Goal: Contribute content: Contribute content

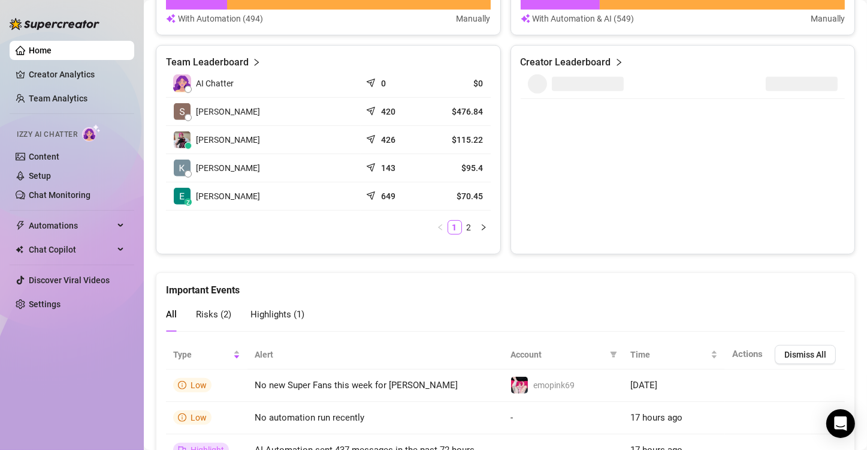
scroll to position [300, 0]
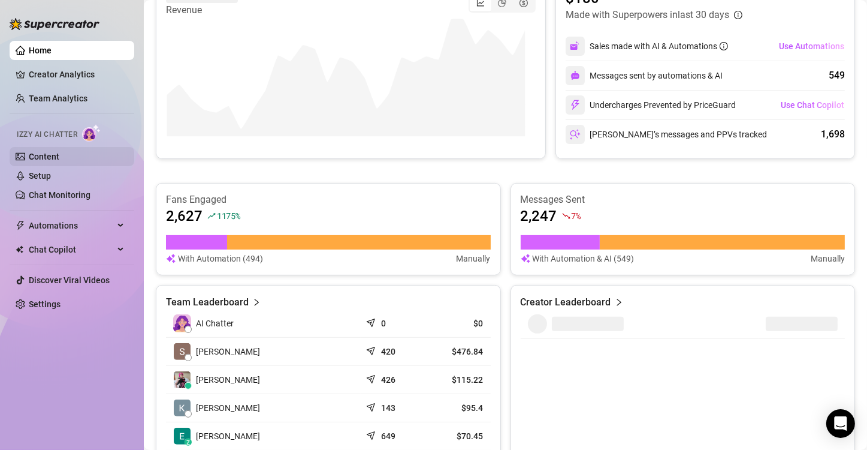
click at [52, 152] on link "Content" at bounding box center [44, 157] width 31 height 10
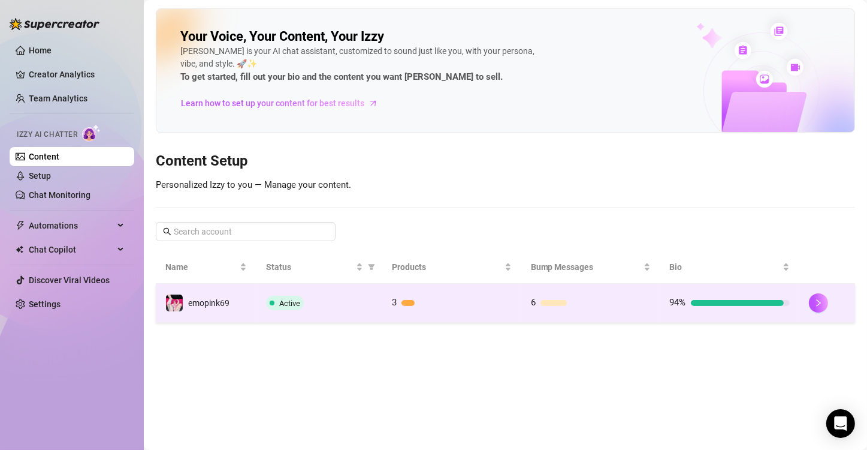
click at [415, 291] on td "3" at bounding box center [451, 303] width 139 height 39
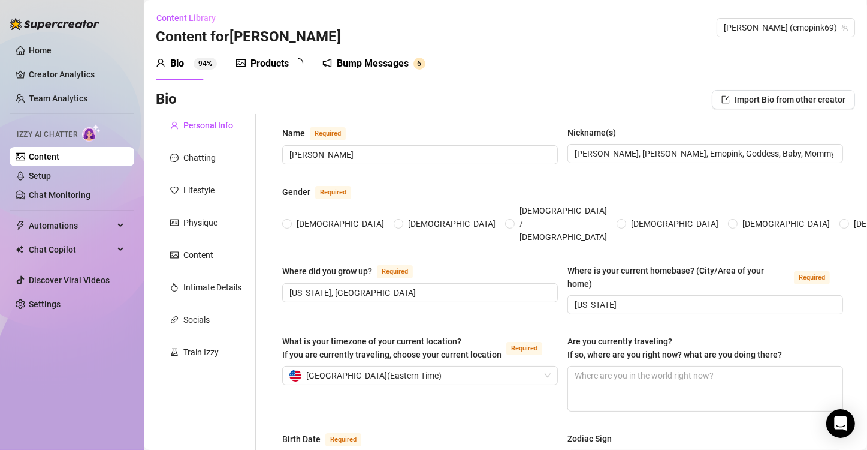
radio input "true"
type input "[DATE]"
click at [257, 71] on div "Products 3" at bounding box center [271, 64] width 70 height 34
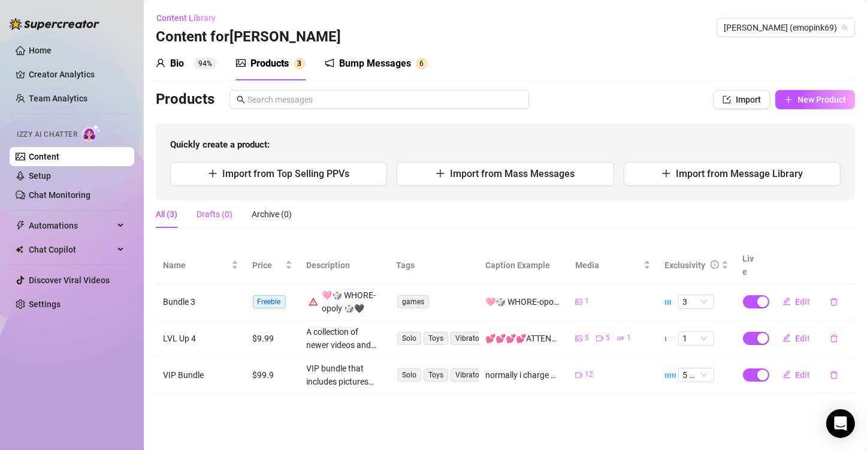
click at [209, 214] on div "Drafts (0)" at bounding box center [215, 213] width 36 height 13
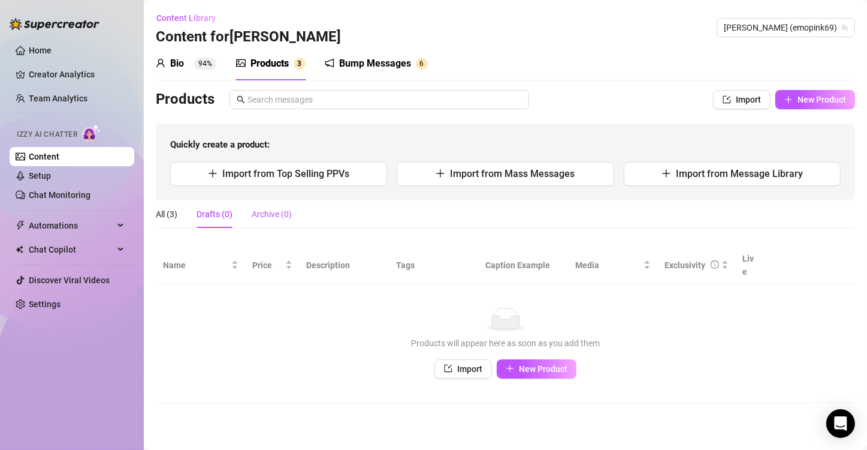
click at [266, 214] on div "Archive (0)" at bounding box center [272, 213] width 40 height 13
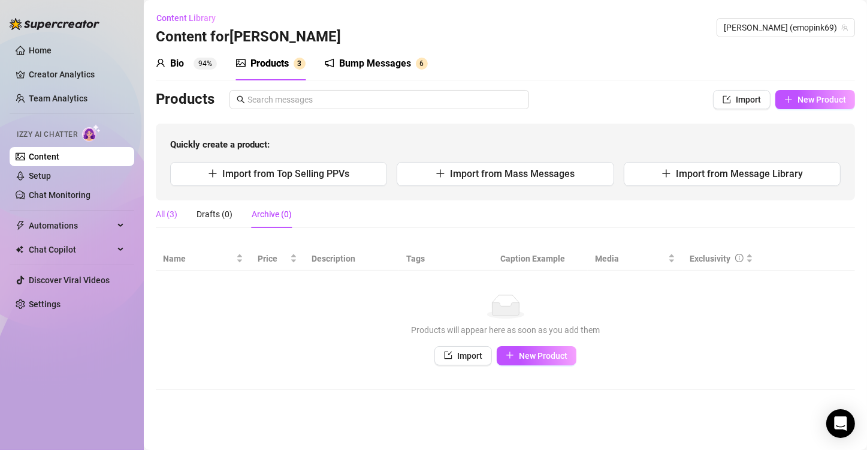
click at [170, 216] on div "All (3)" at bounding box center [167, 213] width 22 height 13
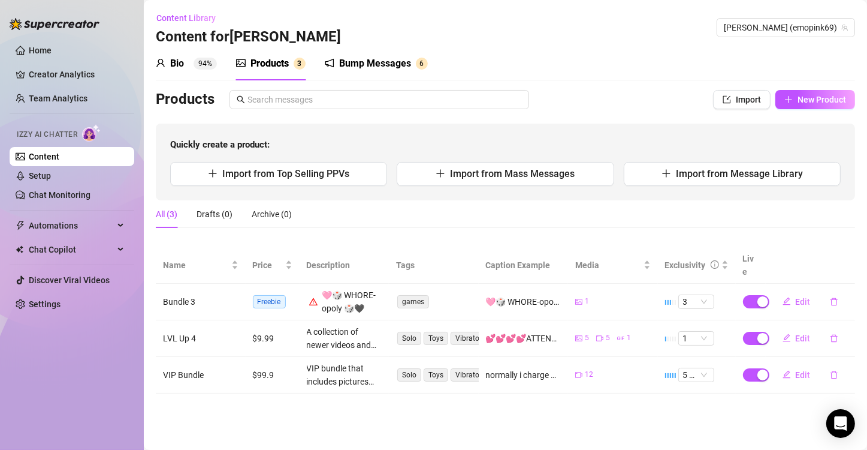
click at [283, 185] on div "Quickly create a product: Import from Top Selling PPVs Import from Mass Message…" at bounding box center [506, 161] width 700 height 77
click at [289, 176] on span "Import from Top Selling PPVs" at bounding box center [285, 173] width 127 height 11
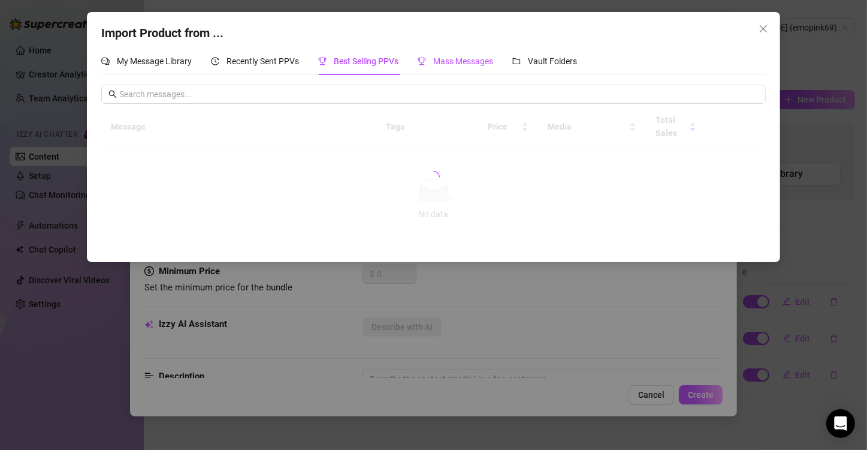
click at [430, 65] on div "Mass Messages" at bounding box center [456, 61] width 76 height 13
click at [163, 59] on span "My Message Library" at bounding box center [154, 61] width 75 height 10
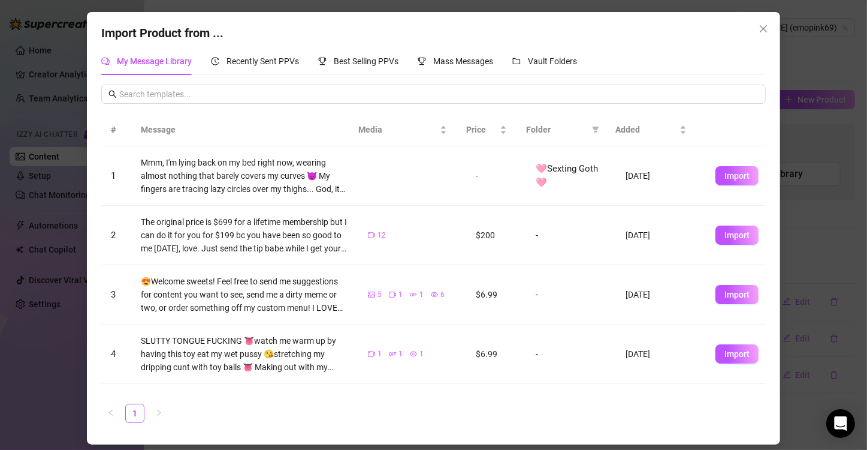
click at [489, 235] on td "$200" at bounding box center [496, 235] width 60 height 59
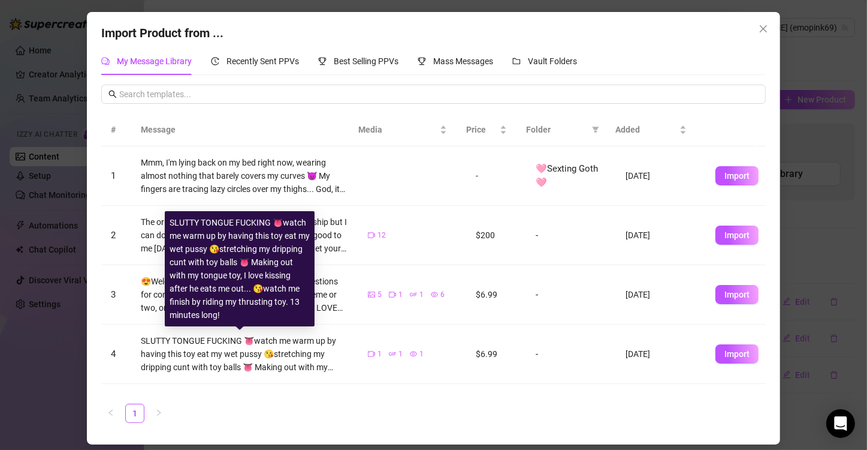
click at [213, 356] on div "SLUTTY TONGUE FUCKING 👅watch me warm up by having this toy eat my wet pussy 😘st…" at bounding box center [245, 354] width 209 height 40
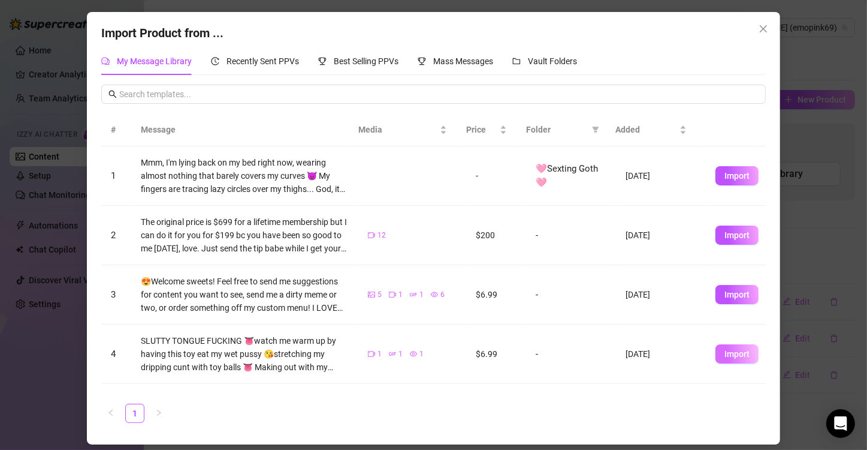
click at [725, 349] on span "Import" at bounding box center [737, 354] width 25 height 10
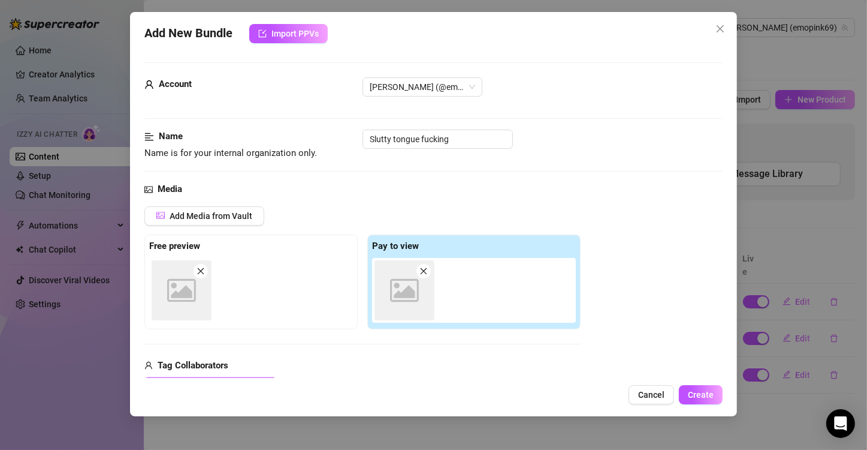
type textarea "SLUTTY TONGUE FUCKING 👅watch me warm up by having this toy eat my wet pussy 😘st…"
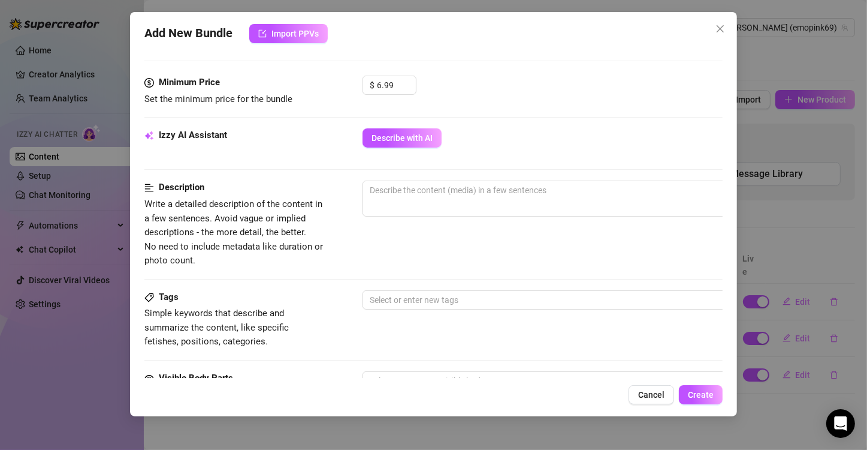
scroll to position [420, 0]
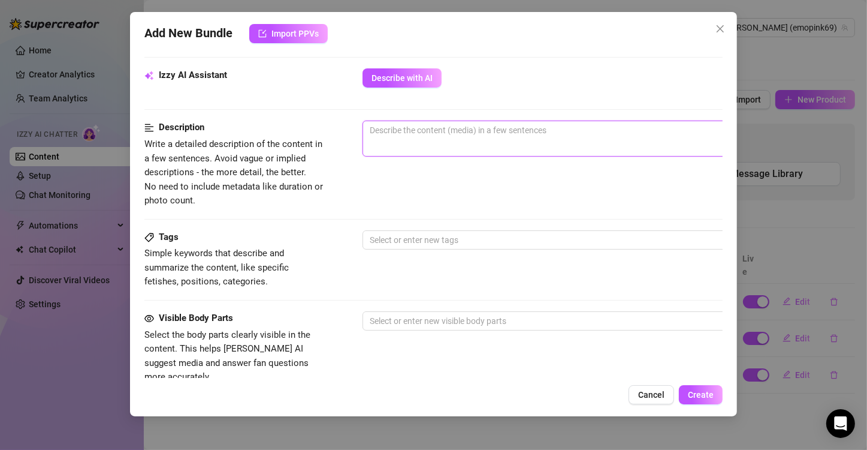
click at [433, 125] on textarea at bounding box center [572, 130] width 418 height 18
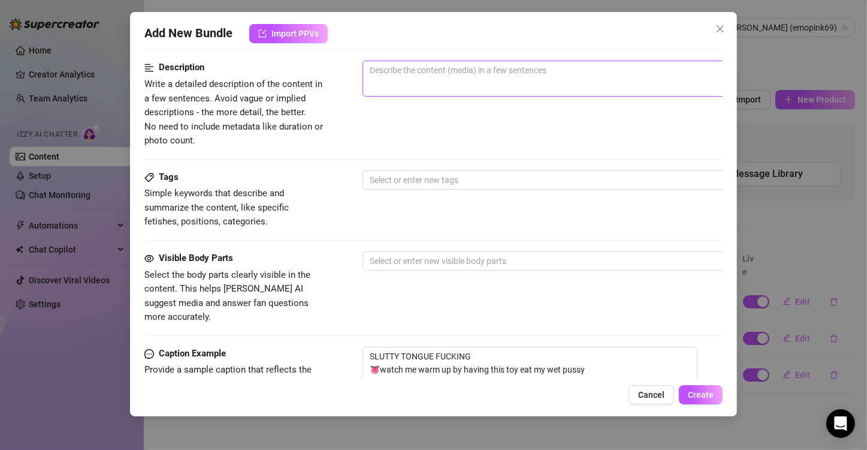
scroll to position [539, 0]
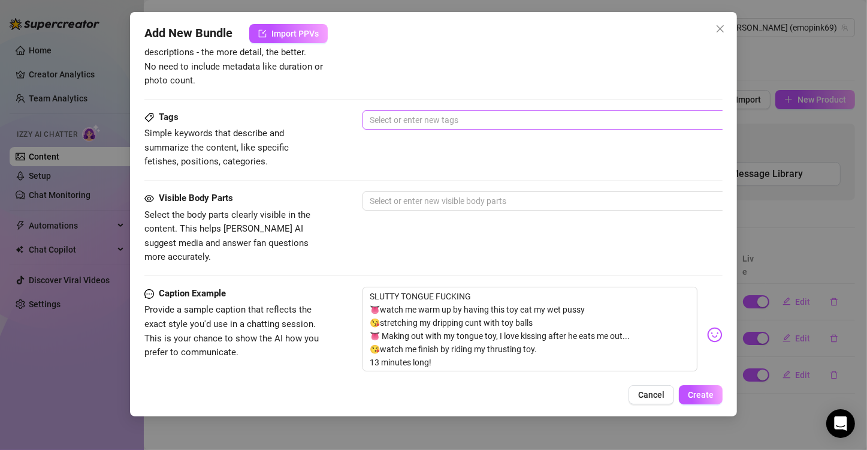
click at [390, 112] on div at bounding box center [566, 119] width 402 height 17
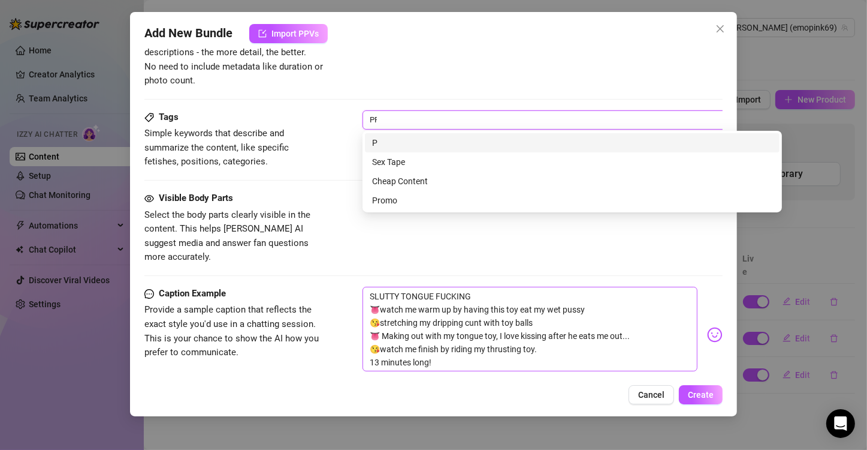
type input "PPV"
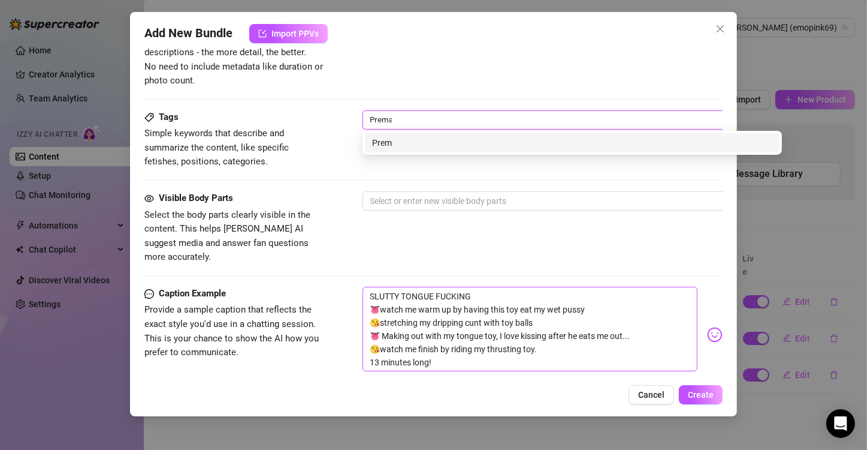
type input "Premade"
type input "Tongue"
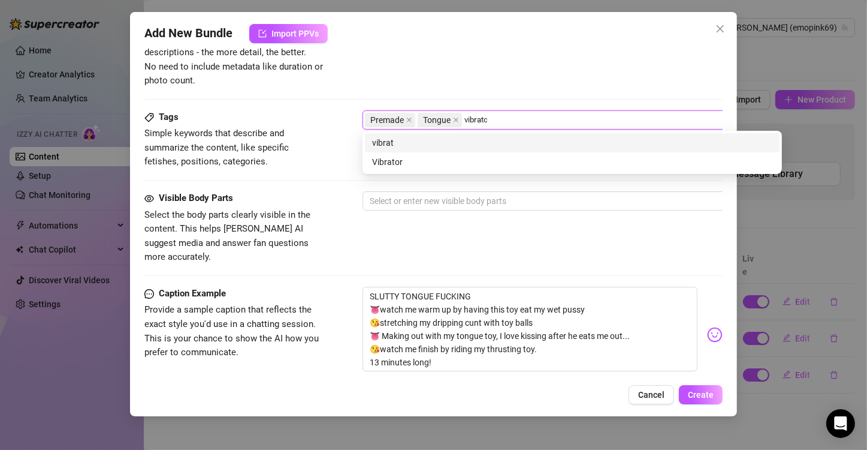
type input "vibrator"
type input "solo"
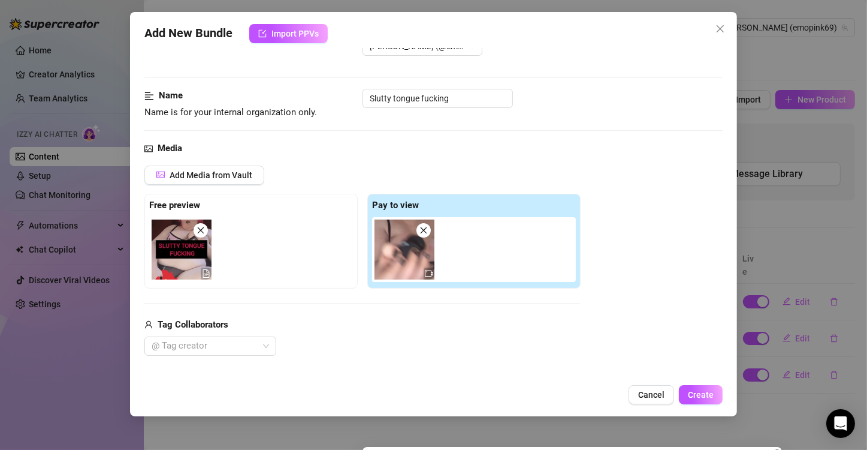
scroll to position [295, 0]
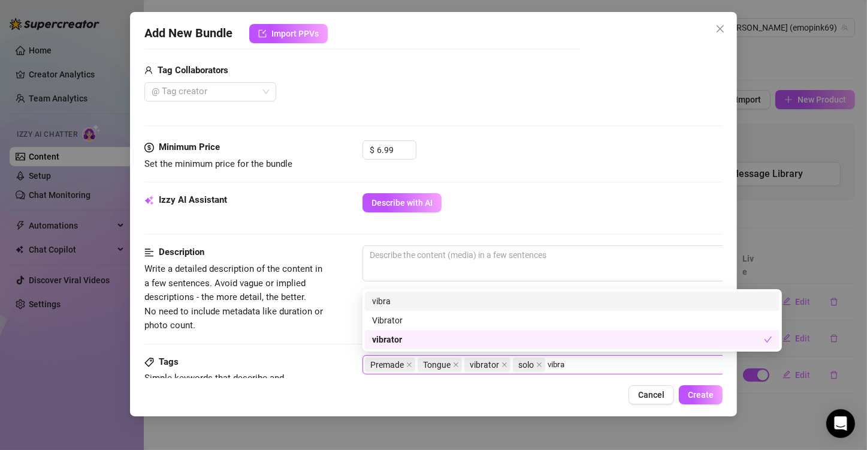
type input "vibrat"
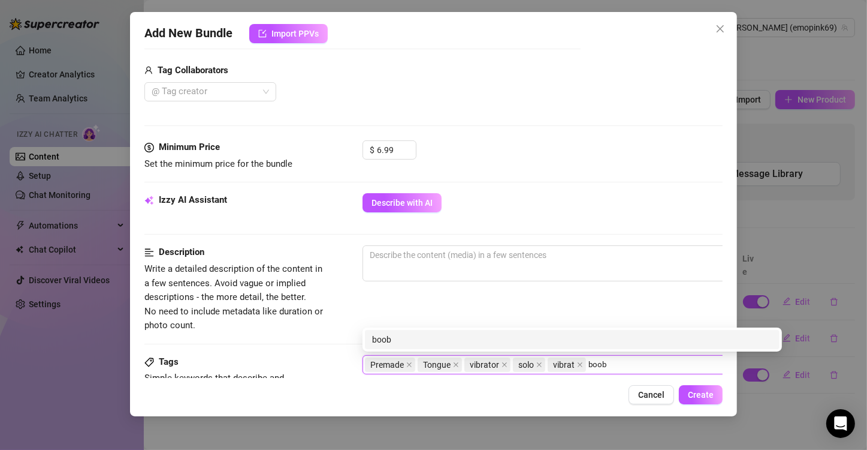
type input "boobs"
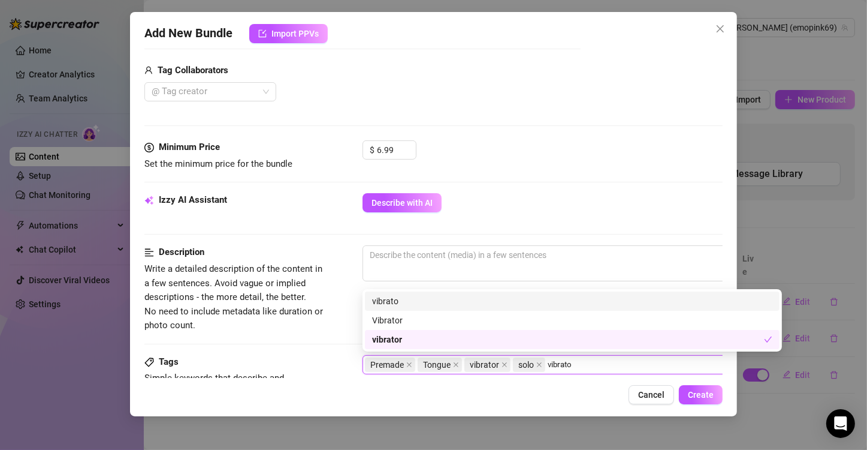
type input "vibrator"
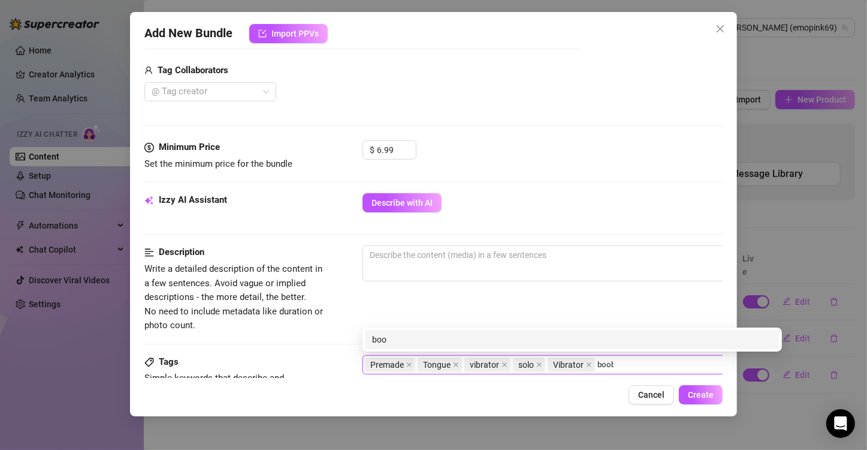
type input "boobs"
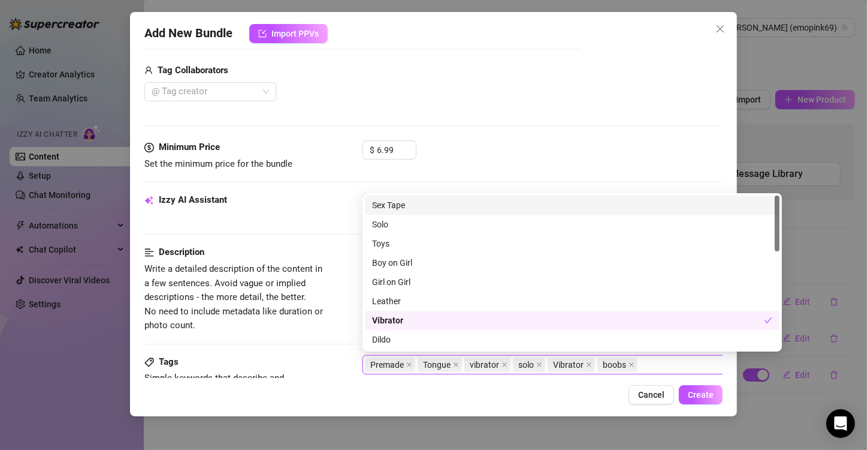
click at [348, 203] on div "Izzy AI Assistant Describe with AI" at bounding box center [433, 208] width 578 height 30
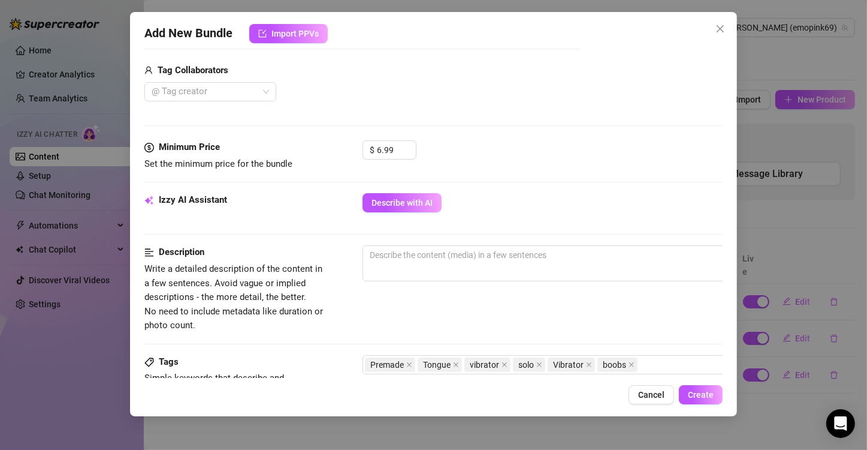
click at [308, 199] on div "Izzy AI Assistant" at bounding box center [234, 200] width 180 height 14
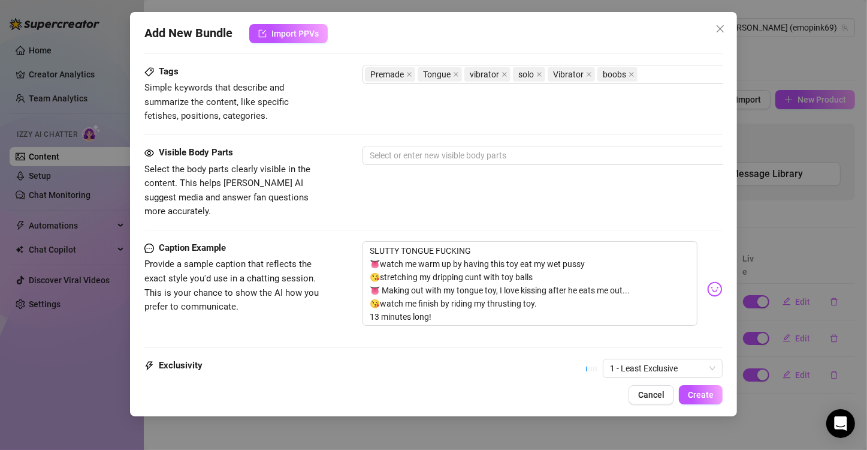
scroll to position [614, 0]
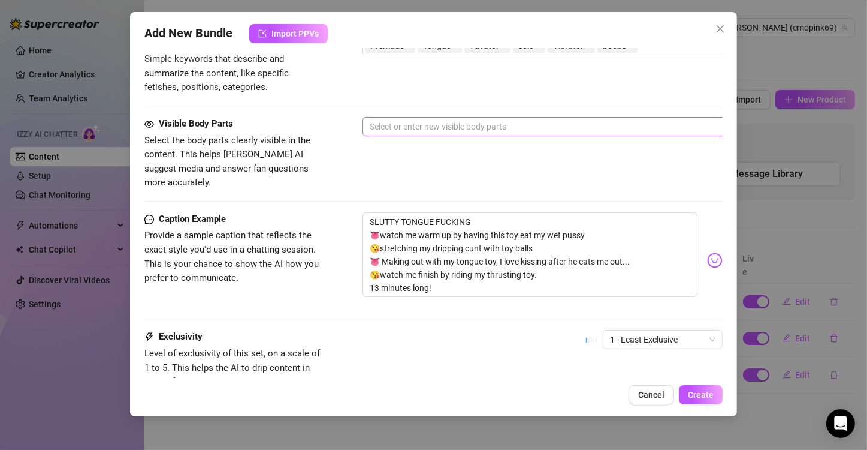
click at [409, 123] on div at bounding box center [566, 126] width 402 height 17
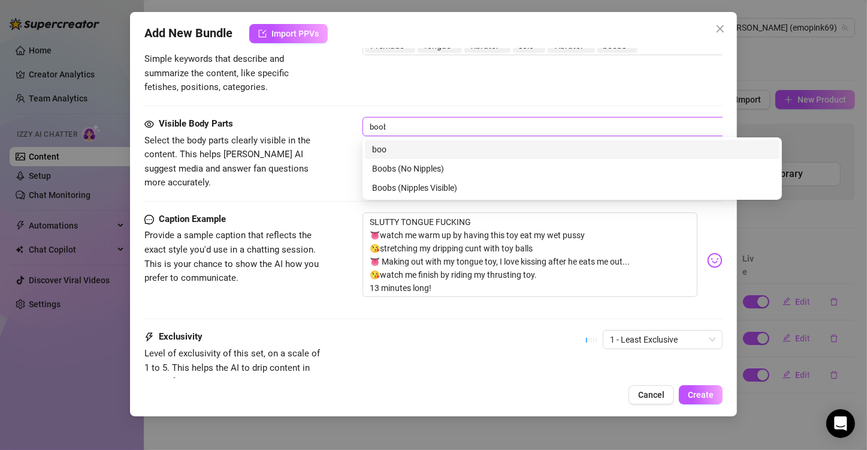
type input "boobs"
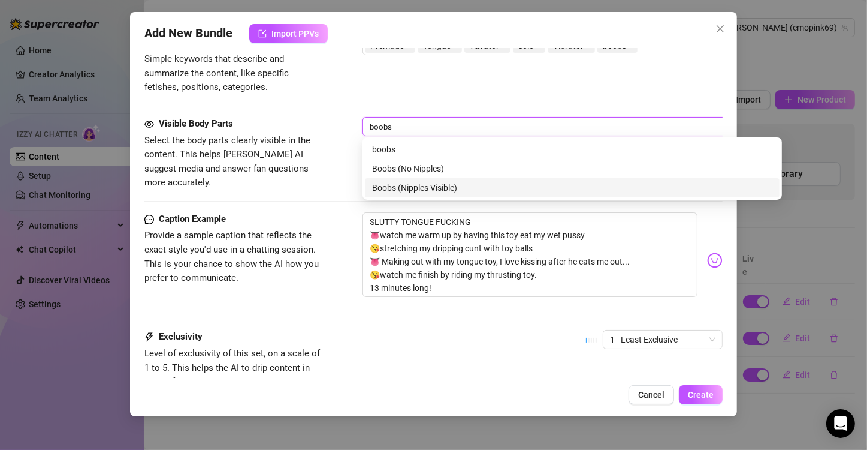
click at [424, 189] on div "Boobs (Nipples Visible)" at bounding box center [572, 187] width 400 height 13
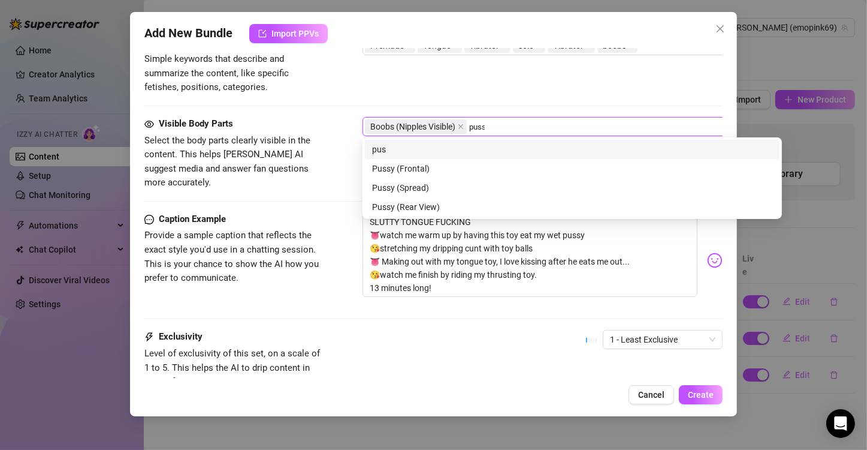
type input "pussy"
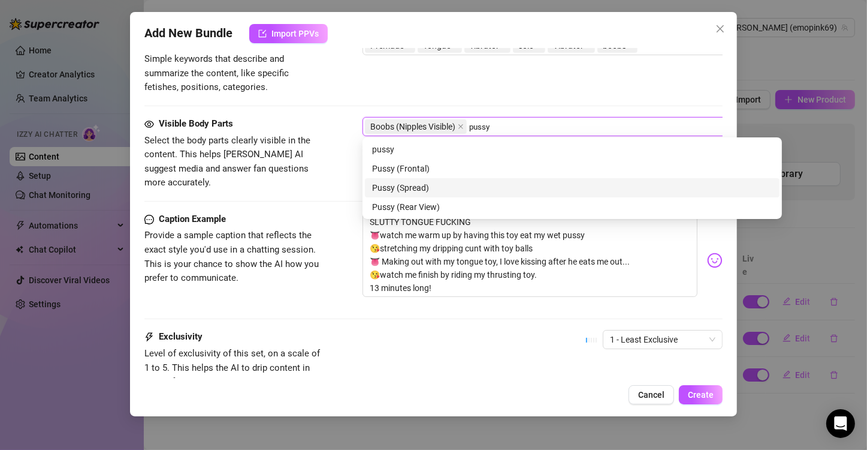
click at [425, 189] on div "Pussy (Spread)" at bounding box center [572, 187] width 400 height 13
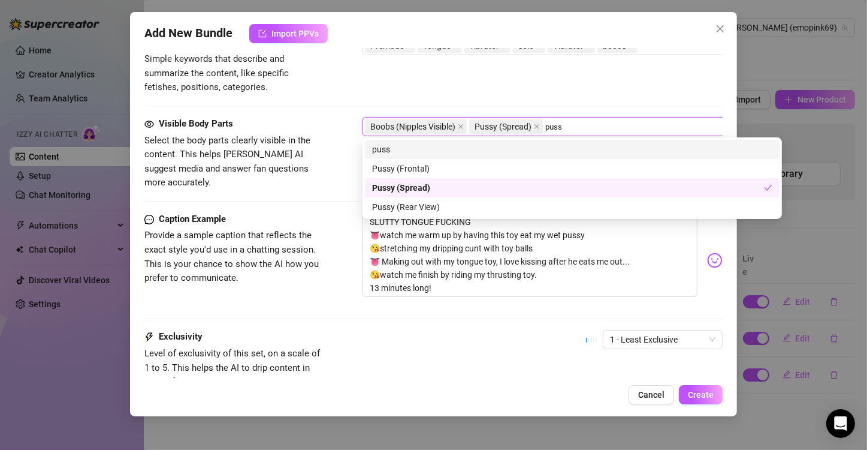
type input "pussy"
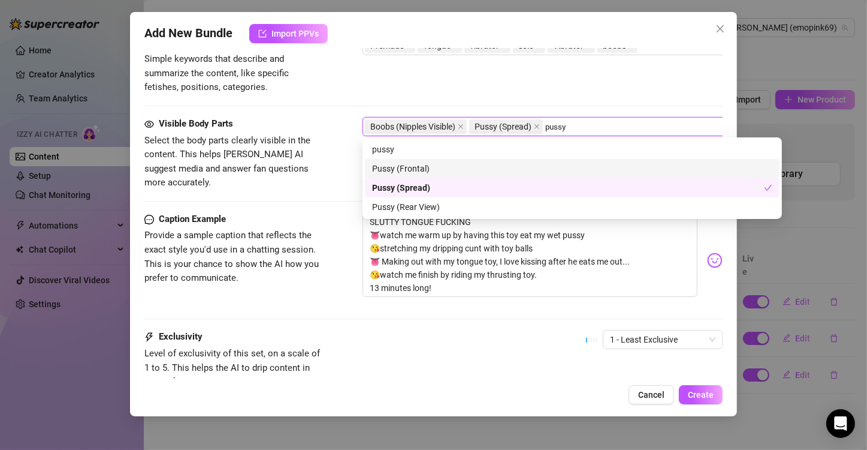
click at [465, 169] on div "Pussy (Frontal)" at bounding box center [572, 168] width 400 height 13
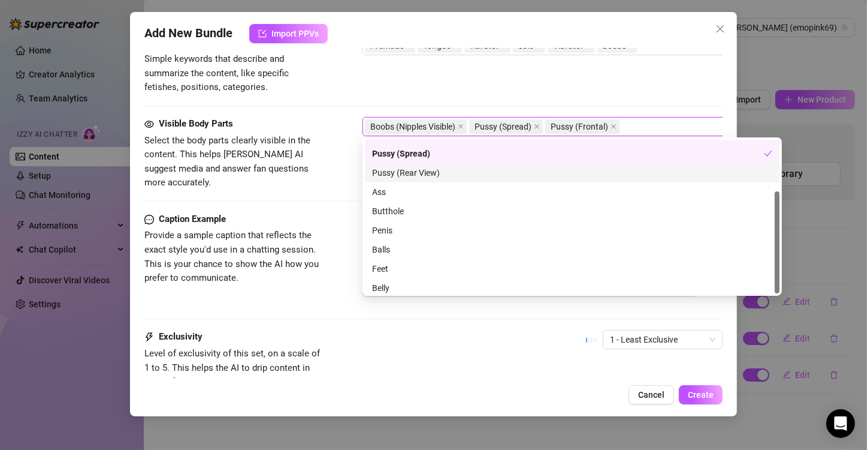
scroll to position [77, 0]
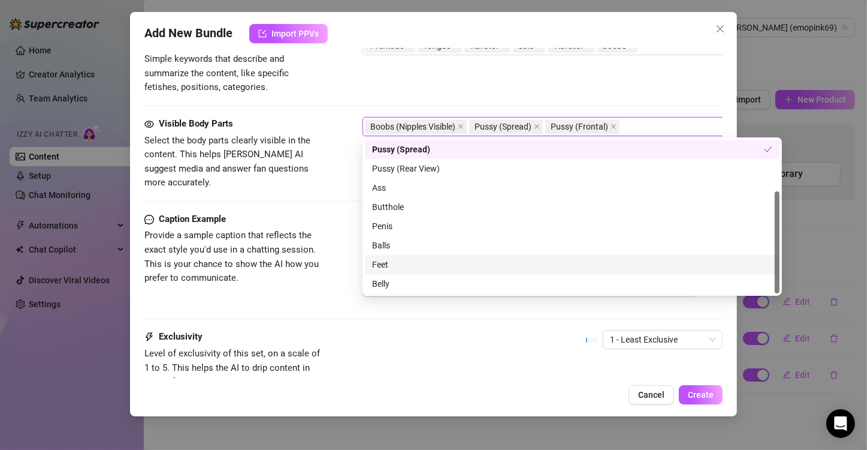
click at [409, 258] on div "Feet" at bounding box center [572, 264] width 400 height 13
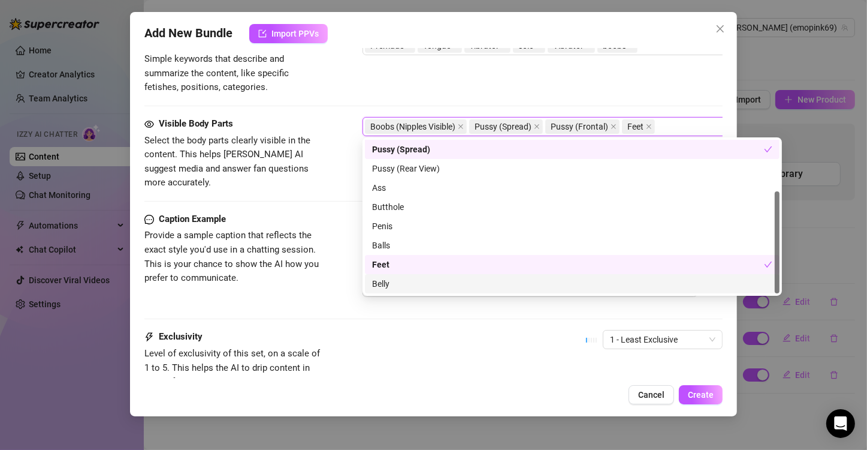
click at [395, 282] on div "Belly" at bounding box center [572, 283] width 400 height 13
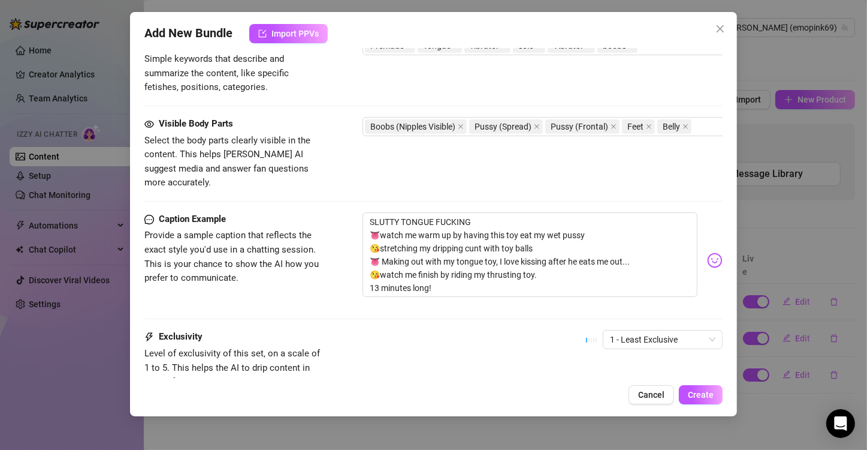
click at [330, 212] on div "Caption Example Provide a sample caption that reflects the exact style you'd us…" at bounding box center [433, 260] width 578 height 96
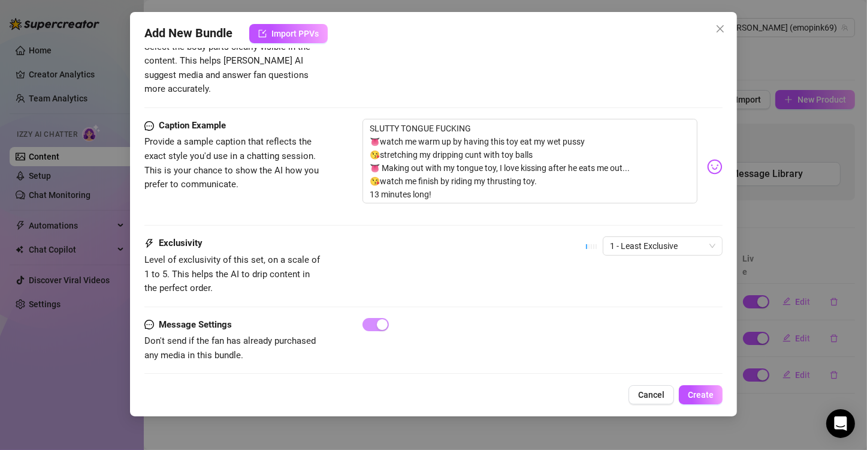
scroll to position [707, 0]
click at [700, 394] on span "Create" at bounding box center [701, 395] width 26 height 10
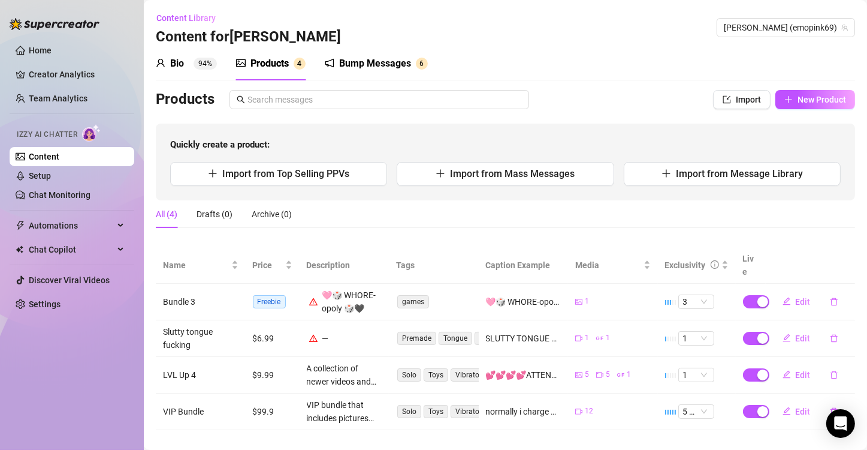
scroll to position [2, 0]
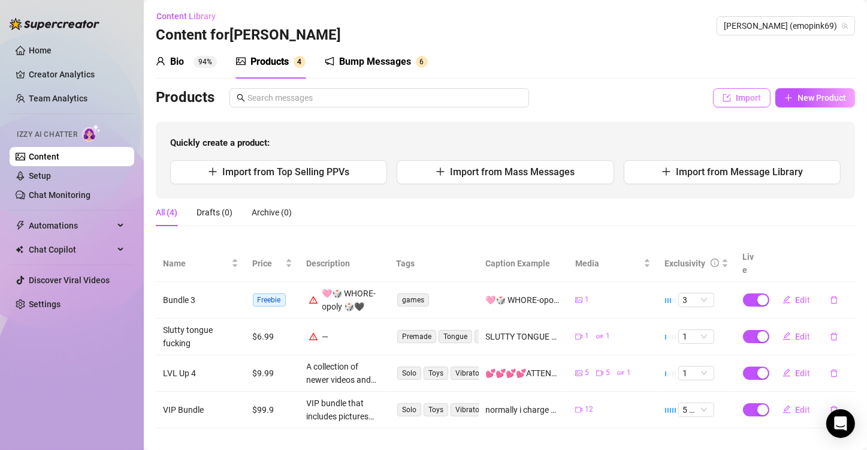
click at [737, 93] on span "Import" at bounding box center [748, 98] width 25 height 10
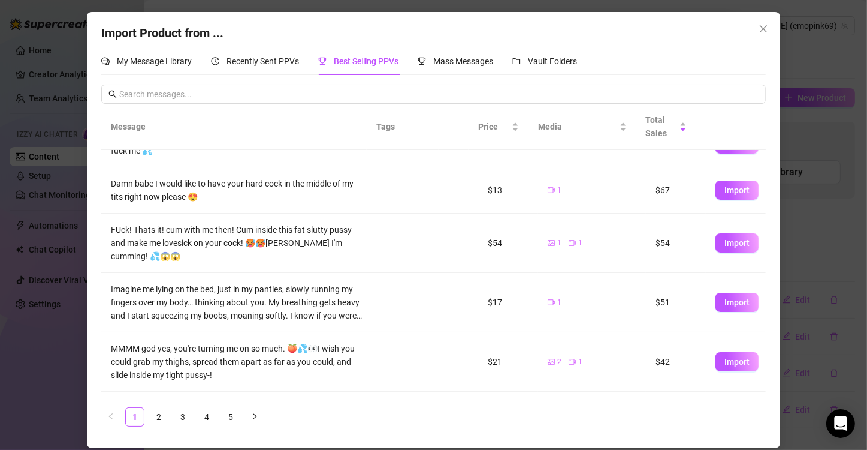
scroll to position [279, 0]
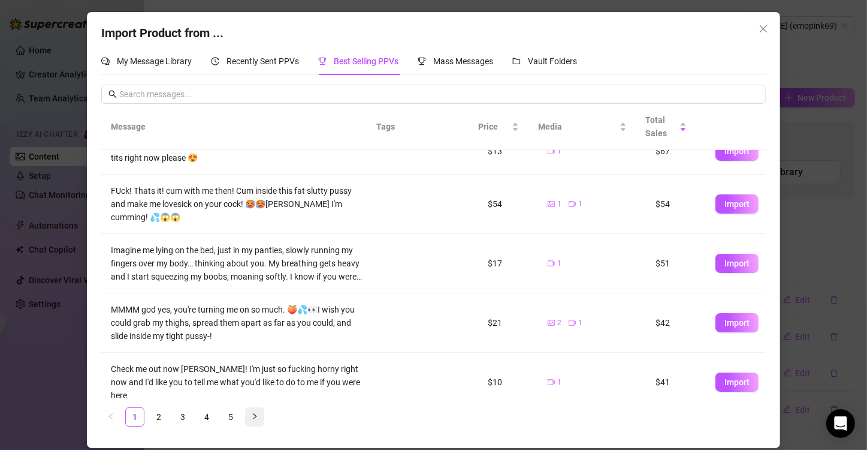
click at [261, 419] on button "button" at bounding box center [254, 416] width 19 height 19
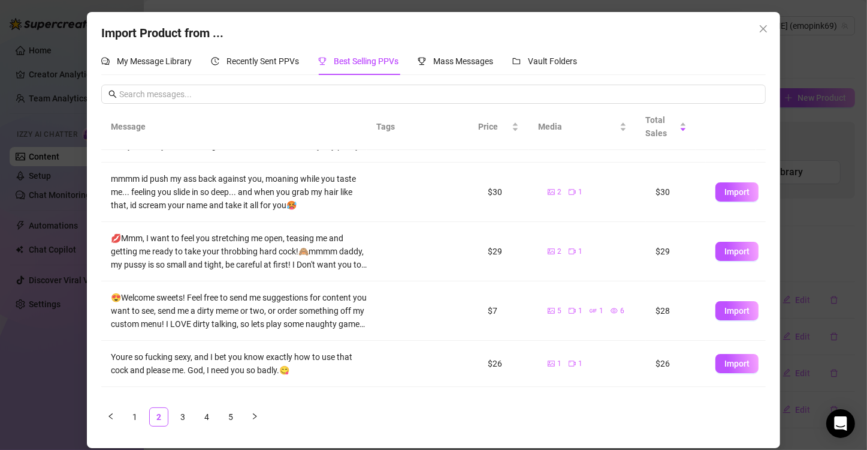
scroll to position [292, 0]
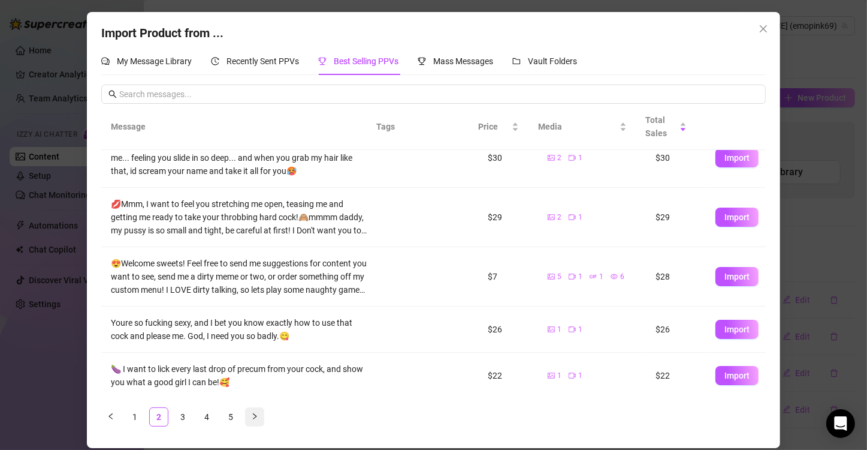
click at [257, 414] on icon "right" at bounding box center [254, 415] width 7 height 7
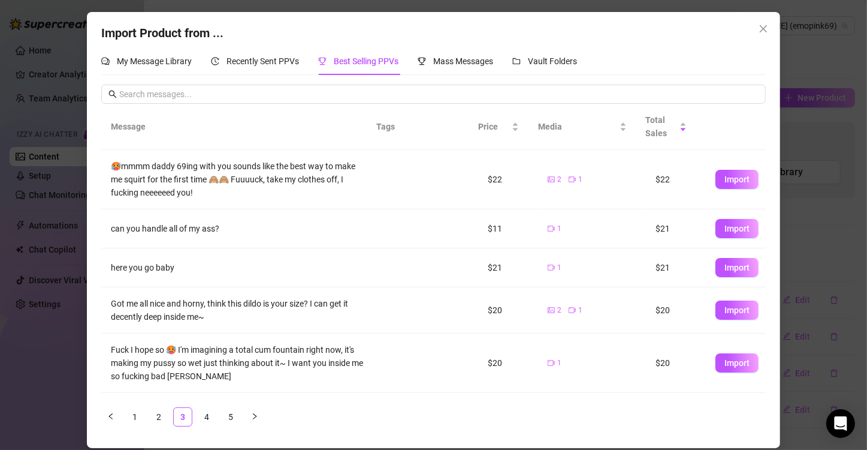
scroll to position [230, 0]
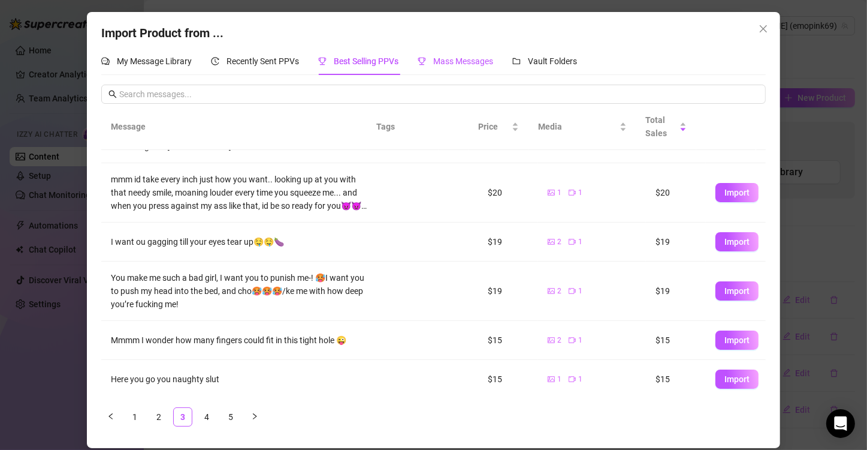
click at [463, 58] on span "Mass Messages" at bounding box center [463, 61] width 60 height 10
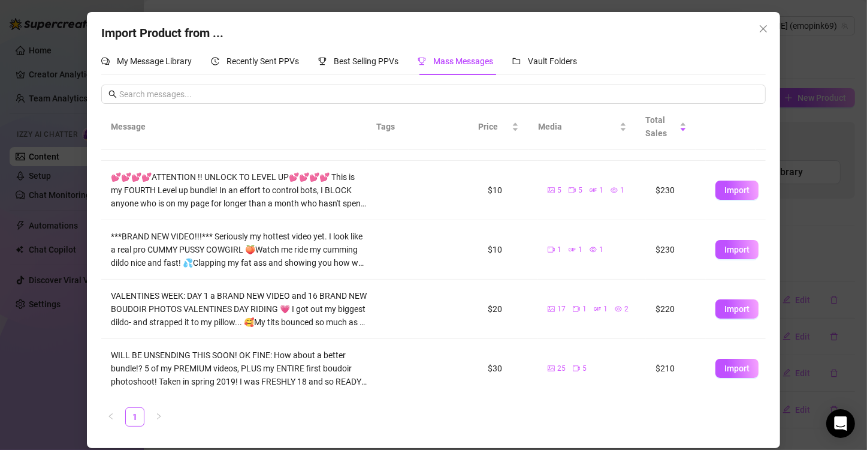
scroll to position [167, 0]
click at [725, 250] on span "Import" at bounding box center [737, 250] width 25 height 10
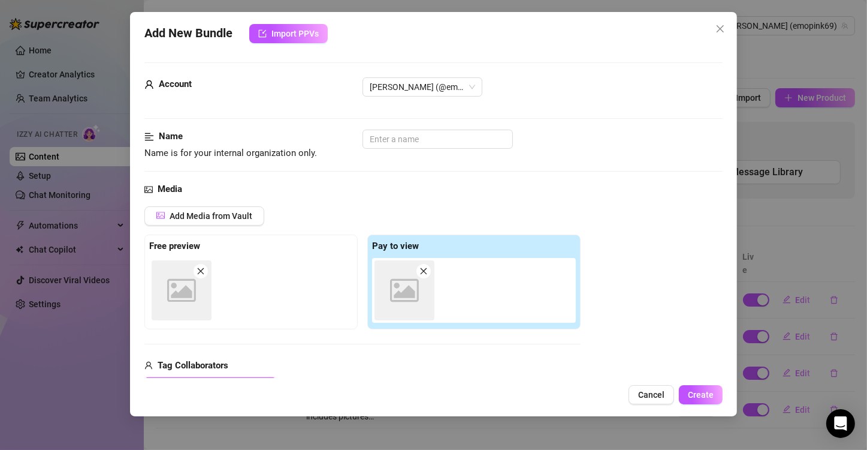
type textarea "***BRAND NEW VIDEO!!!*** Seriously my hottest video yet. I look like a real pro…"
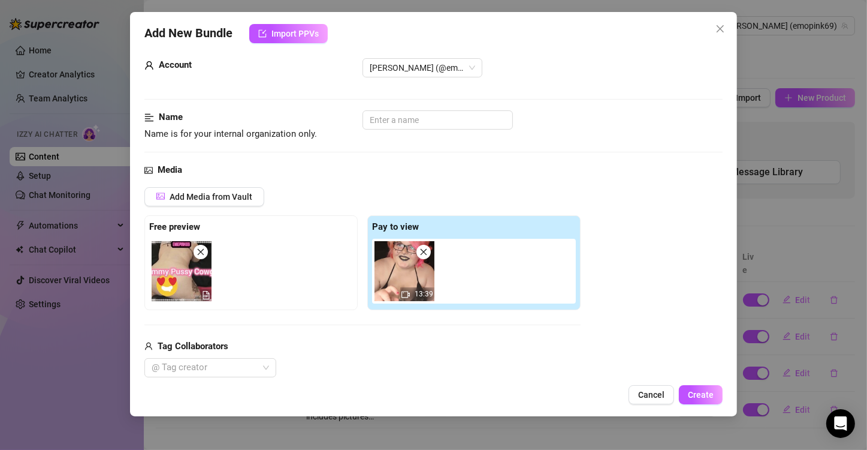
scroll to position [19, 0]
click at [404, 116] on input "text" at bounding box center [438, 119] width 150 height 19
type input "Cummy Pussy Cowgirl"
click at [345, 179] on div "Media Add Media from Vault Free preview Pay to view 13:39 Tag Collaborators @ T…" at bounding box center [433, 289] width 578 height 253
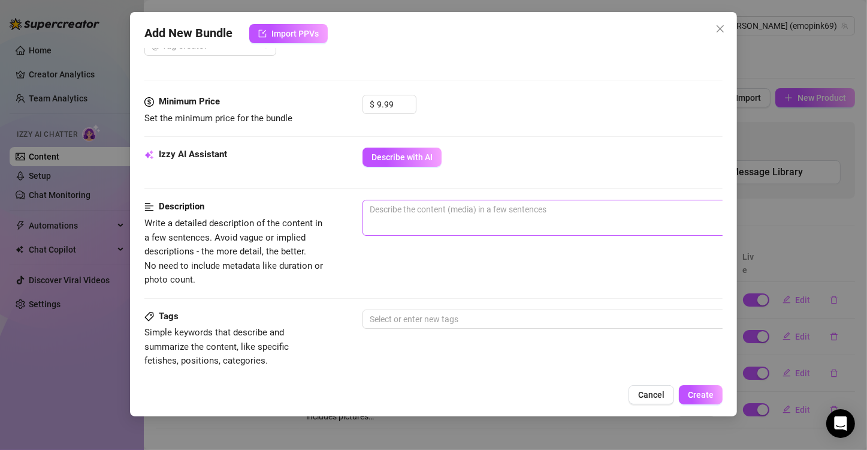
scroll to position [440, 0]
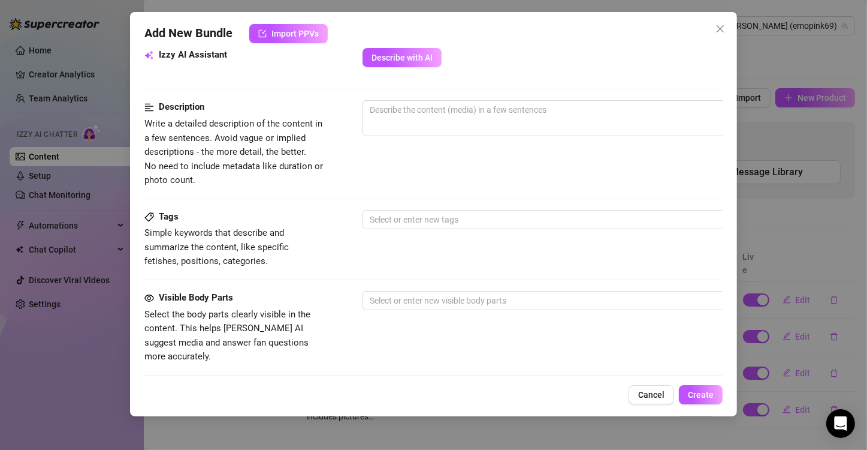
click at [414, 203] on div "Description Write a detailed description of the content in a few sentences. Avo…" at bounding box center [433, 154] width 578 height 109
click at [414, 215] on div at bounding box center [566, 219] width 402 height 17
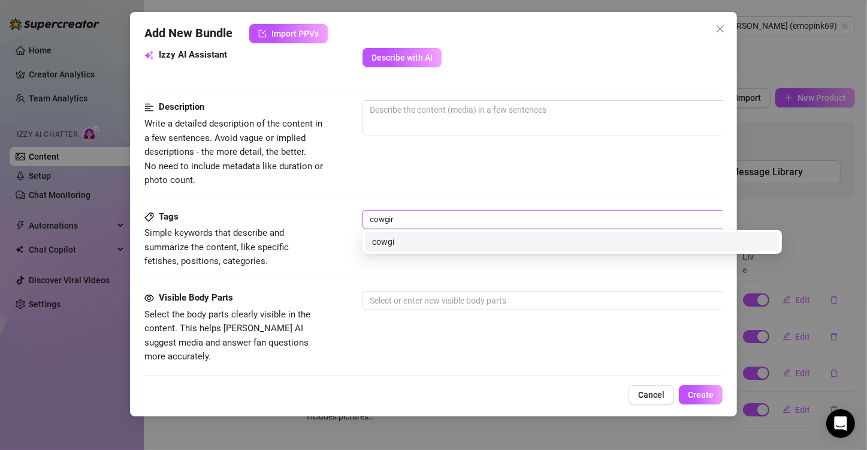
type input "cowgirl"
type input "premade"
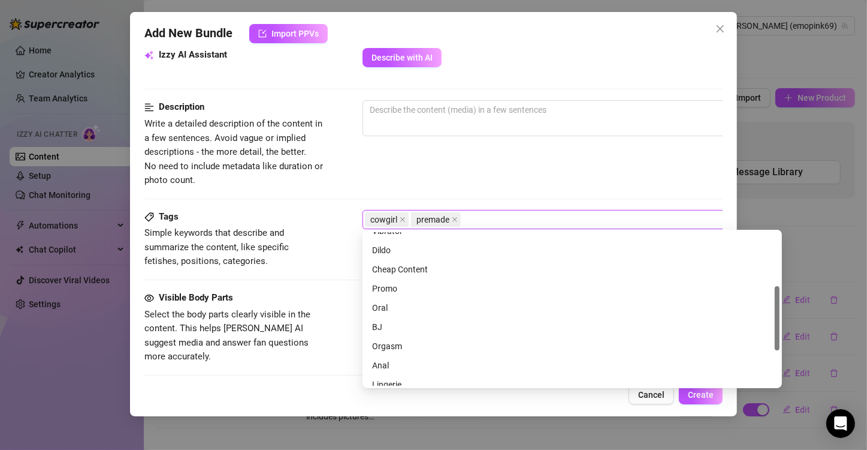
scroll to position [127, 0]
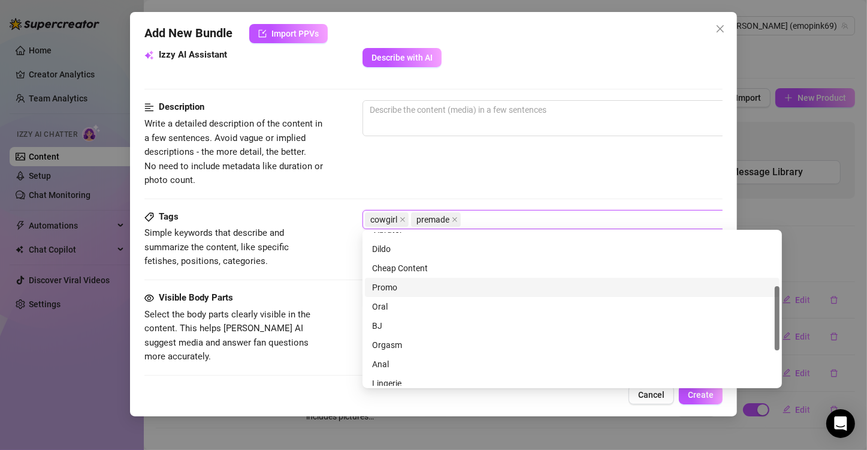
click at [281, 282] on div "Tags Simple keywords that describe and summarize the content, like specific fet…" at bounding box center [433, 250] width 578 height 81
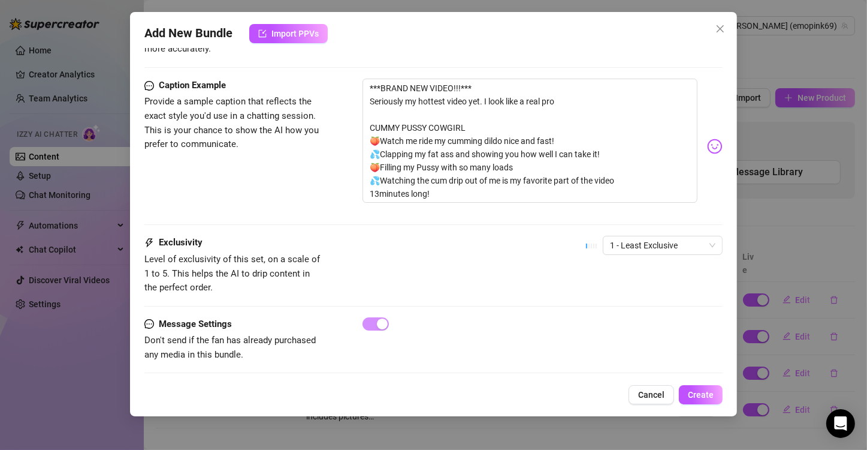
scroll to position [746, 0]
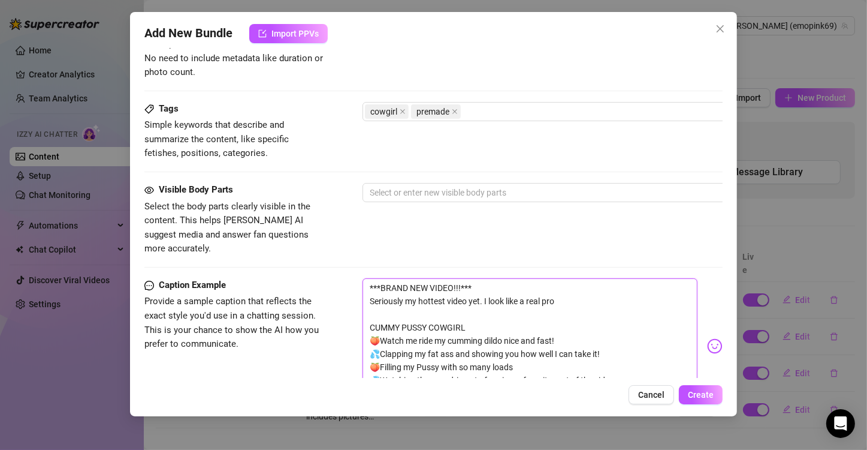
drag, startPoint x: 510, startPoint y: 97, endPoint x: 280, endPoint y: 18, distance: 243.4
click at [280, 18] on div "Add New Bundle Import PPVs Account [PERSON_NAME] (@emopink69) Name Name is for …" at bounding box center [433, 214] width 607 height 404
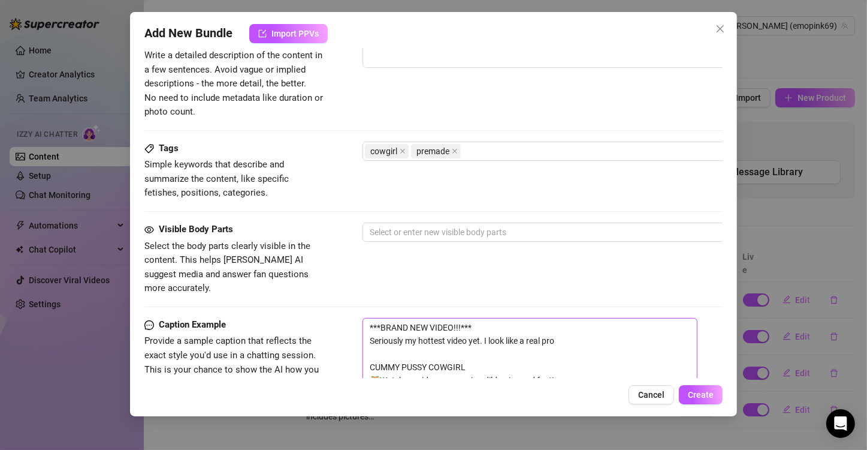
type textarea "CUMMY PUSSY COWGIRL 🍑Watch me ride my cumming dildo nice and fast! 💦Clapping my…"
click at [333, 246] on div "Visible Body Parts Select the body parts clearly visible in the content. This h…" at bounding box center [433, 258] width 578 height 73
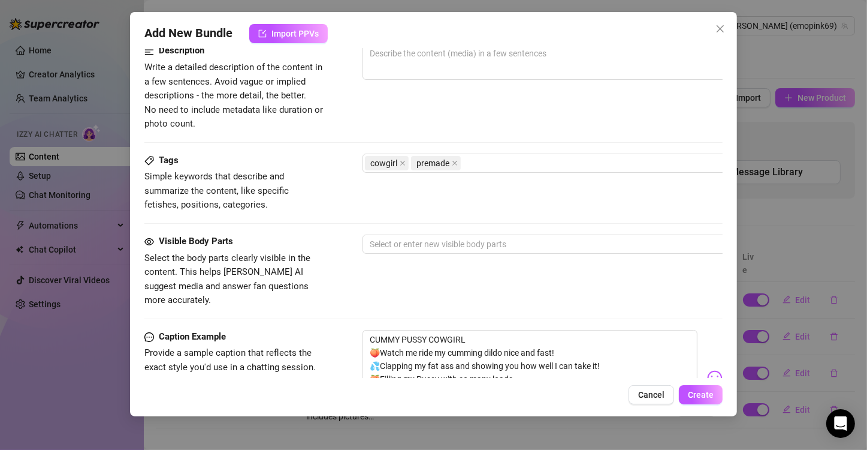
scroll to position [494, 0]
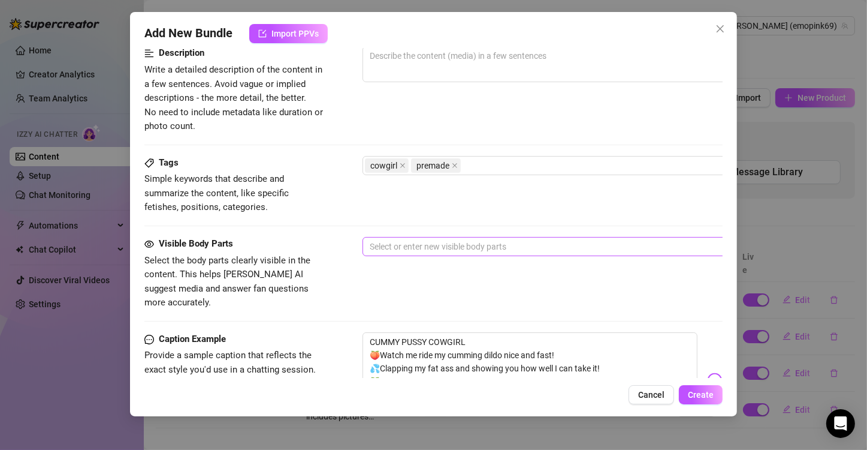
click at [405, 247] on div at bounding box center [566, 246] width 402 height 17
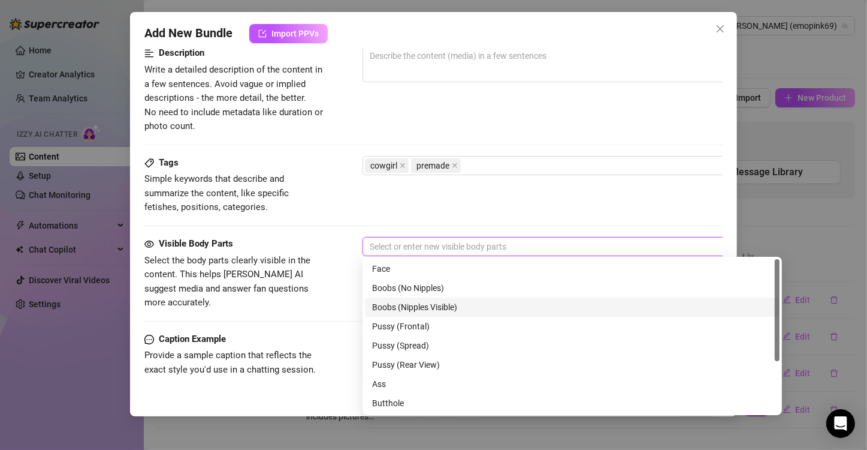
click at [398, 305] on div "Boobs (Nipples Visible)" at bounding box center [572, 306] width 400 height 13
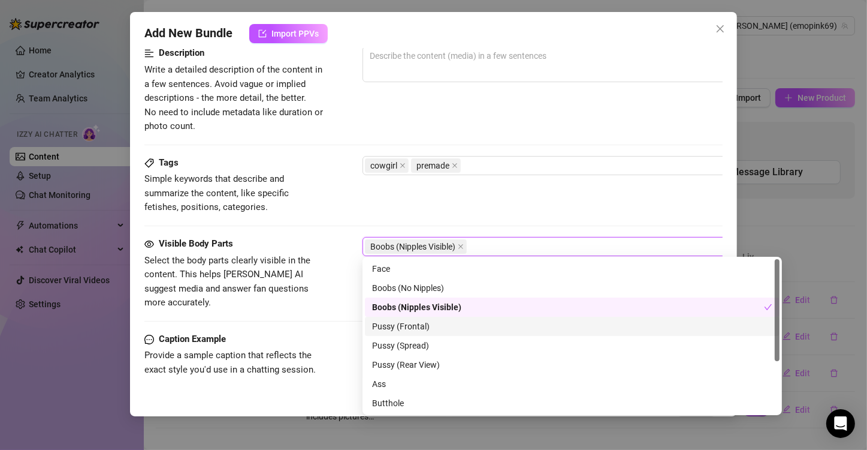
click at [396, 329] on div "Pussy (Frontal)" at bounding box center [572, 325] width 400 height 13
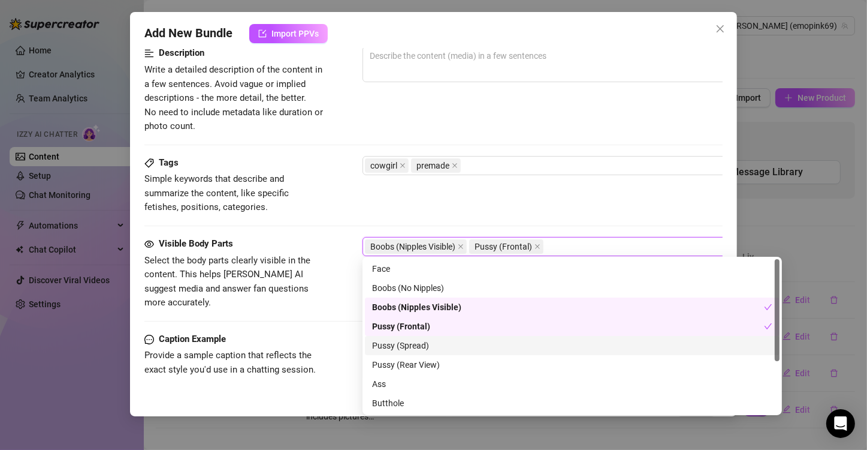
click at [396, 341] on div "Pussy (Spread)" at bounding box center [572, 345] width 400 height 13
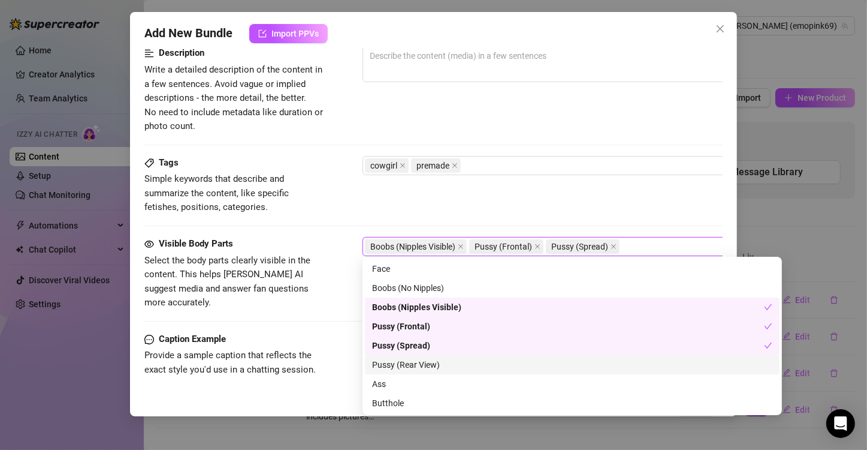
click at [397, 361] on div "Pussy (Rear View)" at bounding box center [572, 364] width 400 height 13
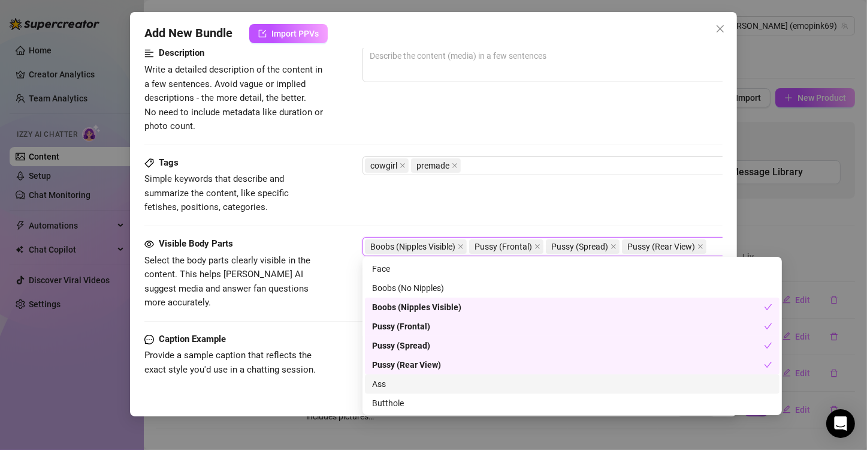
click at [397, 385] on div "Ass" at bounding box center [572, 383] width 400 height 13
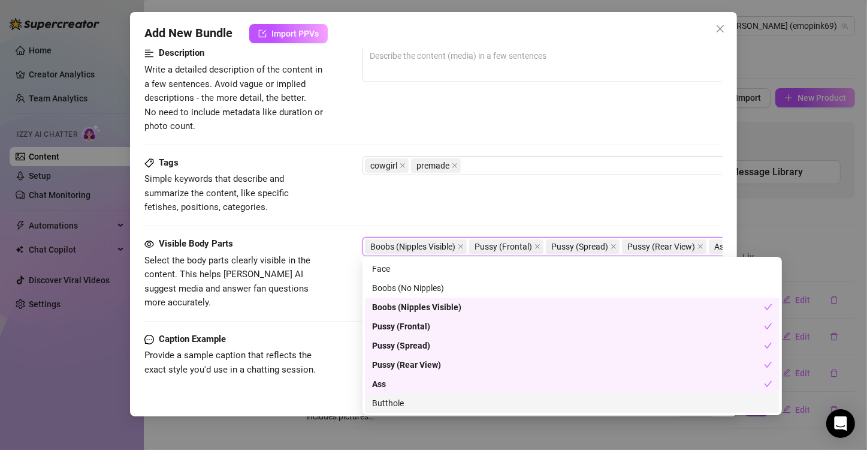
click at [397, 403] on div "Butthole" at bounding box center [572, 402] width 400 height 13
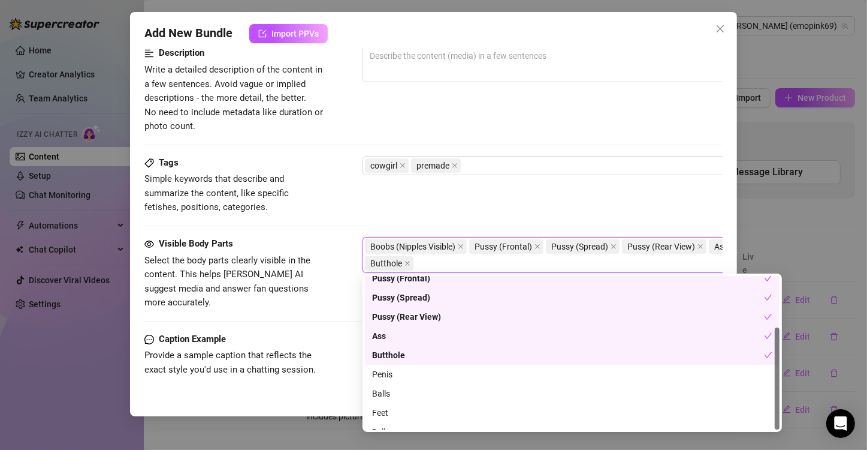
scroll to position [77, 0]
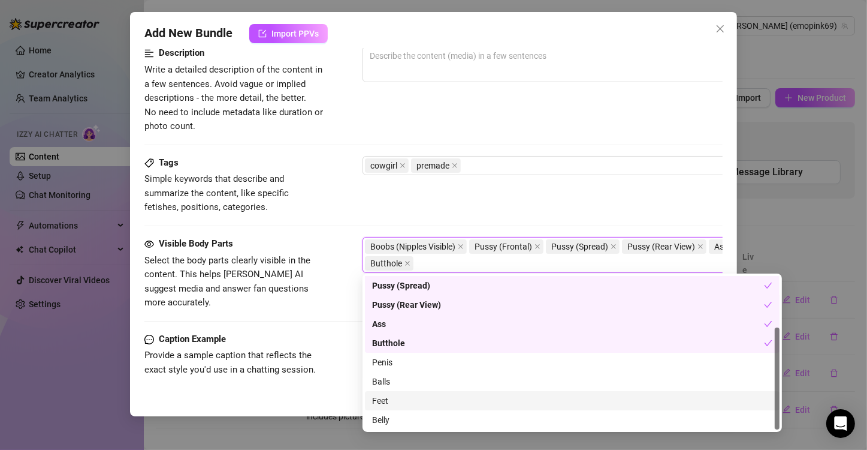
click at [384, 396] on div "Feet" at bounding box center [572, 400] width 400 height 13
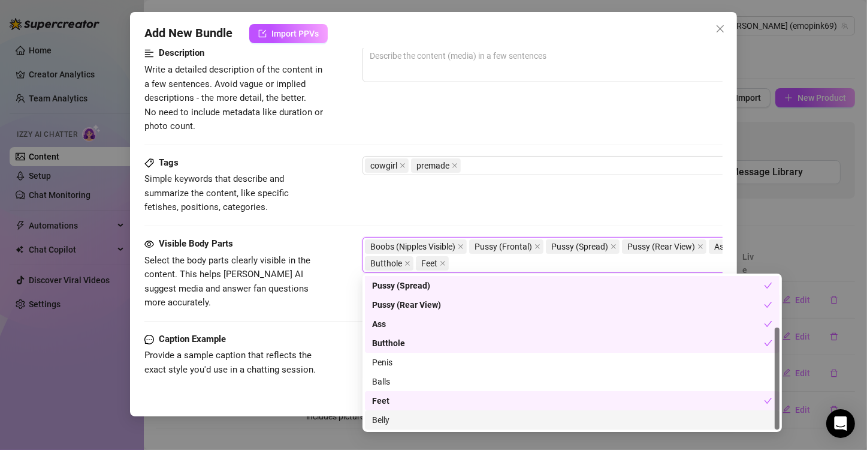
click at [384, 417] on div "Belly" at bounding box center [572, 419] width 400 height 13
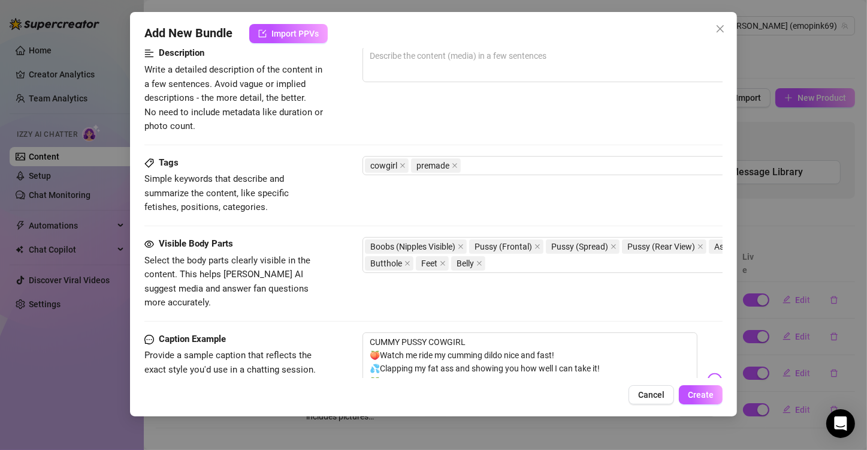
click at [348, 207] on div "Tags Simple keywords that describe and summarize the content, like specific fet…" at bounding box center [433, 185] width 578 height 59
click at [498, 157] on div "cowgirl premade" at bounding box center [566, 165] width 402 height 17
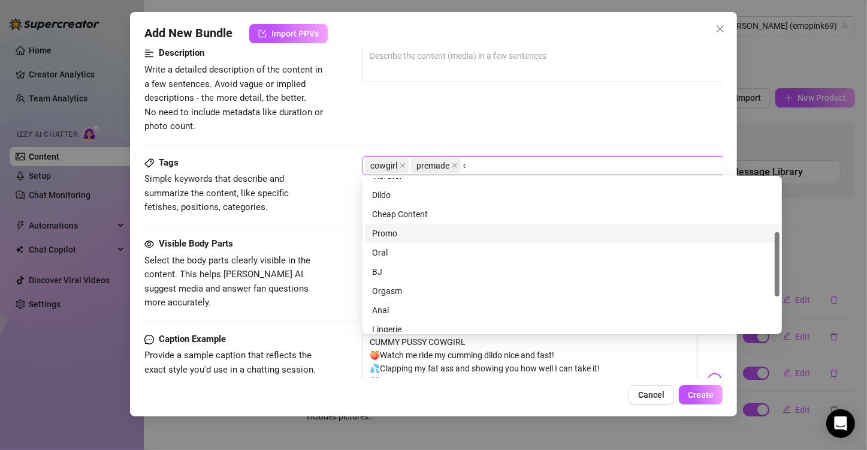
scroll to position [0, 0]
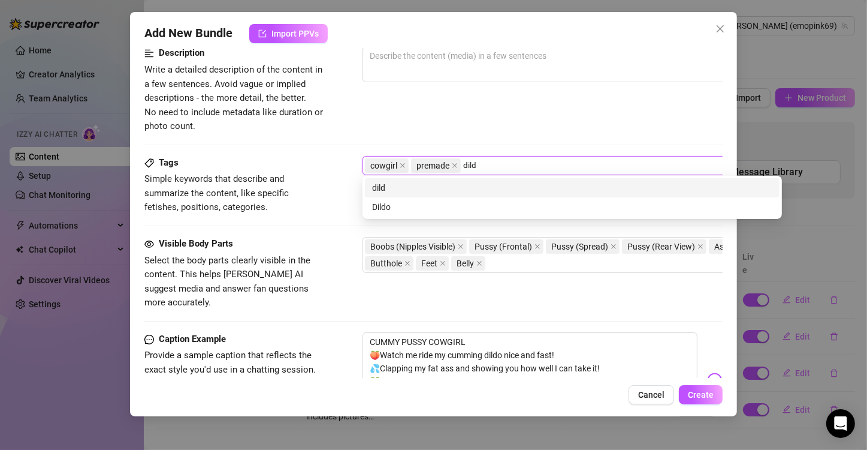
type input "dildo"
type input "cheap"
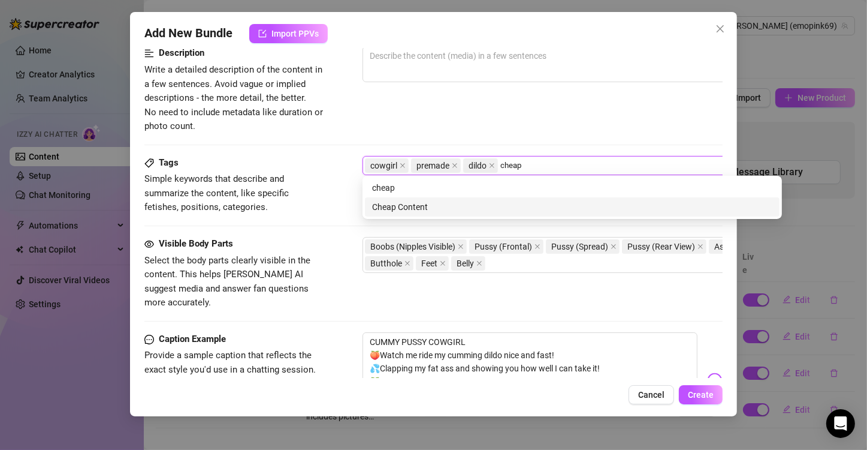
click at [474, 215] on div "Cheap Content" at bounding box center [572, 206] width 415 height 19
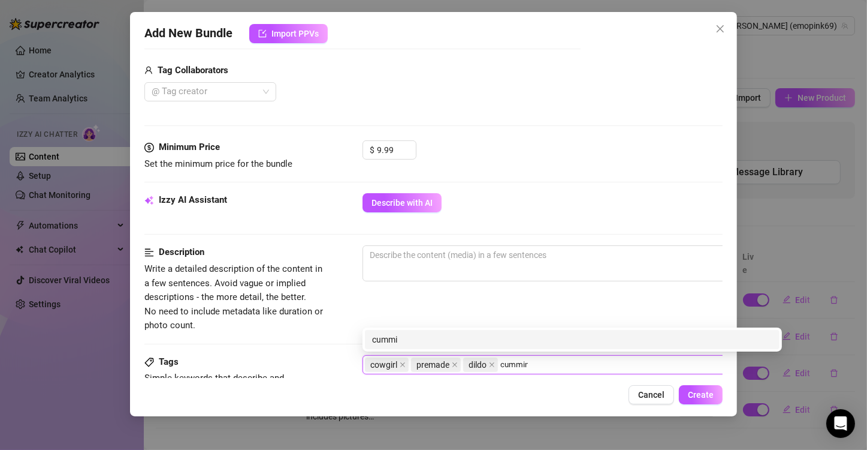
type input "cumming"
type input "riding"
type input "doggy"
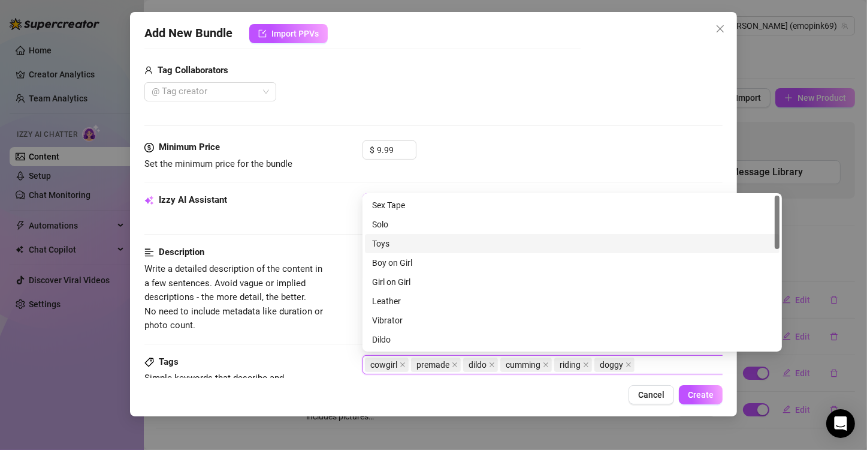
click at [351, 241] on div "Izzy AI Assistant Describe with AI" at bounding box center [433, 219] width 578 height 52
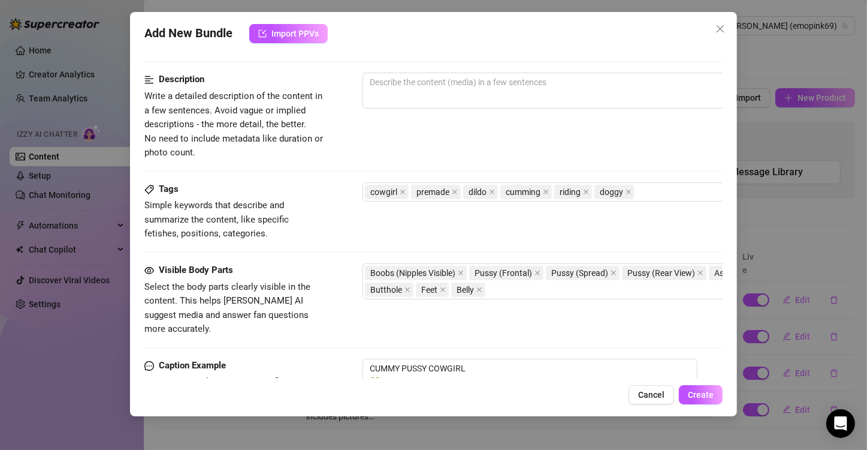
scroll to position [477, 0]
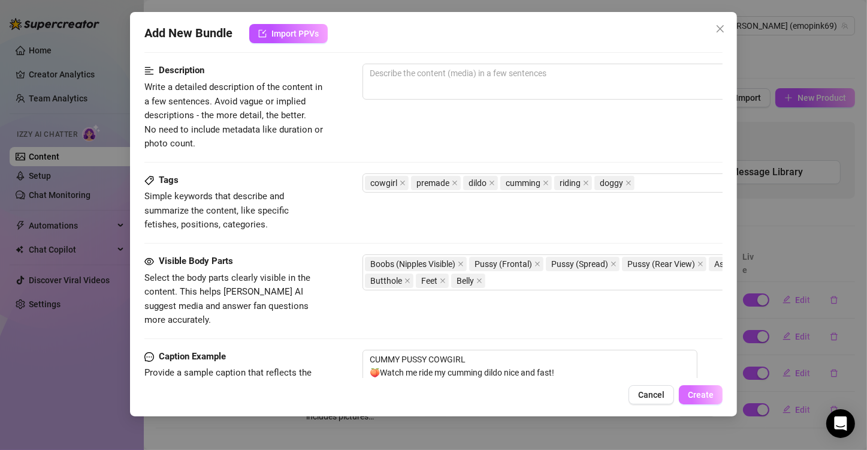
click at [701, 393] on span "Create" at bounding box center [701, 395] width 26 height 10
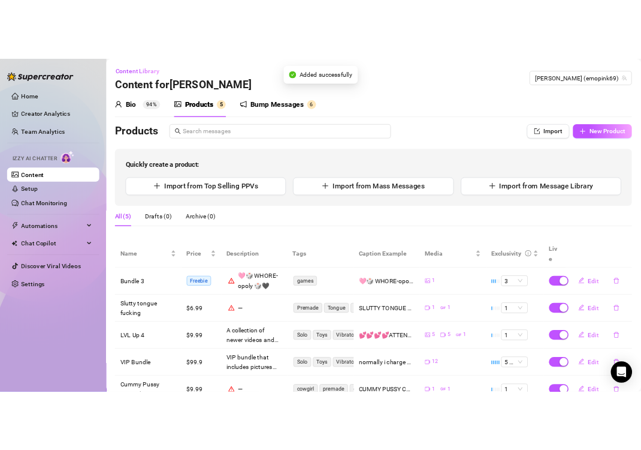
scroll to position [38, 0]
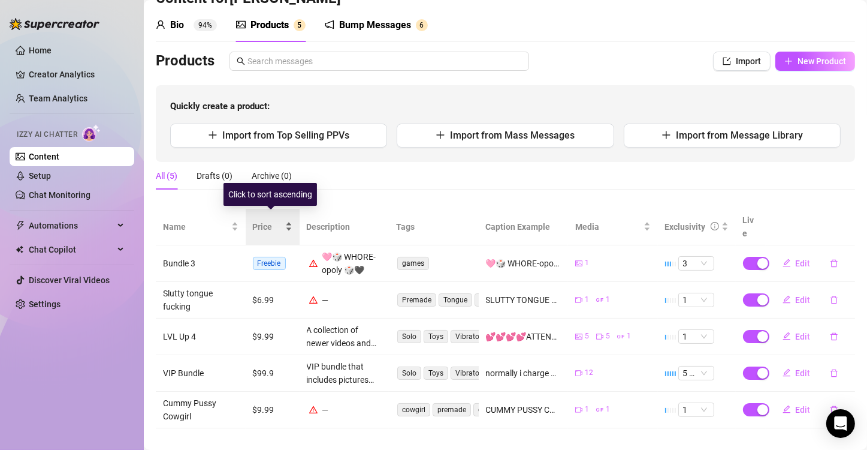
click at [265, 222] on span "Price" at bounding box center [268, 226] width 30 height 13
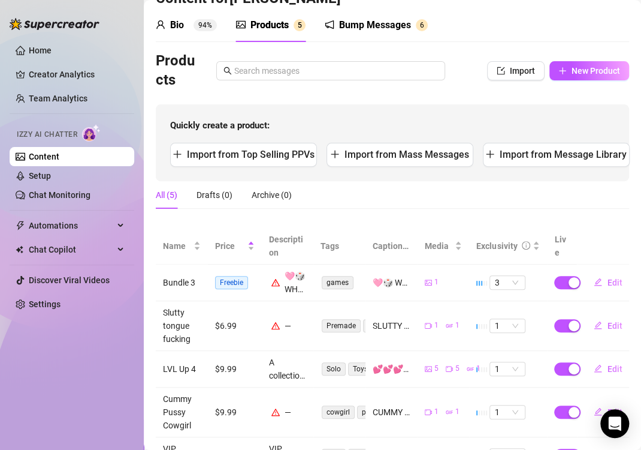
scroll to position [107, 0]
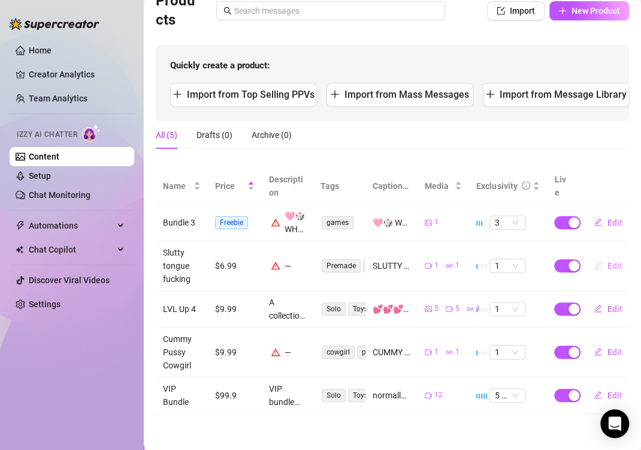
click at [608, 261] on span "Edit" at bounding box center [614, 266] width 15 height 10
type textarea "SLUTTY TONGUE FUCKING 👅watch me warm up by having this toy eat my wet pussy 😘st…"
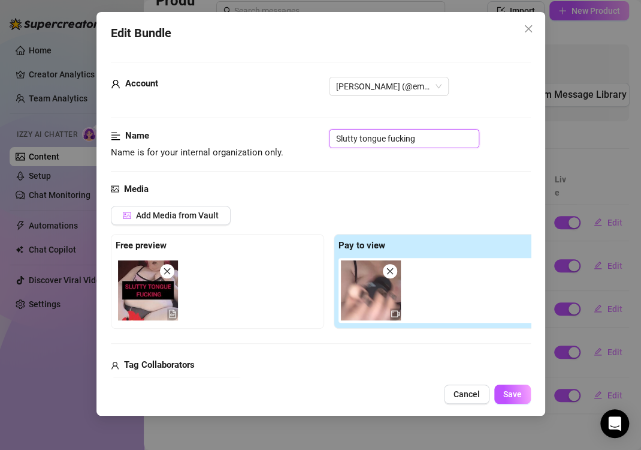
click at [336, 137] on input "Slutty tongue fucking" at bounding box center [404, 138] width 150 height 19
type input "62-Slutty tongue fucking"
click at [513, 399] on button "Save" at bounding box center [513, 393] width 37 height 19
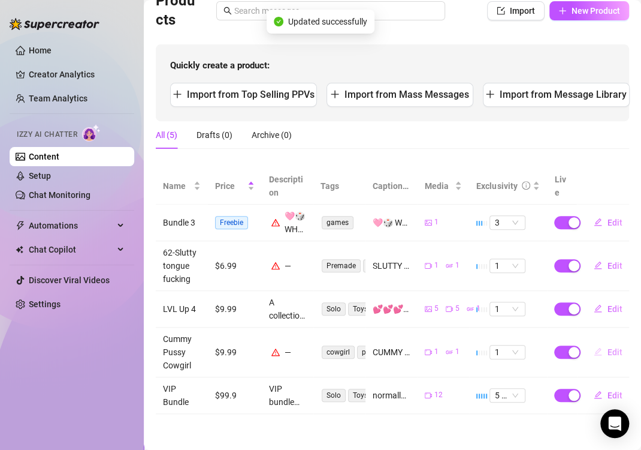
click at [607, 347] on span "Edit" at bounding box center [614, 352] width 15 height 10
type textarea "CUMMY PUSSY COWGIRL 🍑Watch me ride my cumming dildo nice and fast! 💦Clapping my…"
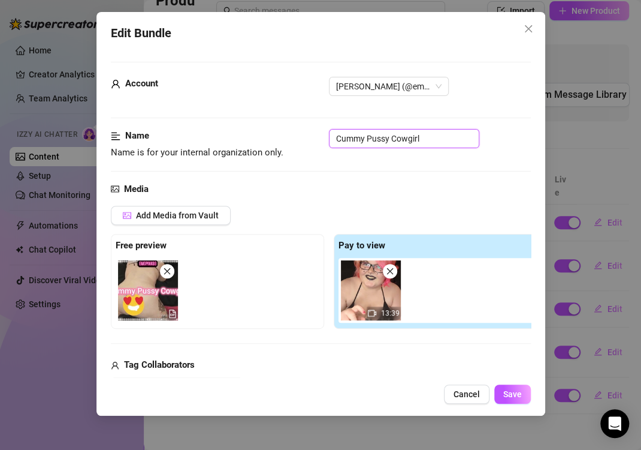
click at [334, 133] on input "Cummy Pussy Cowgirl" at bounding box center [404, 138] width 150 height 19
type input "65-Cummy Pussy Cowgirl"
click at [512, 393] on span "Save" at bounding box center [513, 394] width 19 height 10
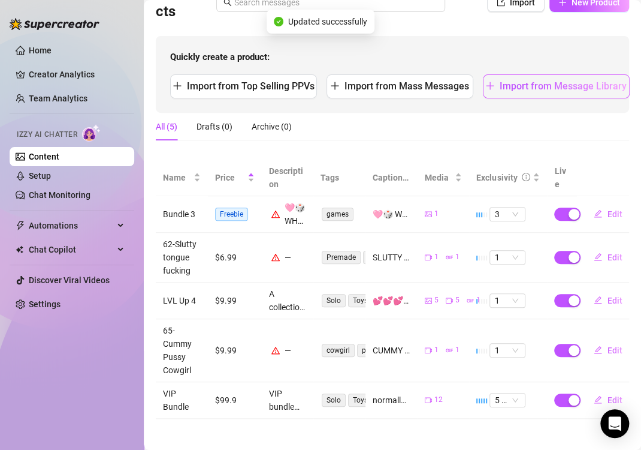
click at [511, 80] on span "Import from Message Library" at bounding box center [563, 85] width 127 height 11
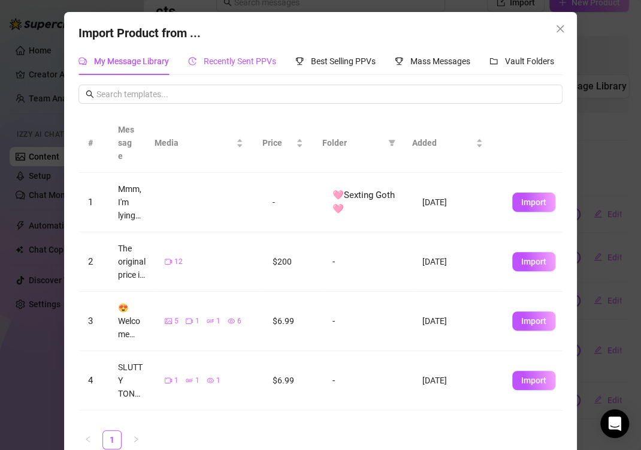
click at [219, 62] on span "Recently Sent PPVs" at bounding box center [240, 61] width 73 height 10
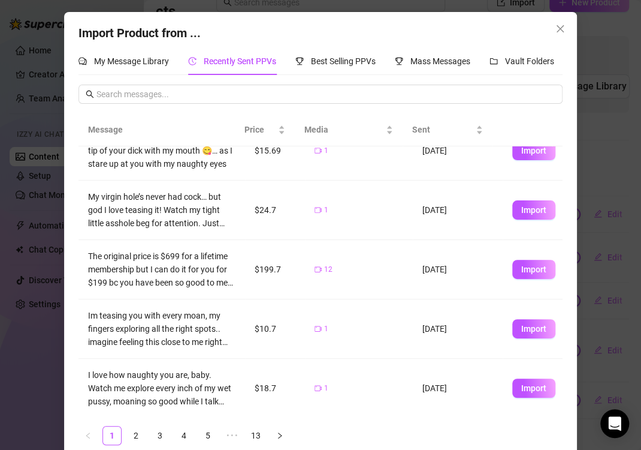
scroll to position [321, 0]
click at [155, 435] on link "3" at bounding box center [160, 435] width 18 height 18
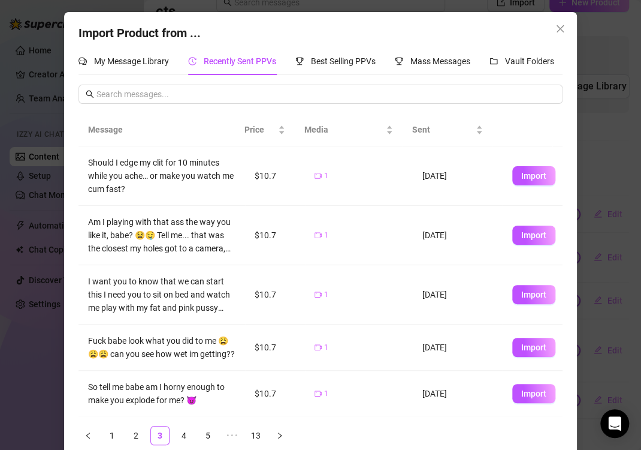
scroll to position [296, 0]
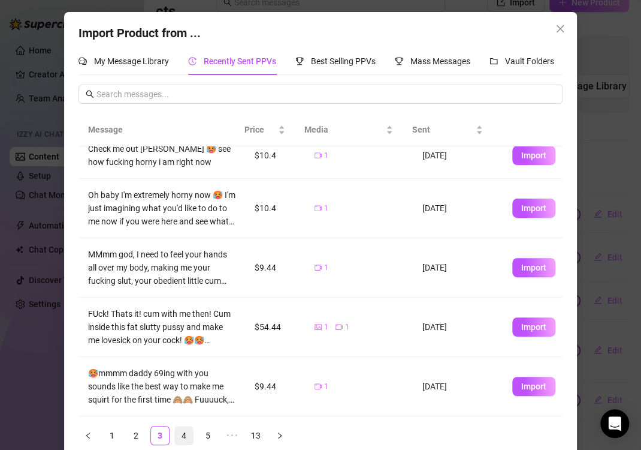
click at [177, 432] on link "4" at bounding box center [184, 435] width 18 height 18
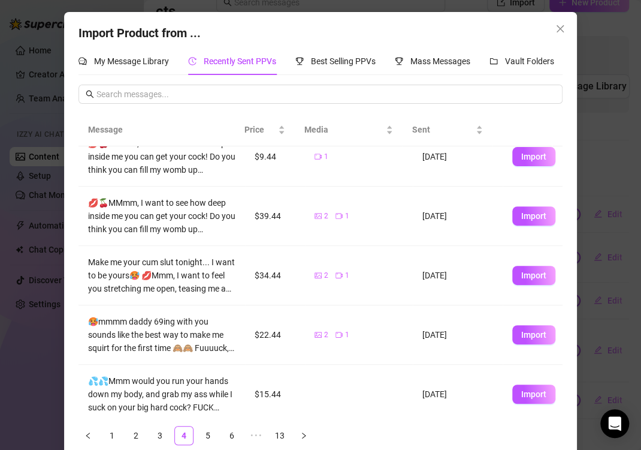
scroll to position [0, 0]
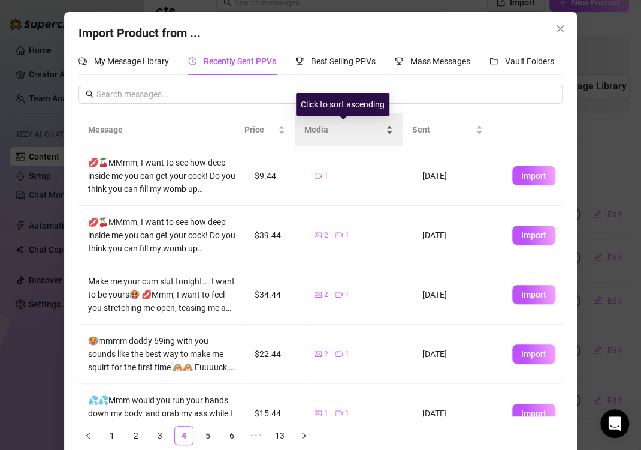
click at [322, 123] on span "Media" at bounding box center [344, 129] width 79 height 13
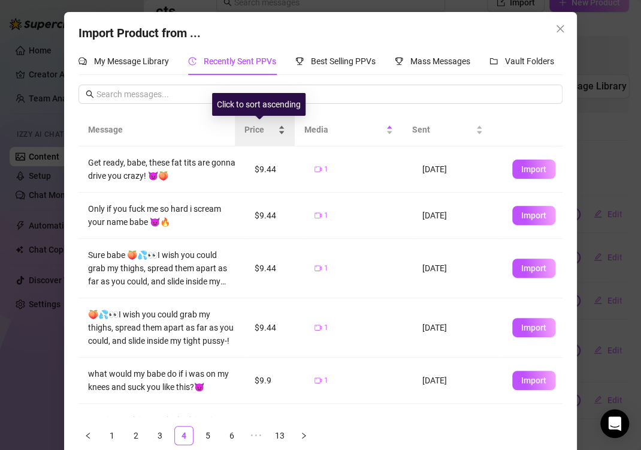
click at [248, 123] on span "Price" at bounding box center [260, 129] width 31 height 13
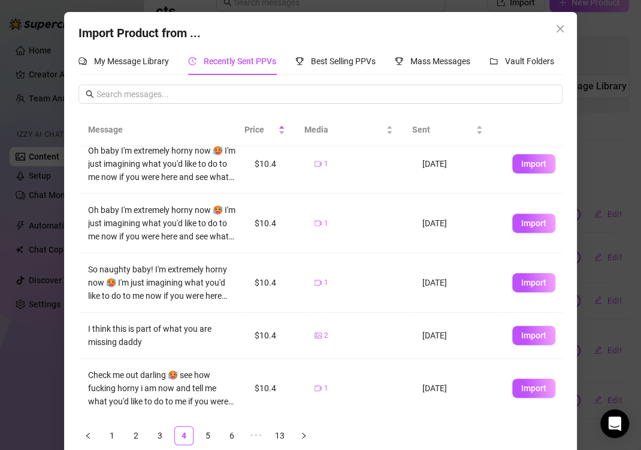
scroll to position [17, 0]
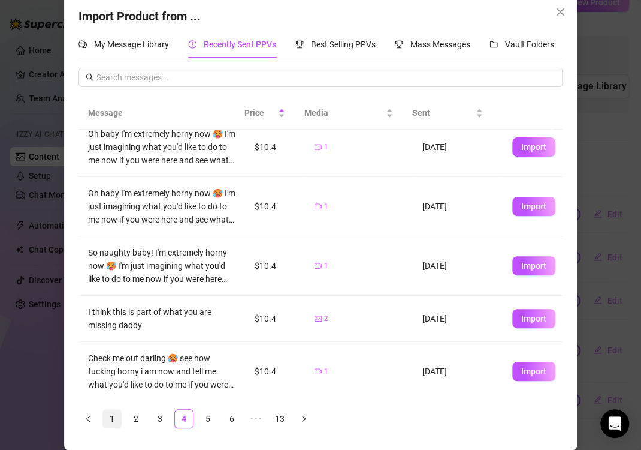
click at [103, 420] on link "1" at bounding box center [112, 418] width 18 height 18
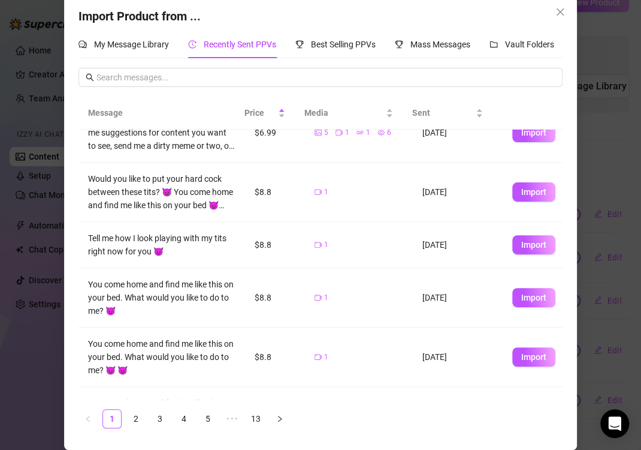
scroll to position [255, 0]
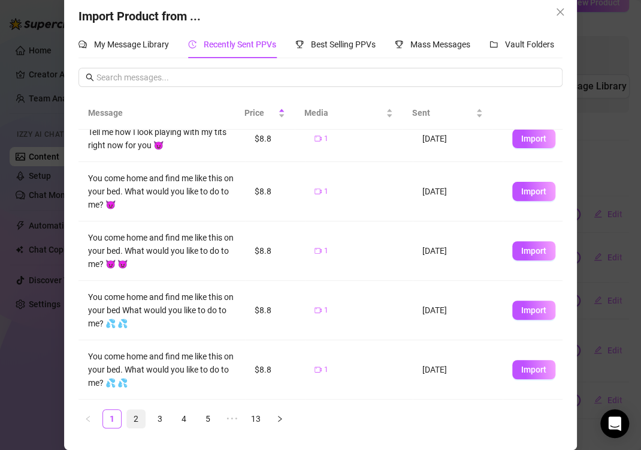
click at [131, 418] on link "2" at bounding box center [136, 418] width 18 height 18
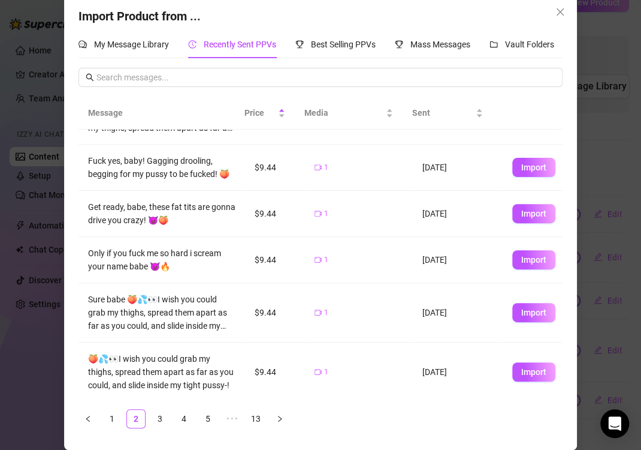
scroll to position [296, 0]
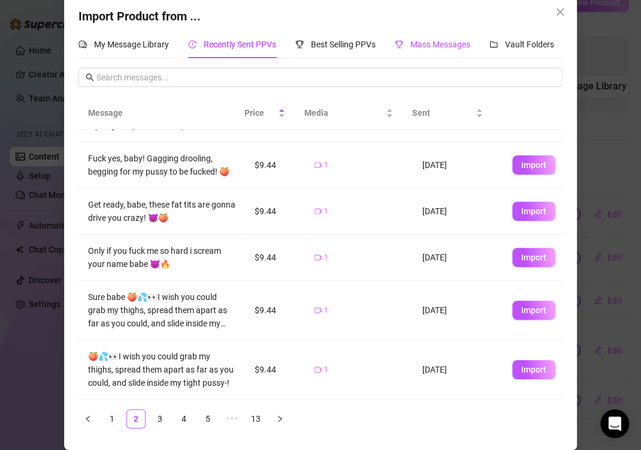
click at [433, 45] on span "Mass Messages" at bounding box center [441, 45] width 60 height 10
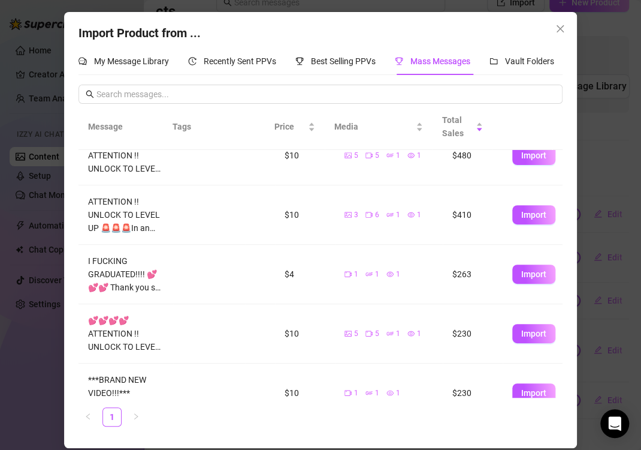
scroll to position [0, 0]
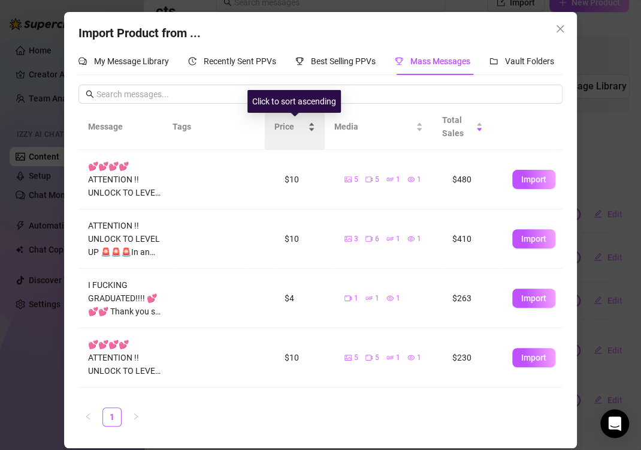
click at [291, 126] on span "Price" at bounding box center [290, 126] width 31 height 13
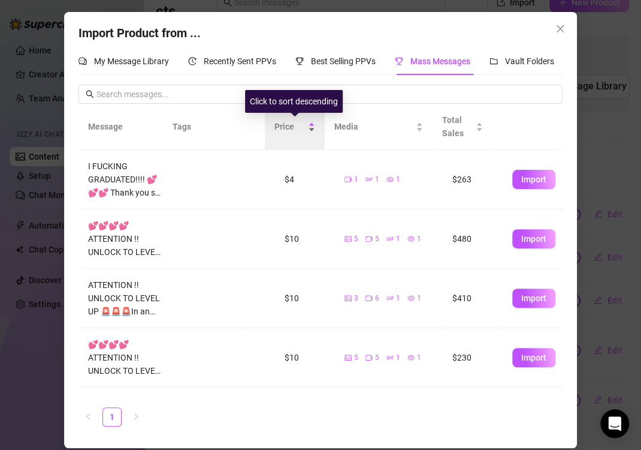
click at [304, 127] on span "Price" at bounding box center [290, 126] width 31 height 13
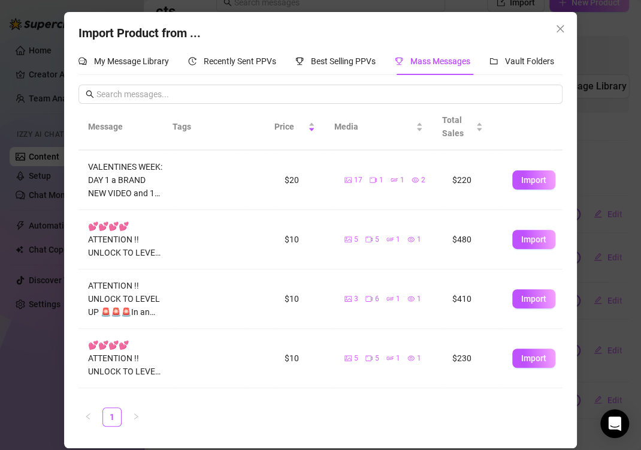
scroll to position [167, 0]
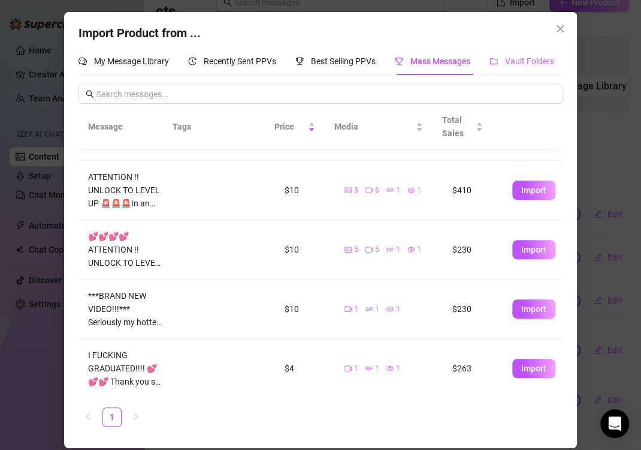
click at [529, 53] on div "Vault Folders" at bounding box center [522, 61] width 65 height 28
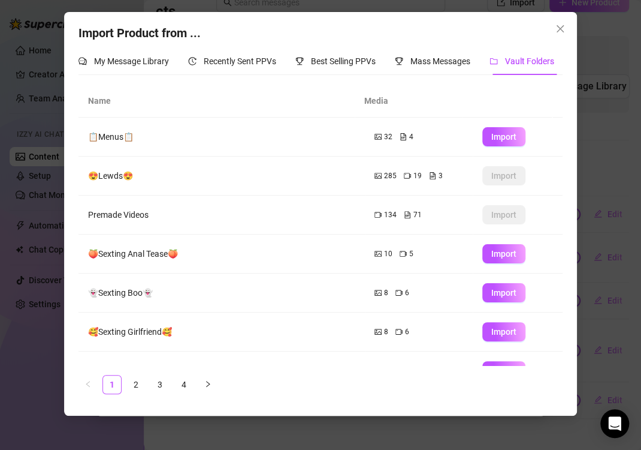
click at [273, 199] on td "Premade Videos" at bounding box center [222, 214] width 287 height 39
click at [232, 213] on td "Premade Videos" at bounding box center [222, 214] width 287 height 39
click at [28, 120] on div "Import Product from ... My Message Library Recently Sent PPVs Best Selling PPVs…" at bounding box center [320, 225] width 641 height 450
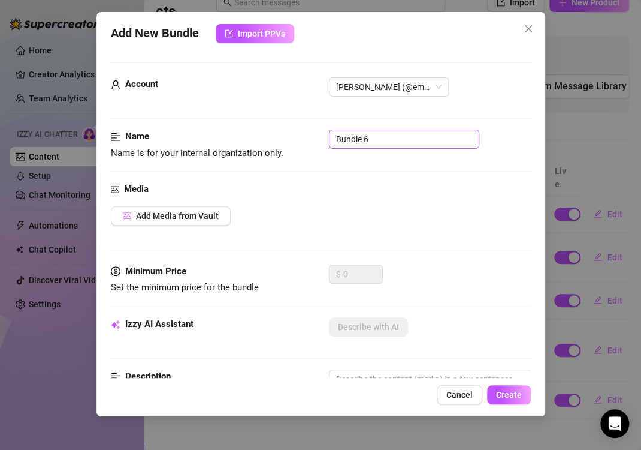
scroll to position [180, 0]
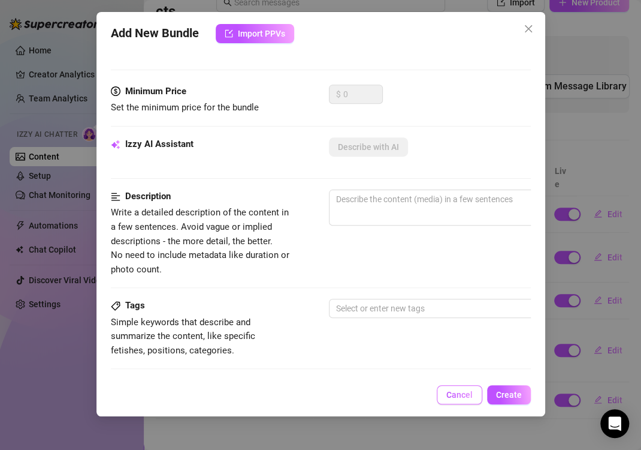
click at [461, 393] on span "Cancel" at bounding box center [460, 395] width 26 height 10
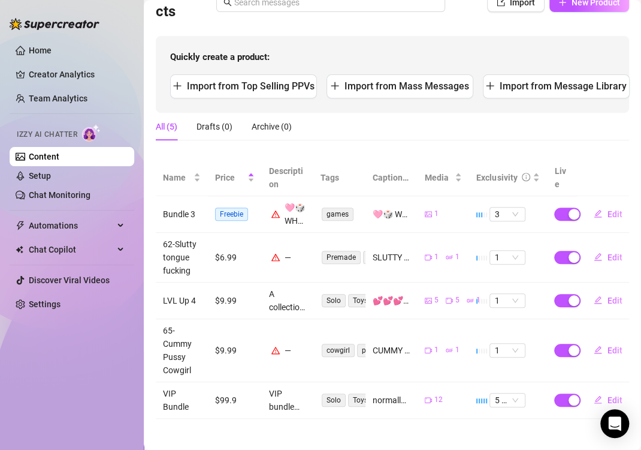
scroll to position [120, 0]
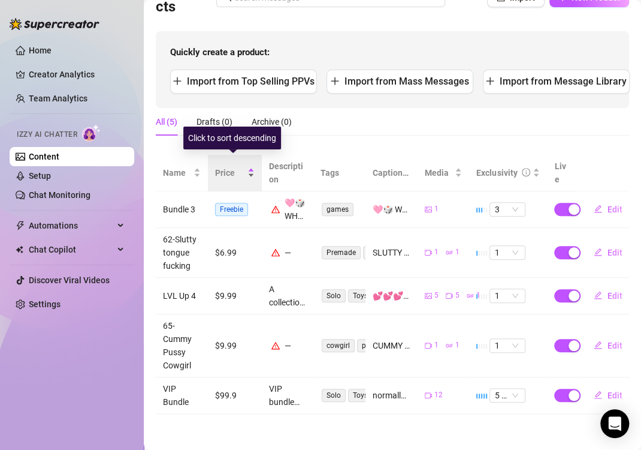
click at [234, 166] on span "Price" at bounding box center [230, 172] width 30 height 13
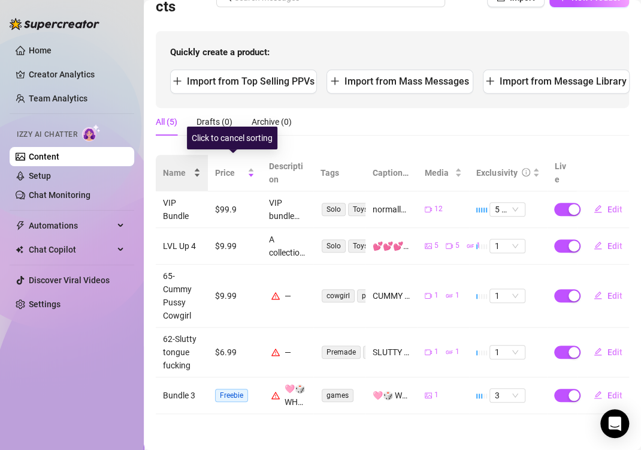
click at [176, 166] on span "Name" at bounding box center [177, 172] width 28 height 13
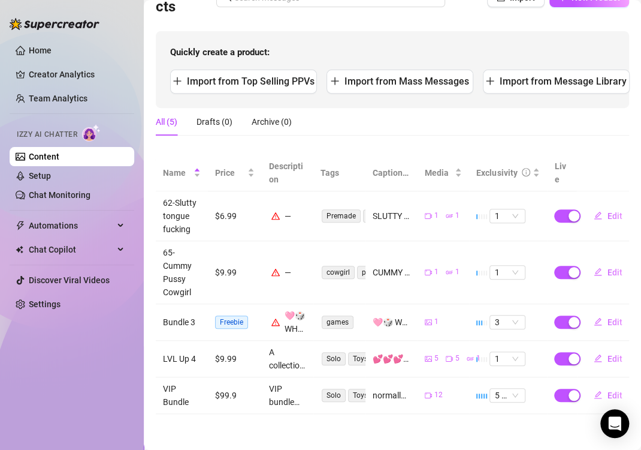
scroll to position [0, 0]
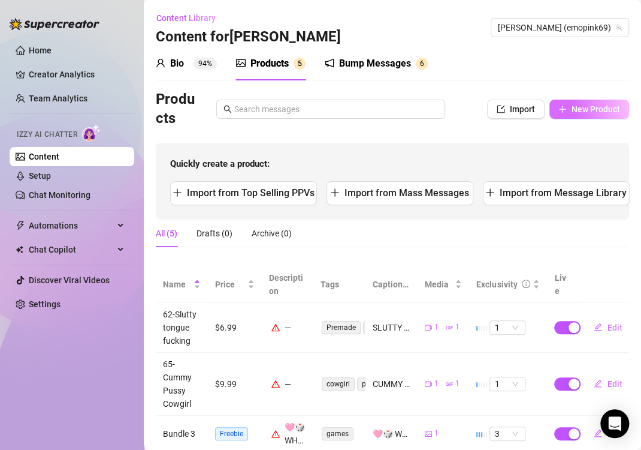
click at [572, 105] on span "New Product" at bounding box center [596, 109] width 49 height 10
type textarea "Type your message here..."
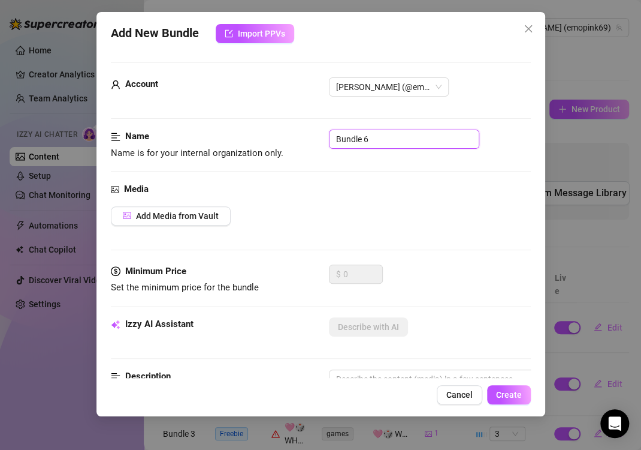
drag, startPoint x: 390, startPoint y: 137, endPoint x: 178, endPoint y: 137, distance: 211.6
click at [178, 137] on div "Name Name is for your internal organization only. Bundle 6" at bounding box center [321, 144] width 420 height 31
type input "69-Dirty Panty Gagged Slut"
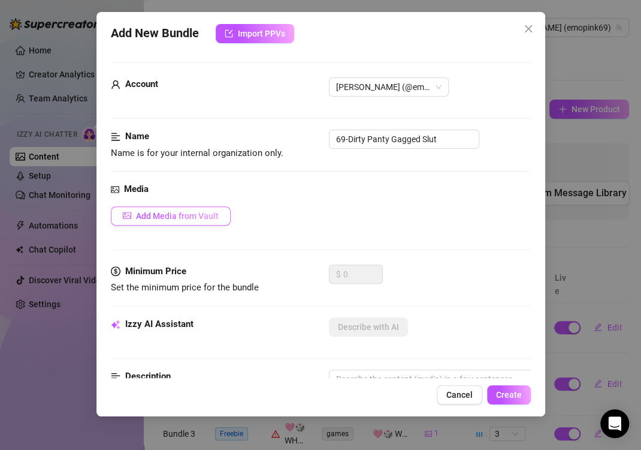
click at [161, 218] on span "Add Media from Vault" at bounding box center [177, 216] width 83 height 10
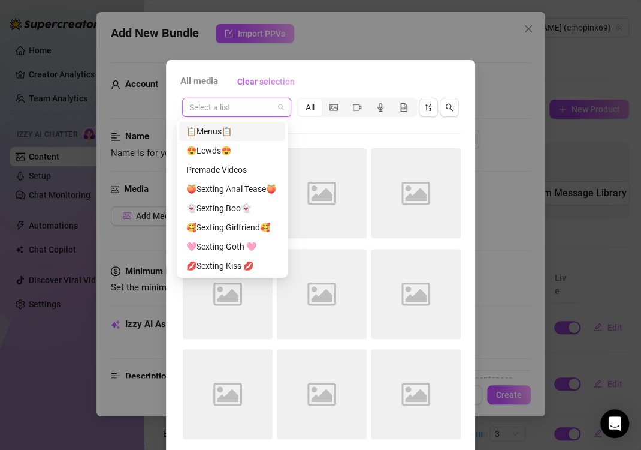
click at [239, 105] on input "search" at bounding box center [231, 107] width 84 height 18
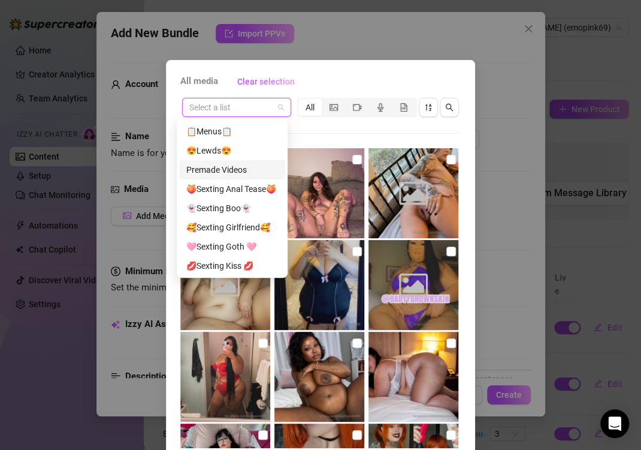
click at [221, 167] on div "Premade Videos" at bounding box center [232, 169] width 92 height 13
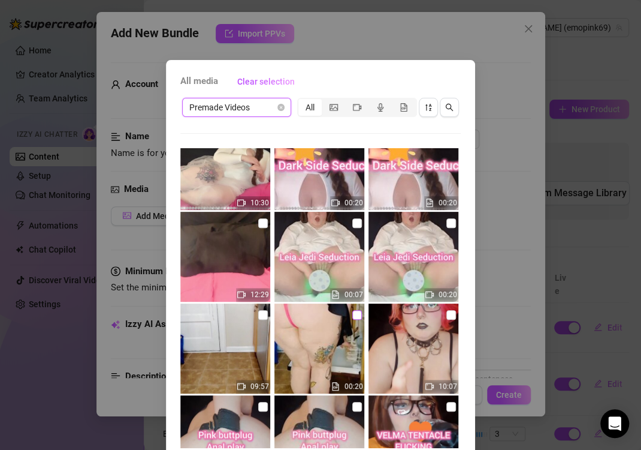
scroll to position [180, 0]
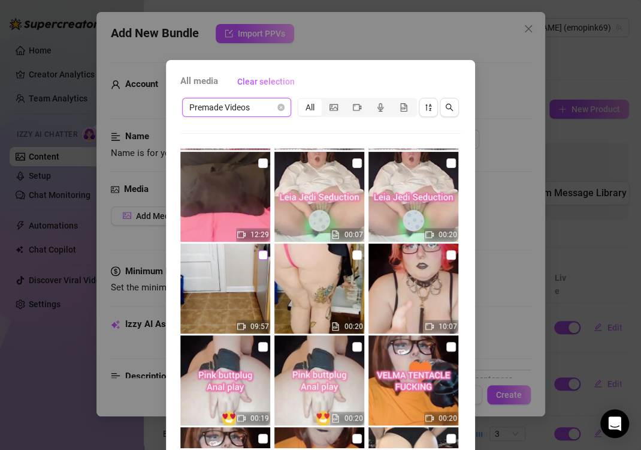
click at [258, 255] on input "checkbox" at bounding box center [263, 255] width 10 height 10
checkbox input "true"
click at [352, 259] on input "checkbox" at bounding box center [357, 255] width 10 height 10
checkbox input "true"
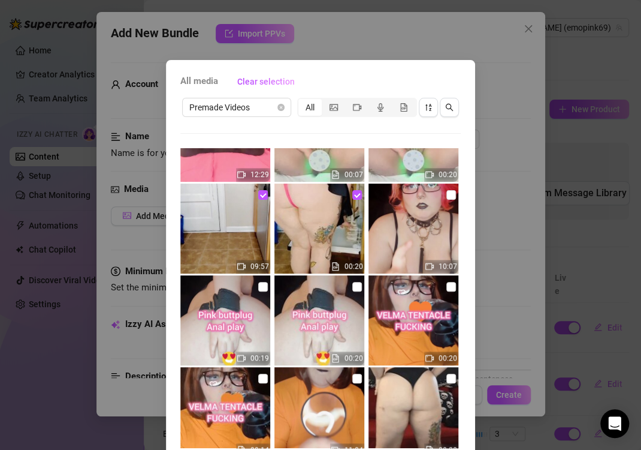
scroll to position [50, 0]
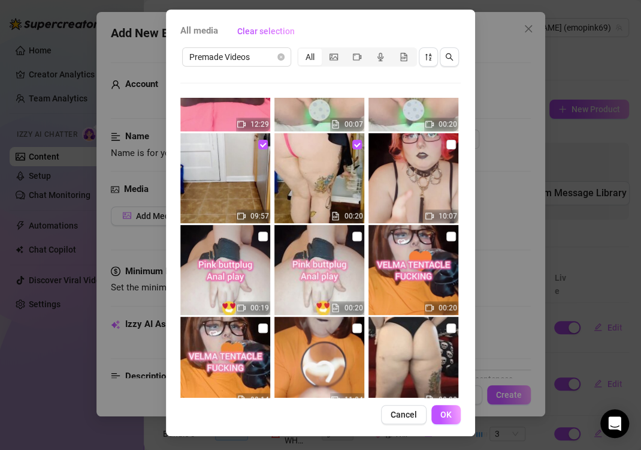
click at [448, 412] on button "OK" at bounding box center [446, 414] width 29 height 19
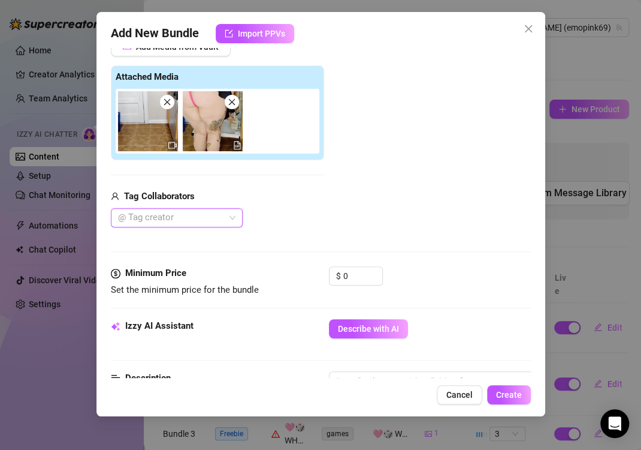
scroll to position [229, 0]
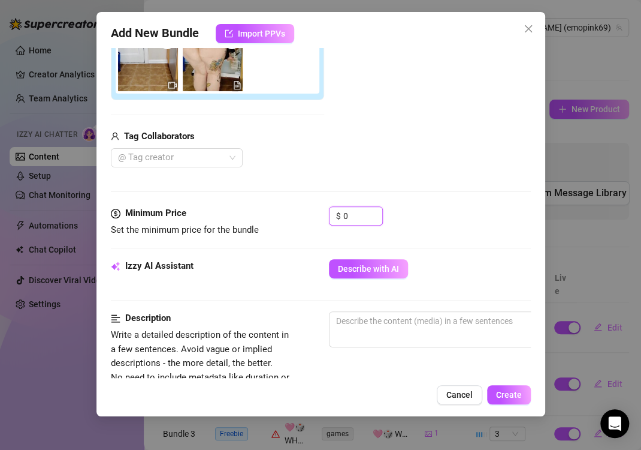
drag, startPoint x: 348, startPoint y: 215, endPoint x: 303, endPoint y: 215, distance: 45.6
click at [303, 215] on div "Minimum Price Set the minimum price for the bundle $ 0" at bounding box center [321, 221] width 420 height 31
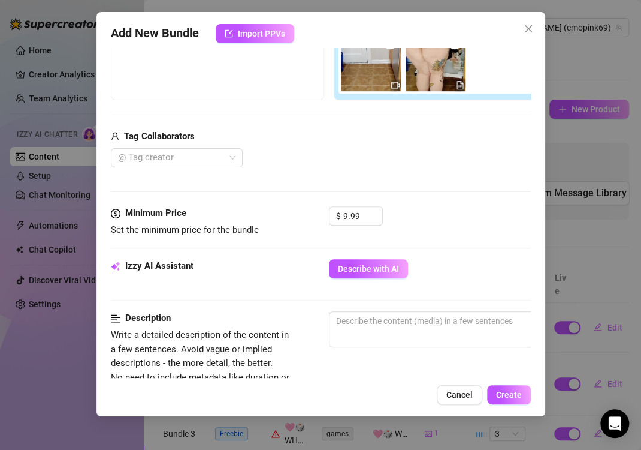
click at [337, 126] on div "Add Media from Vault Free preview Pay to view Tag Collaborators @ Tag creator" at bounding box center [329, 72] width 436 height 191
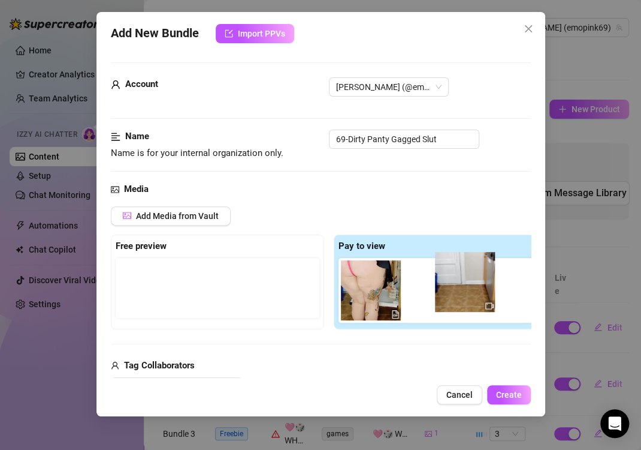
drag, startPoint x: 346, startPoint y: 304, endPoint x: 453, endPoint y: 296, distance: 107.0
click at [453, 296] on div at bounding box center [443, 290] width 209 height 65
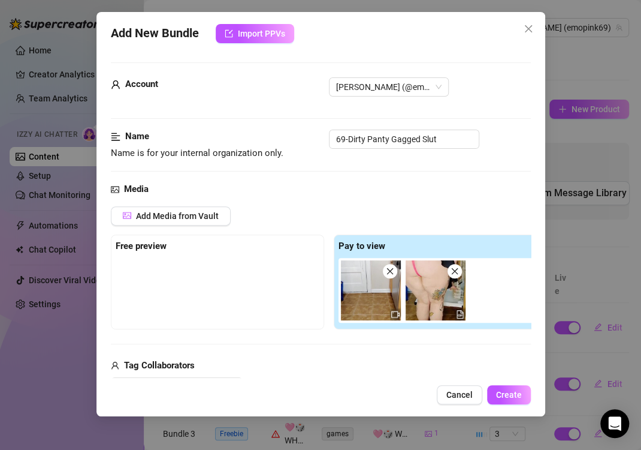
click at [373, 296] on img at bounding box center [371, 290] width 60 height 60
click at [357, 300] on img at bounding box center [371, 290] width 60 height 60
click at [397, 313] on icon "video-camera" at bounding box center [395, 314] width 8 height 7
click at [393, 275] on span at bounding box center [390, 271] width 14 height 14
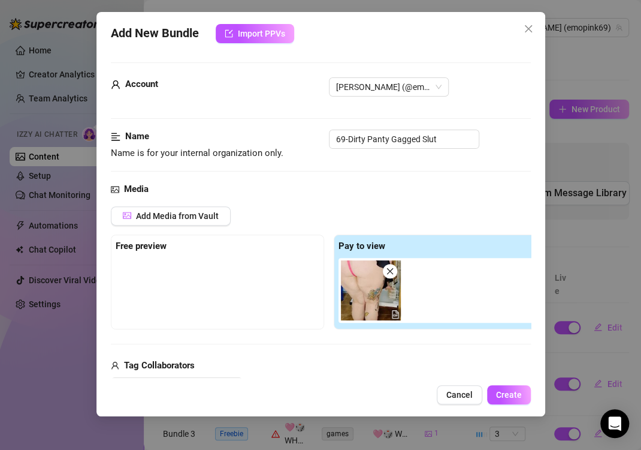
click at [392, 272] on icon "close" at bounding box center [390, 271] width 8 height 8
type input "0"
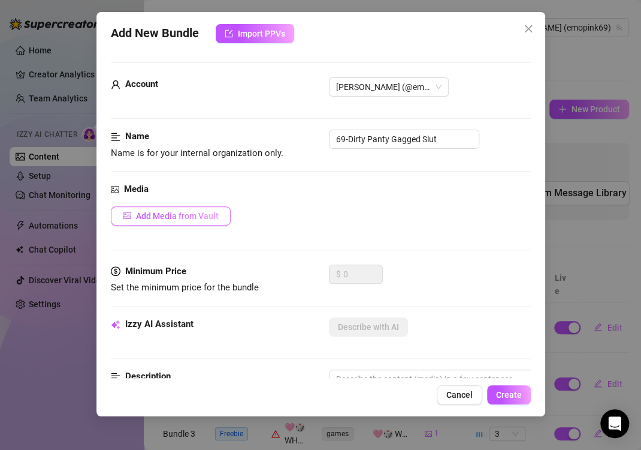
click at [165, 215] on span "Add Media from Vault" at bounding box center [177, 216] width 83 height 10
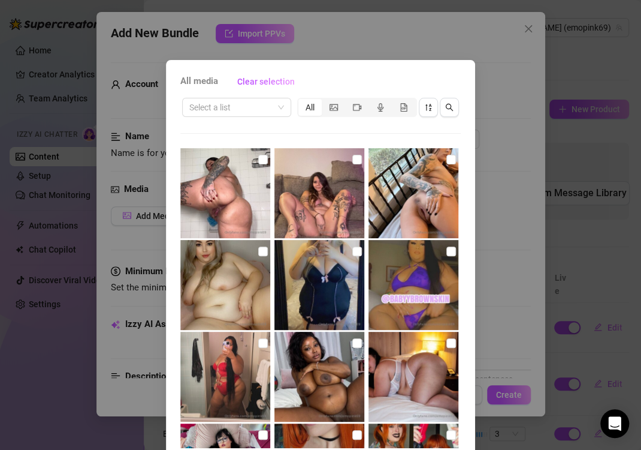
click at [247, 117] on div "Select a list All" at bounding box center [320, 107] width 281 height 23
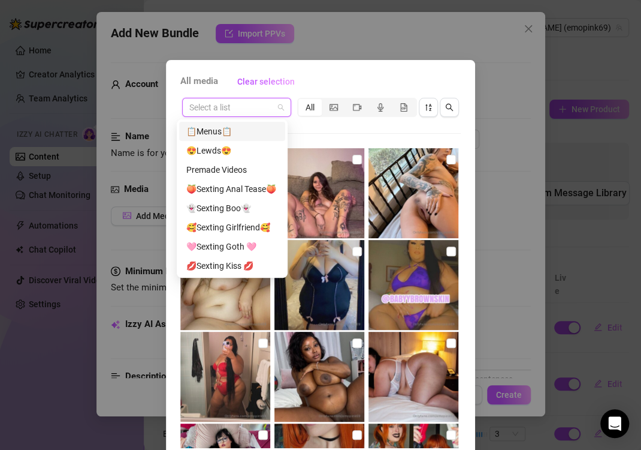
click at [244, 114] on input "search" at bounding box center [231, 107] width 84 height 18
click at [234, 170] on div "Premade Videos" at bounding box center [232, 169] width 92 height 13
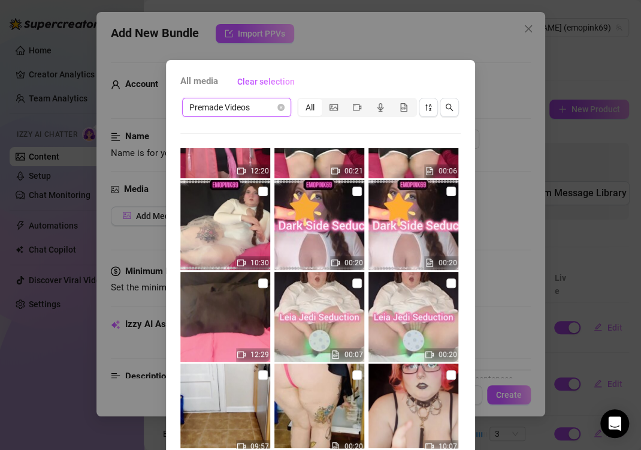
scroll to position [180, 0]
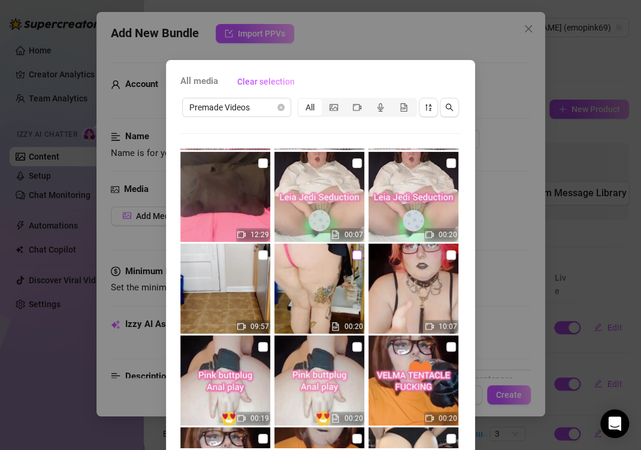
click at [352, 253] on input "checkbox" at bounding box center [357, 255] width 10 height 10
checkbox input "true"
click at [263, 255] on div "09:57" at bounding box center [226, 288] width 92 height 90
click at [258, 254] on input "checkbox" at bounding box center [263, 255] width 10 height 10
checkbox input "true"
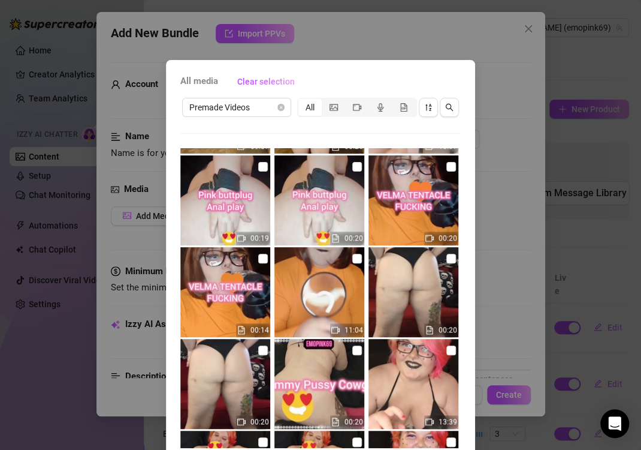
scroll to position [50, 0]
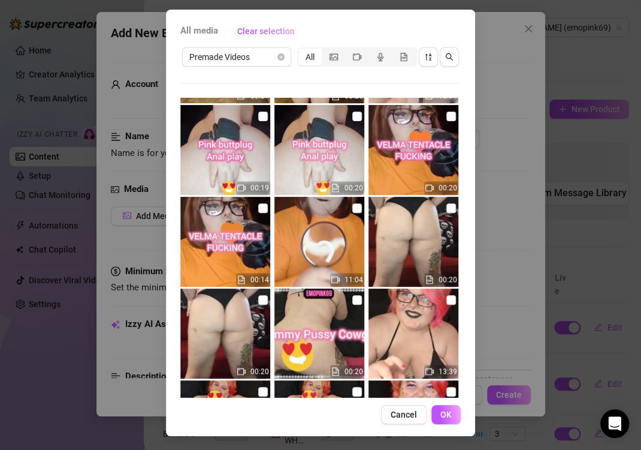
click at [441, 423] on div "All media Clear selection Premade Videos All 12:20 00:21 00:06 10:30 00:20 00:2…" at bounding box center [320, 223] width 309 height 426
click at [441, 417] on span "OK" at bounding box center [446, 414] width 11 height 10
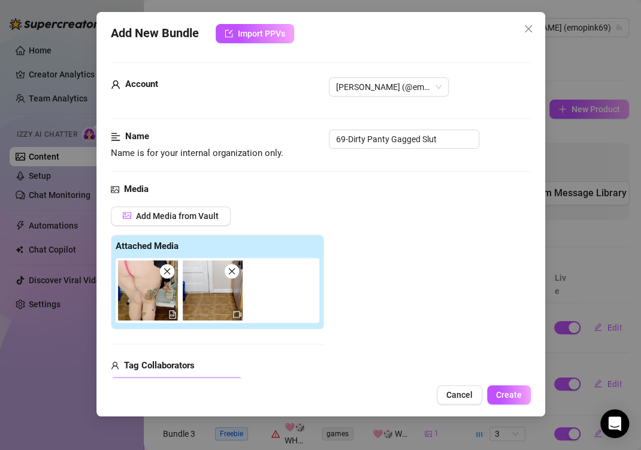
scroll to position [180, 0]
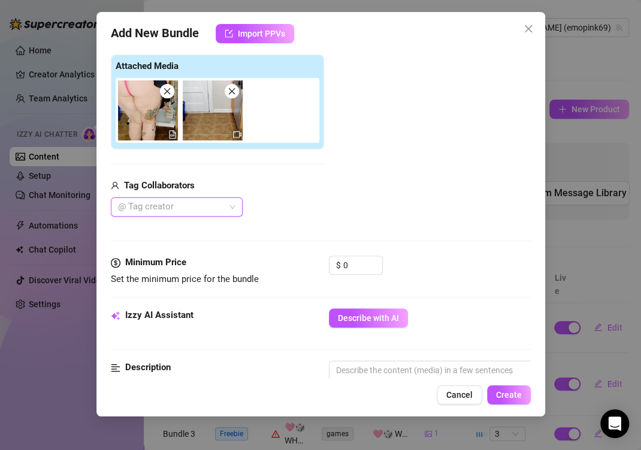
click at [354, 274] on div "$ 0" at bounding box center [356, 270] width 54 height 30
click at [352, 270] on input "0" at bounding box center [362, 265] width 39 height 18
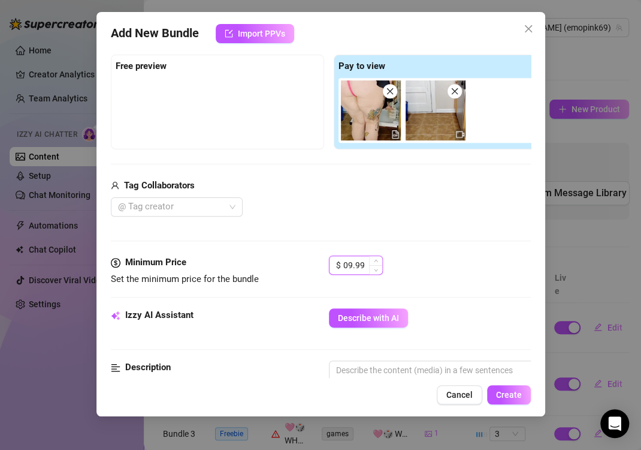
click at [348, 268] on input "09.99" at bounding box center [362, 265] width 39 height 18
type input "9.99"
click at [198, 146] on div "Free preview" at bounding box center [217, 102] width 213 height 95
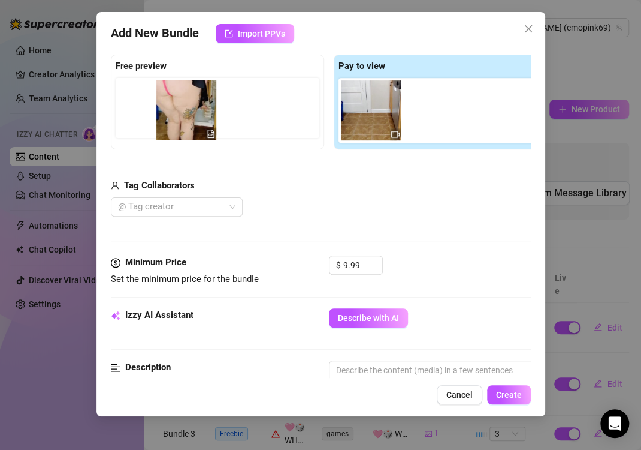
drag, startPoint x: 351, startPoint y: 117, endPoint x: 180, endPoint y: 117, distance: 170.2
click at [180, 117] on div "Free preview Pay to view" at bounding box center [329, 102] width 436 height 95
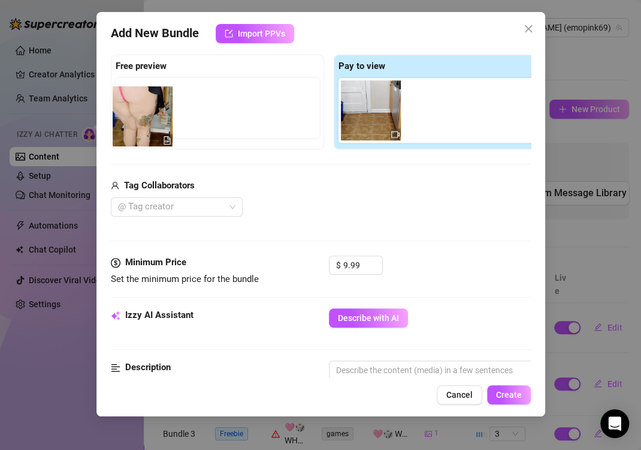
drag, startPoint x: 364, startPoint y: 122, endPoint x: 141, endPoint y: 129, distance: 223.7
click at [141, 129] on div "Free preview Pay to view" at bounding box center [329, 102] width 436 height 95
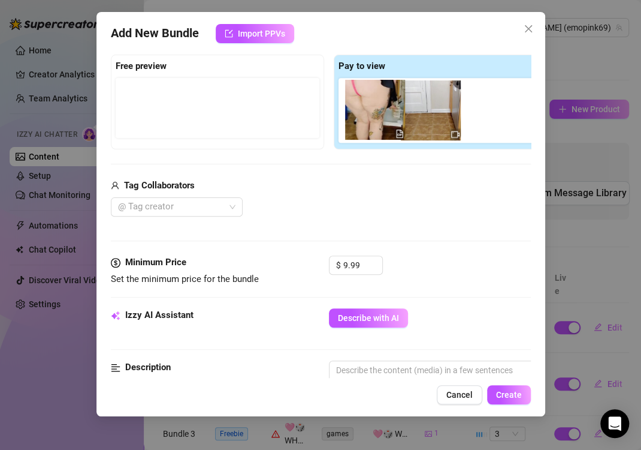
scroll to position [0, 0]
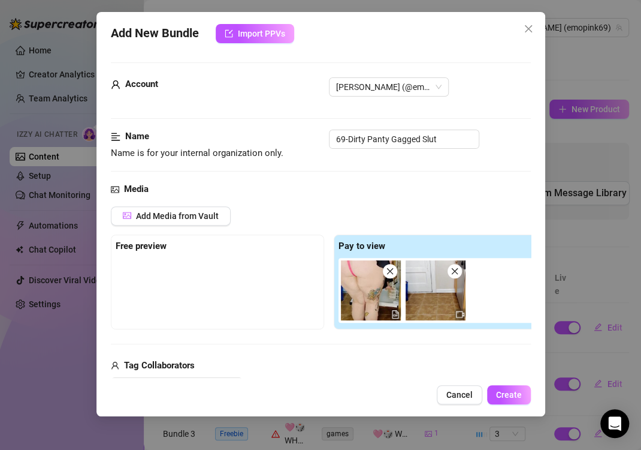
click at [367, 297] on img at bounding box center [371, 290] width 60 height 60
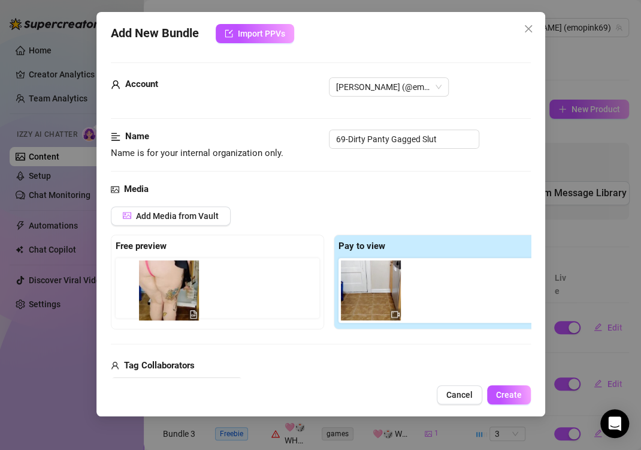
drag, startPoint x: 270, startPoint y: 270, endPoint x: 151, endPoint y: 297, distance: 122.4
click at [151, 297] on div "Free preview Pay to view" at bounding box center [329, 281] width 436 height 95
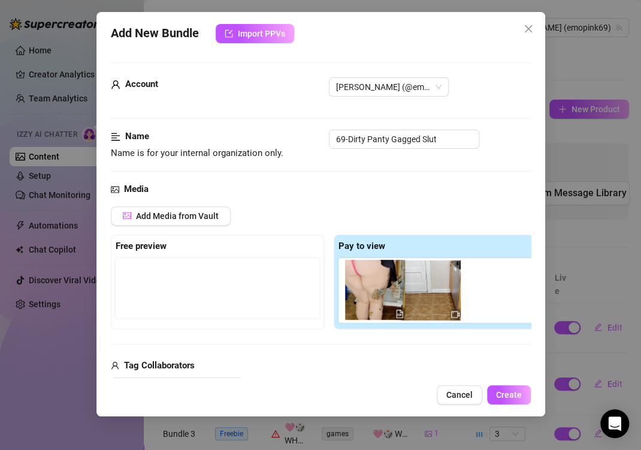
drag, startPoint x: 127, startPoint y: 254, endPoint x: 134, endPoint y: 252, distance: 7.4
click at [129, 254] on div "Free preview" at bounding box center [217, 281] width 213 height 95
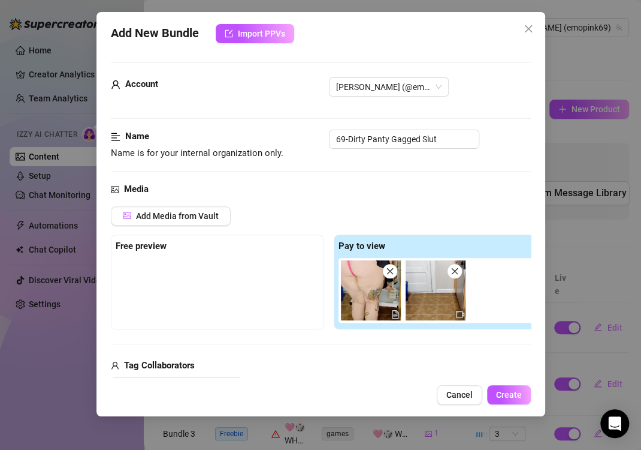
click at [170, 248] on div "Free preview" at bounding box center [218, 246] width 204 height 14
drag, startPoint x: 390, startPoint y: 269, endPoint x: 291, endPoint y: 282, distance: 100.4
click at [390, 272] on div at bounding box center [443, 290] width 209 height 65
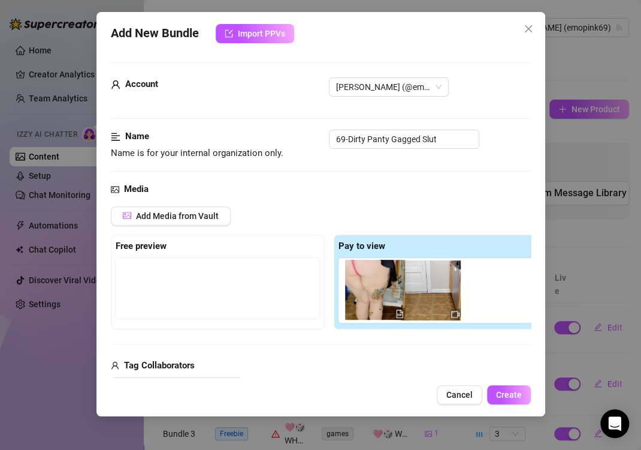
click at [216, 293] on div at bounding box center [218, 288] width 204 height 60
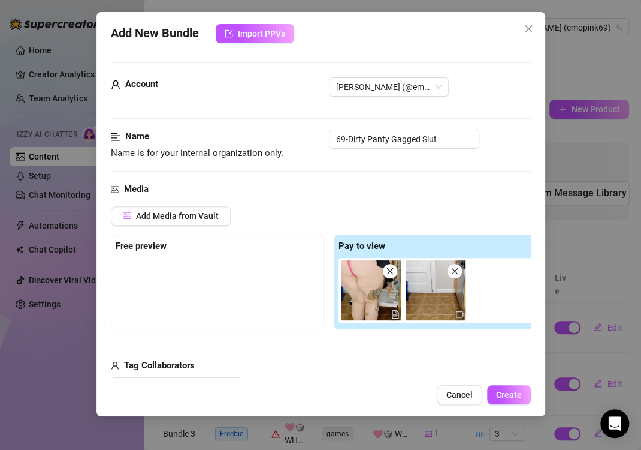
click at [149, 252] on div "Free preview" at bounding box center [218, 246] width 204 height 14
drag, startPoint x: 146, startPoint y: 249, endPoint x: 502, endPoint y: 300, distance: 359.6
click at [148, 249] on strong "Free preview" at bounding box center [141, 245] width 51 height 11
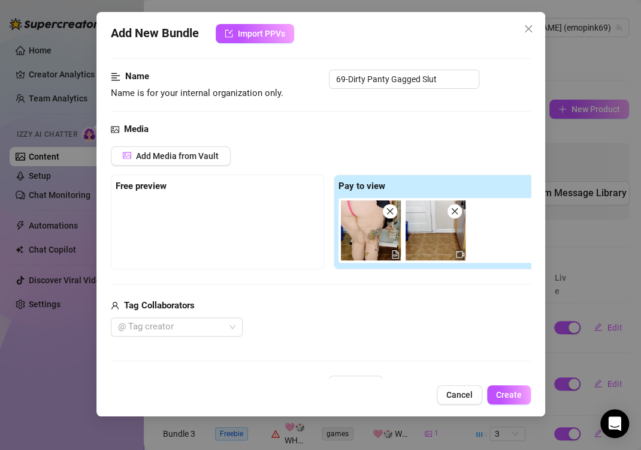
scroll to position [120, 0]
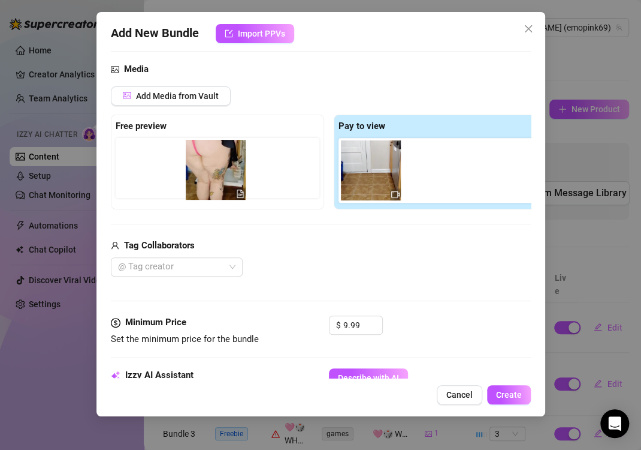
drag, startPoint x: 352, startPoint y: 180, endPoint x: 198, endPoint y: 194, distance: 154.7
click at [193, 182] on div "Free preview Pay to view" at bounding box center [329, 161] width 436 height 95
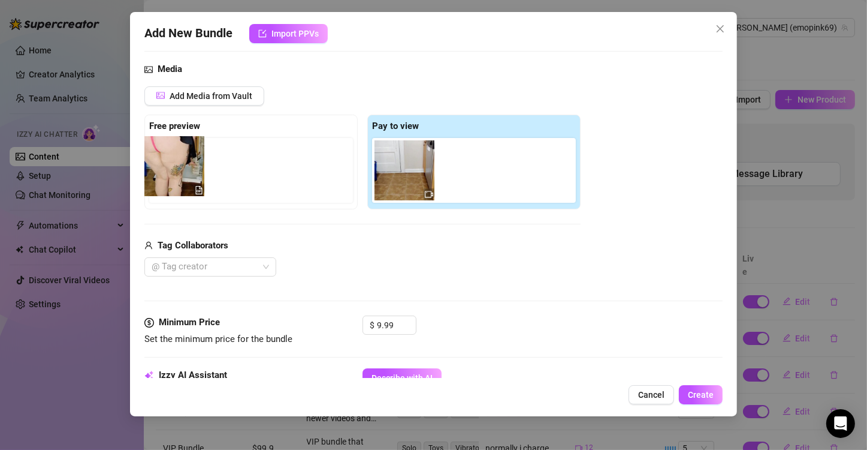
drag, startPoint x: 412, startPoint y: 178, endPoint x: 179, endPoint y: 173, distance: 233.2
click at [179, 173] on div "Free preview Pay to view" at bounding box center [362, 161] width 436 height 95
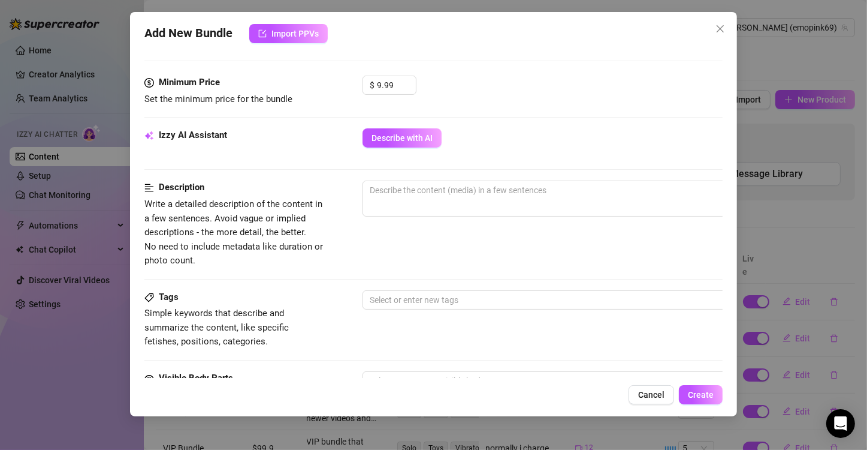
scroll to position [480, 0]
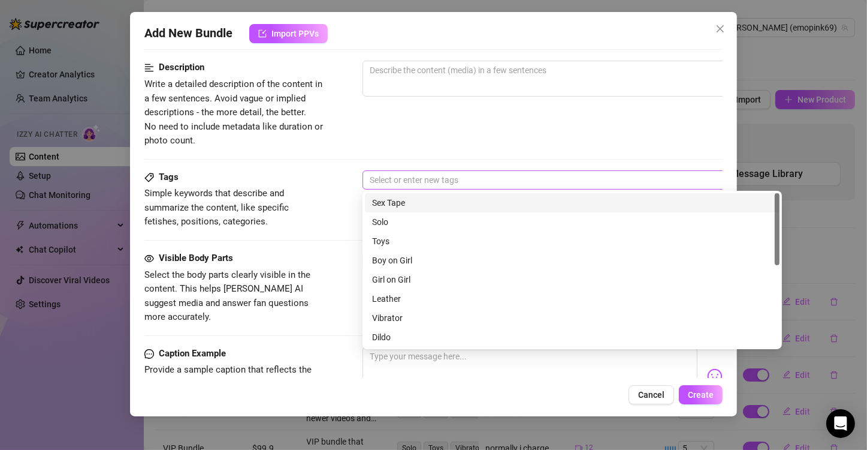
click at [390, 185] on div at bounding box center [566, 179] width 402 height 17
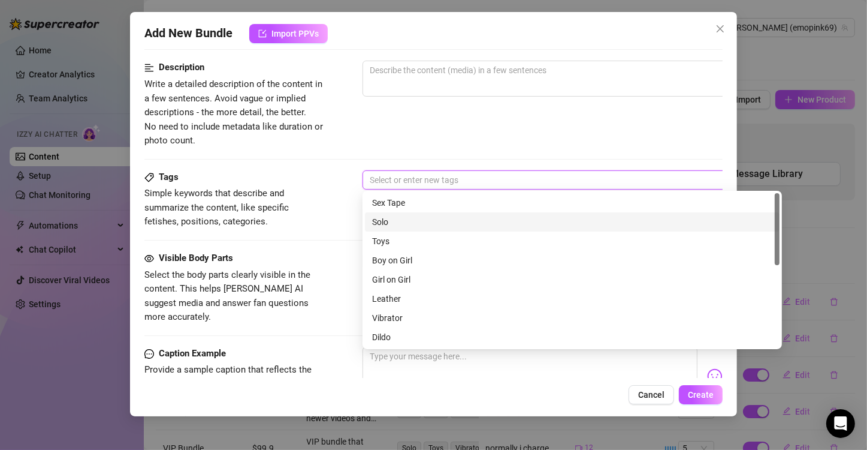
click at [387, 221] on div "Solo" at bounding box center [572, 221] width 400 height 13
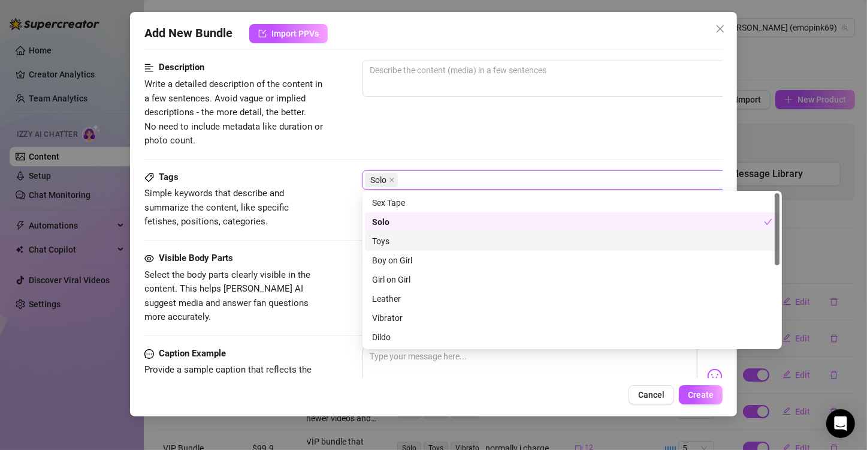
click at [393, 246] on div "Toys" at bounding box center [572, 240] width 400 height 13
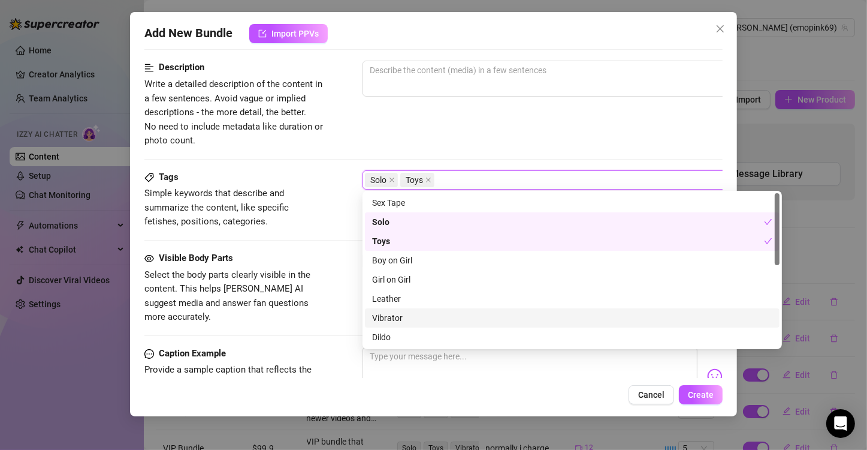
click at [412, 321] on div "Vibrator" at bounding box center [572, 317] width 400 height 13
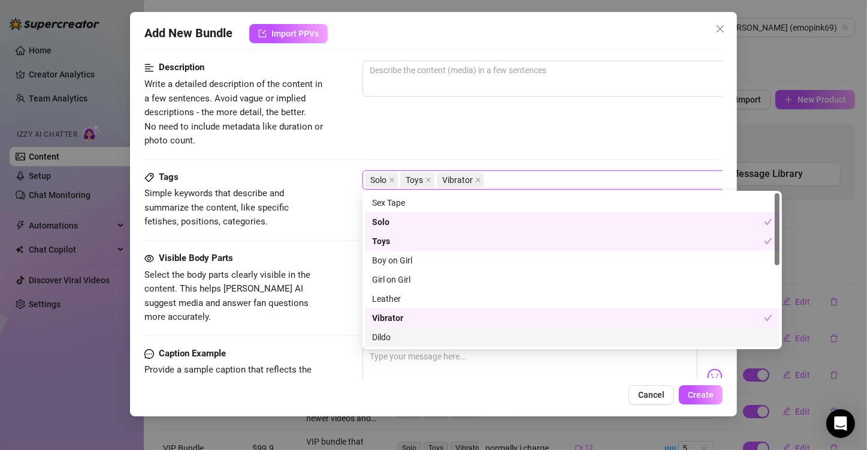
click at [407, 340] on div "Dildo" at bounding box center [572, 336] width 400 height 13
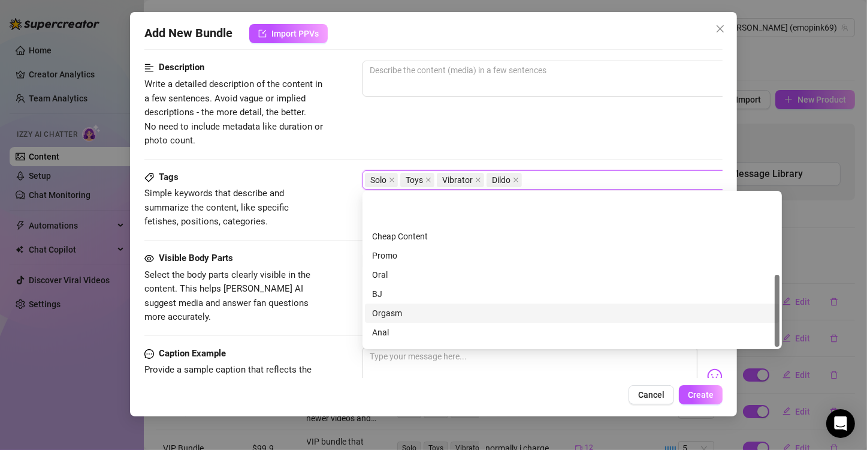
scroll to position [173, 0]
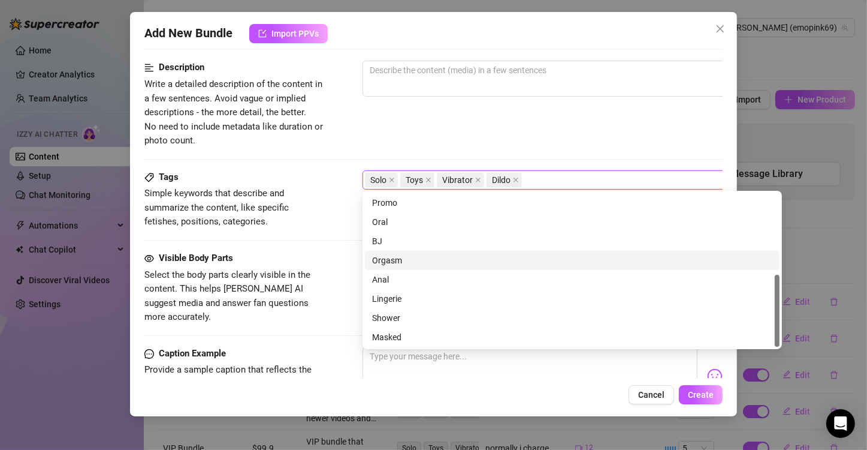
click at [407, 265] on div "Orgasm" at bounding box center [572, 260] width 400 height 13
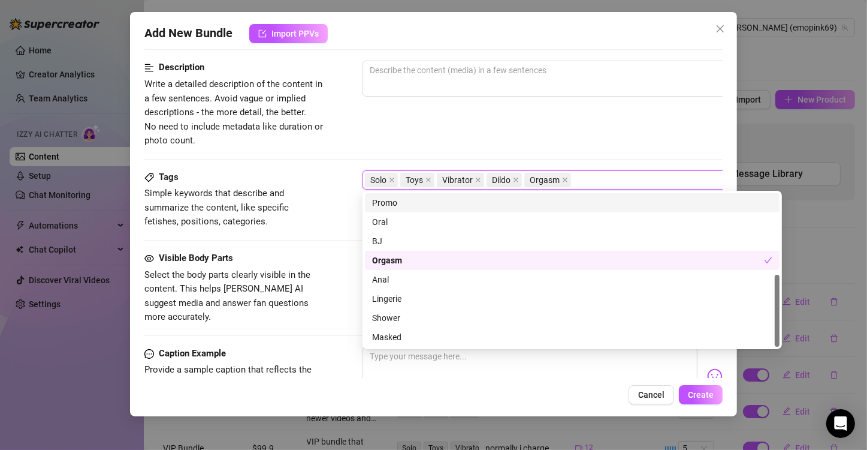
click at [596, 177] on div "Solo Toys Vibrator Dildo Orgasm" at bounding box center [566, 179] width 402 height 17
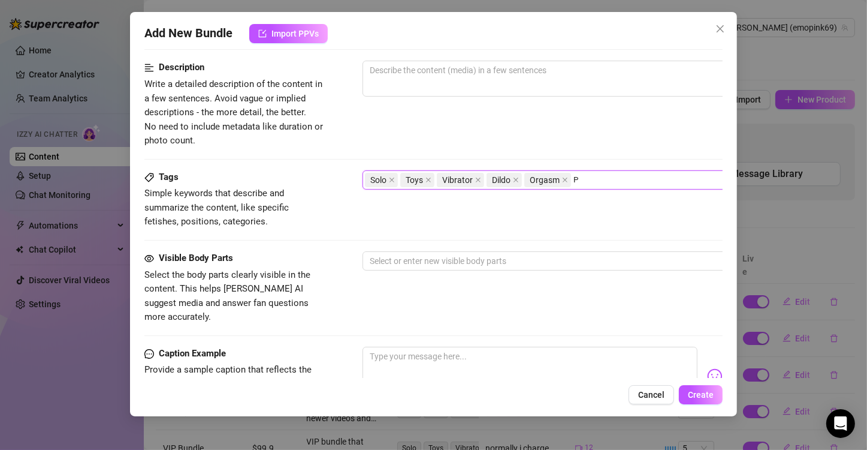
scroll to position [0, 0]
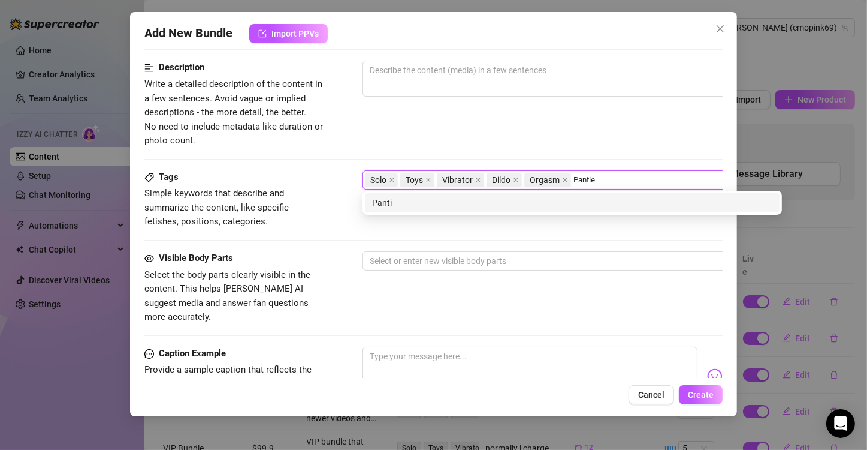
type input "Panties"
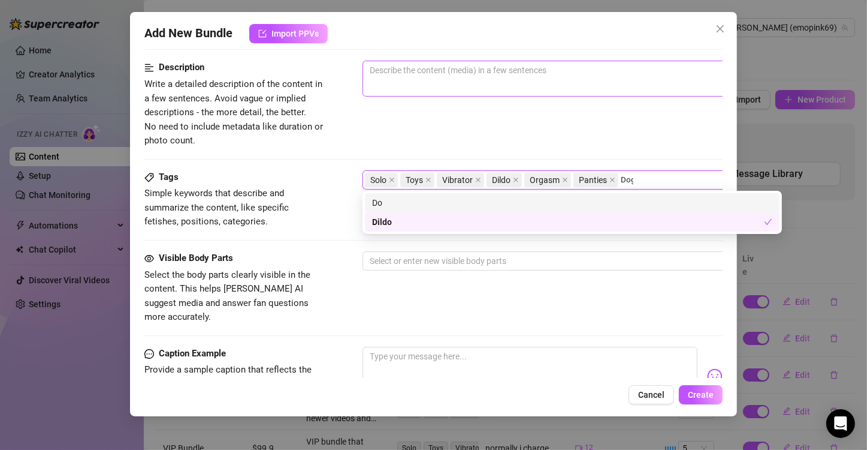
type input "Doggy"
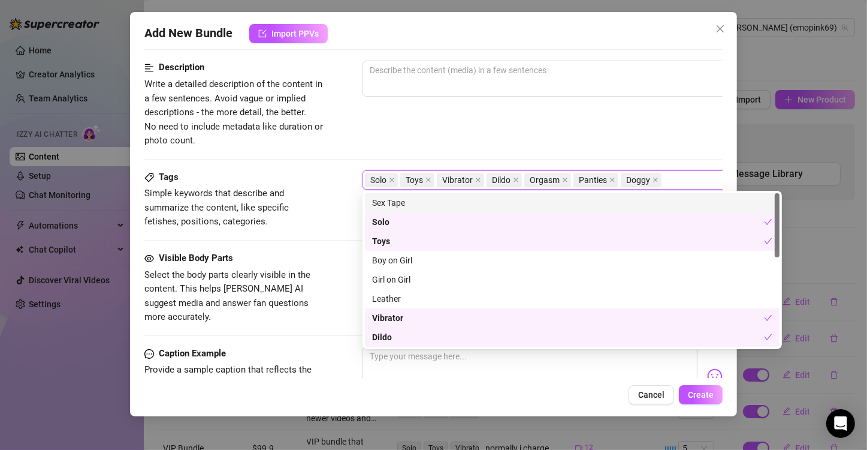
click at [408, 168] on div "Description Write a detailed description of the content in a few sentences. Avo…" at bounding box center [433, 115] width 578 height 109
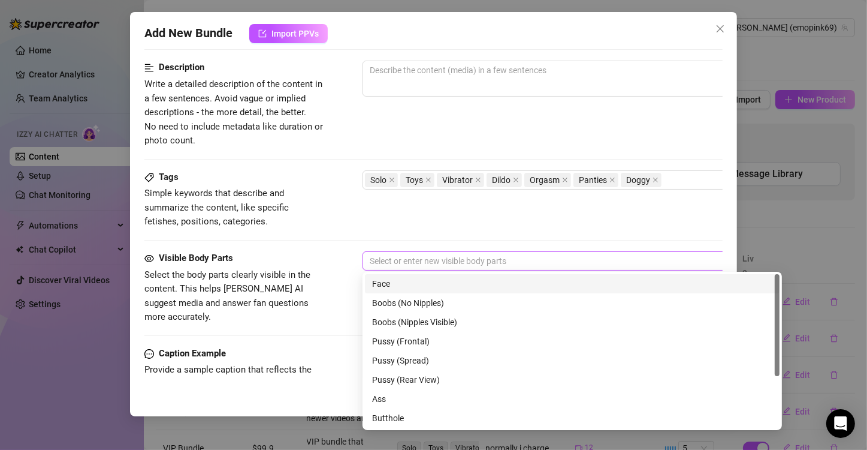
click at [451, 261] on div at bounding box center [566, 260] width 402 height 17
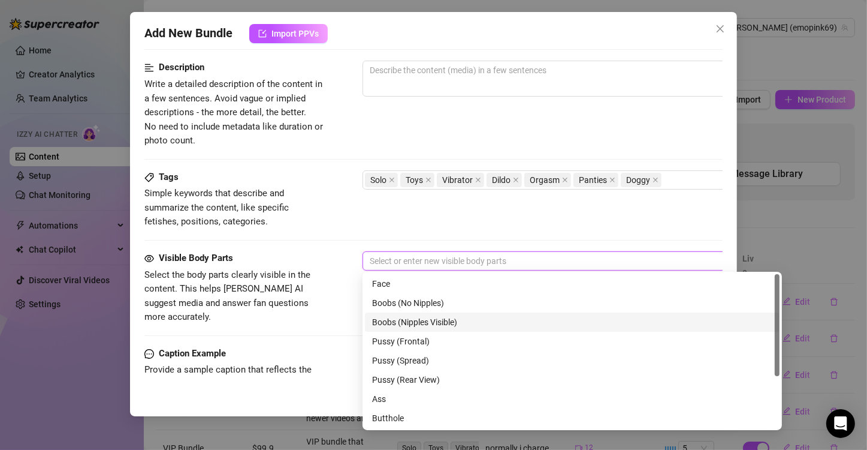
click at [421, 322] on div "Boobs (Nipples Visible)" at bounding box center [572, 321] width 400 height 13
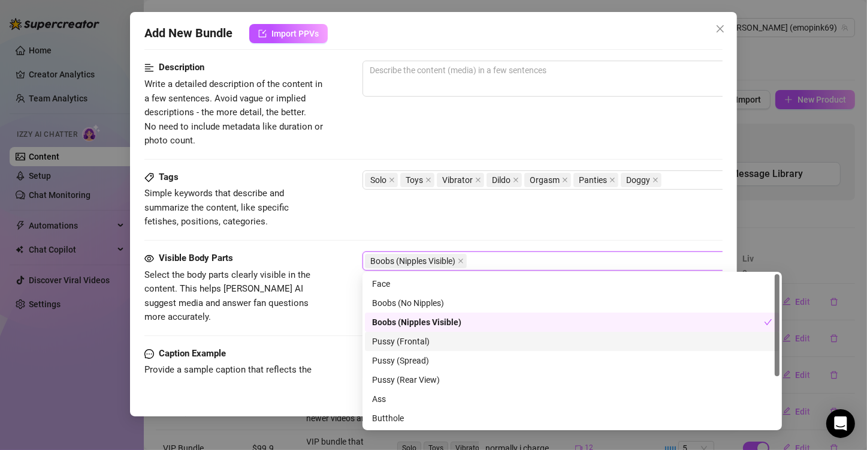
click at [409, 344] on div "Pussy (Frontal)" at bounding box center [572, 340] width 400 height 13
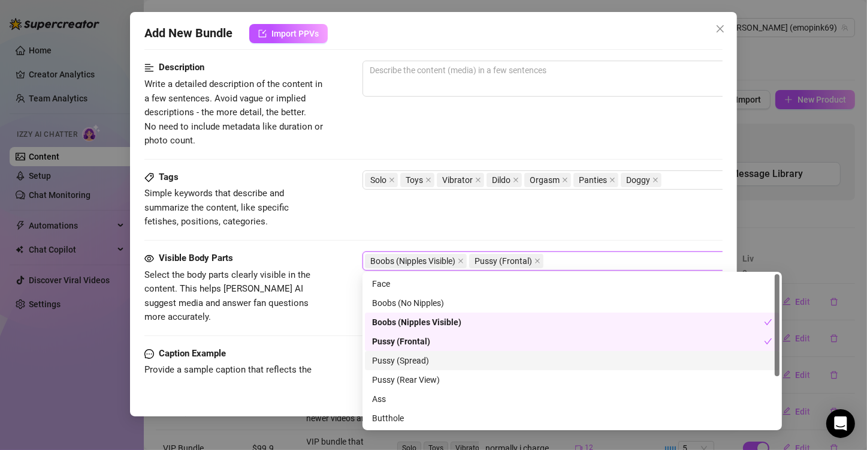
click at [421, 360] on div "Pussy (Spread)" at bounding box center [572, 360] width 400 height 13
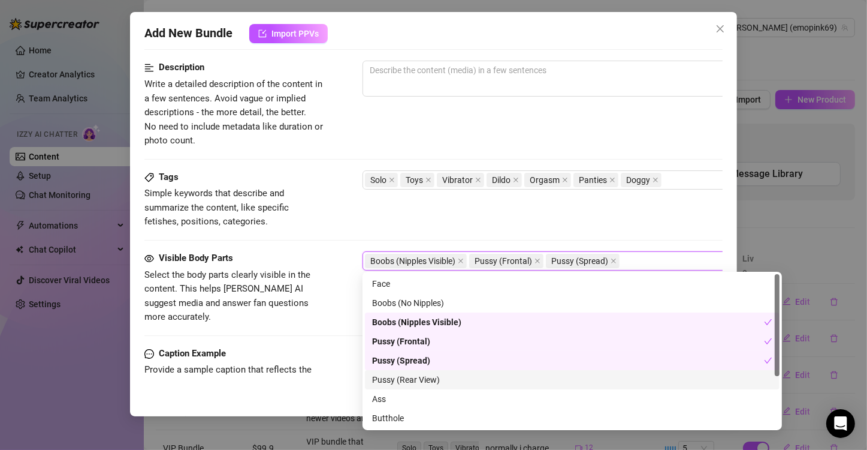
click at [427, 382] on div "Pussy (Rear View)" at bounding box center [572, 379] width 400 height 13
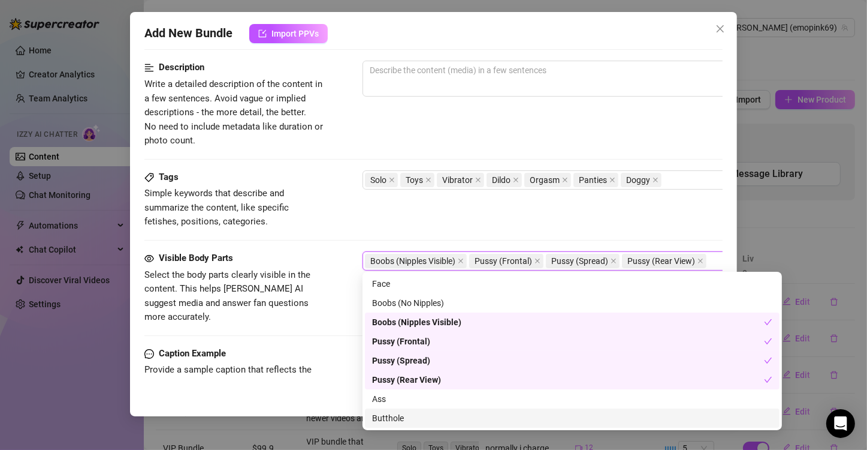
click at [423, 408] on div "Butthole" at bounding box center [572, 417] width 415 height 19
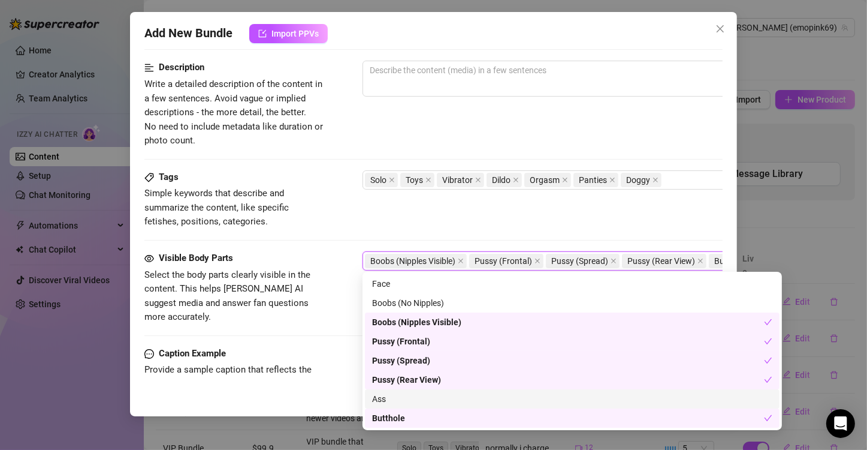
click at [428, 403] on div "Ass" at bounding box center [572, 398] width 400 height 13
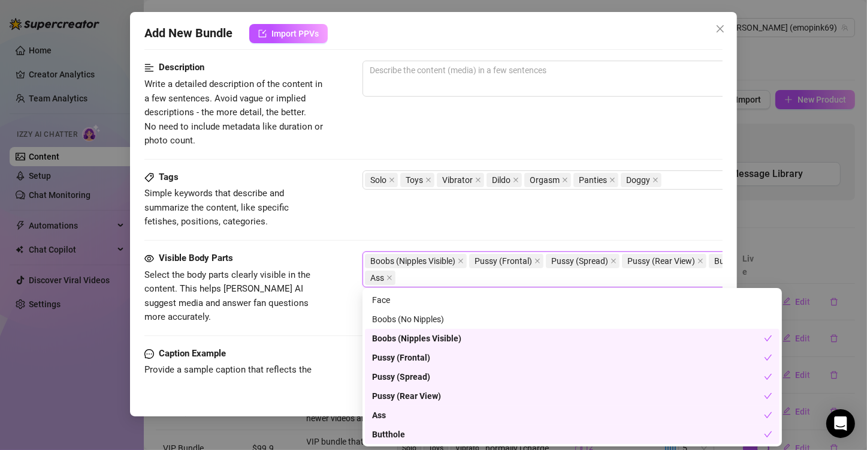
click at [410, 433] on div "Butthole" at bounding box center [568, 433] width 392 height 13
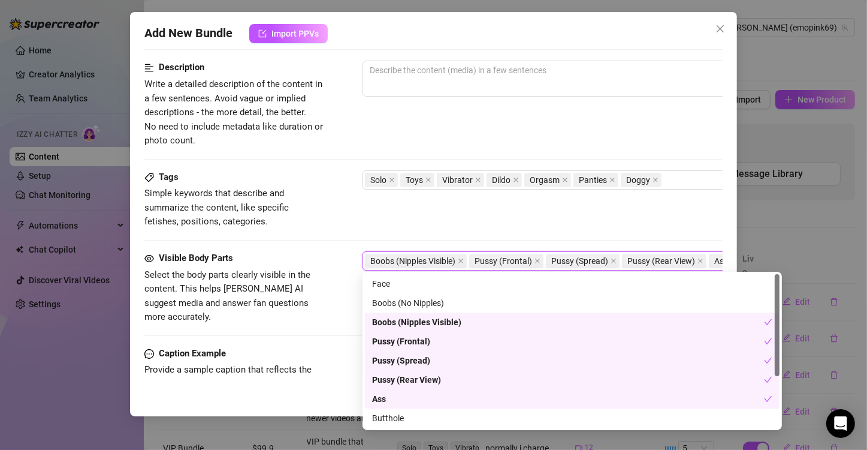
scroll to position [77, 0]
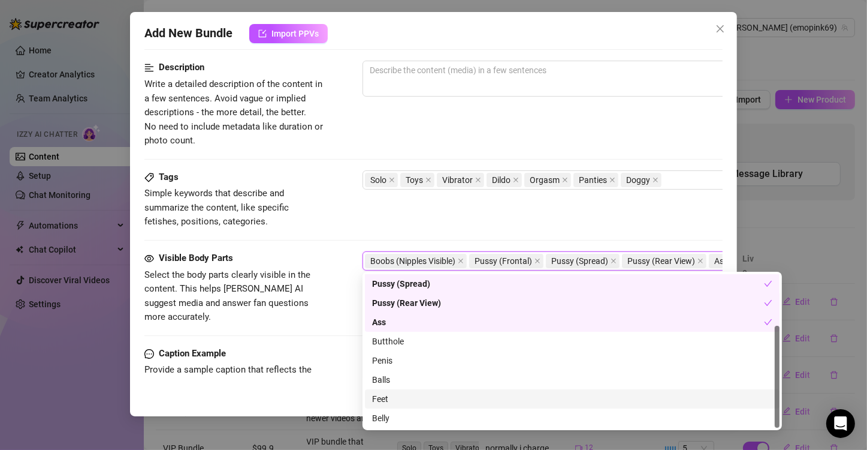
click at [391, 400] on div "Feet" at bounding box center [572, 398] width 400 height 13
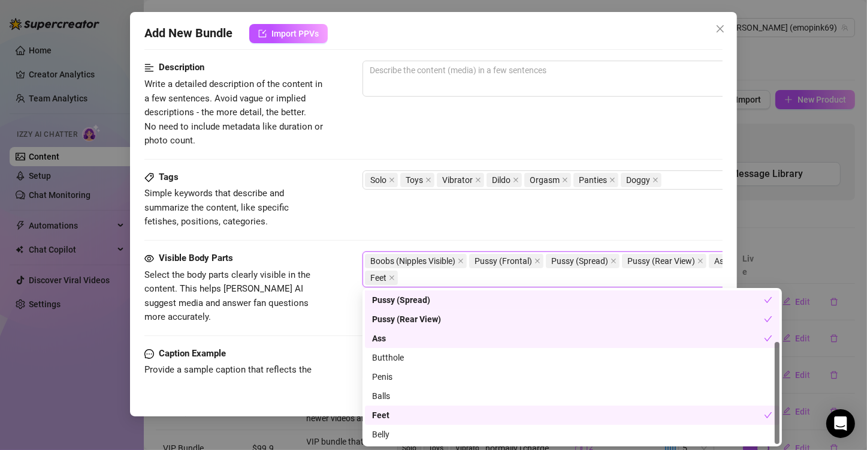
click at [396, 417] on div "Feet" at bounding box center [568, 414] width 392 height 13
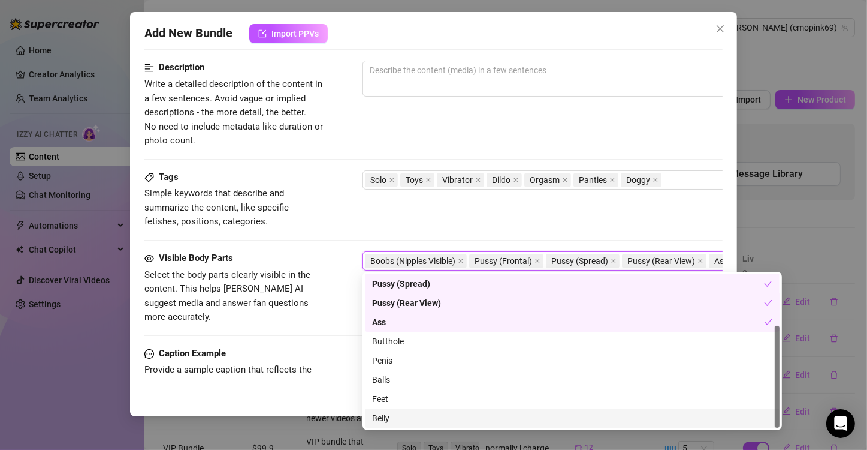
click at [394, 411] on div "Belly" at bounding box center [572, 417] width 400 height 13
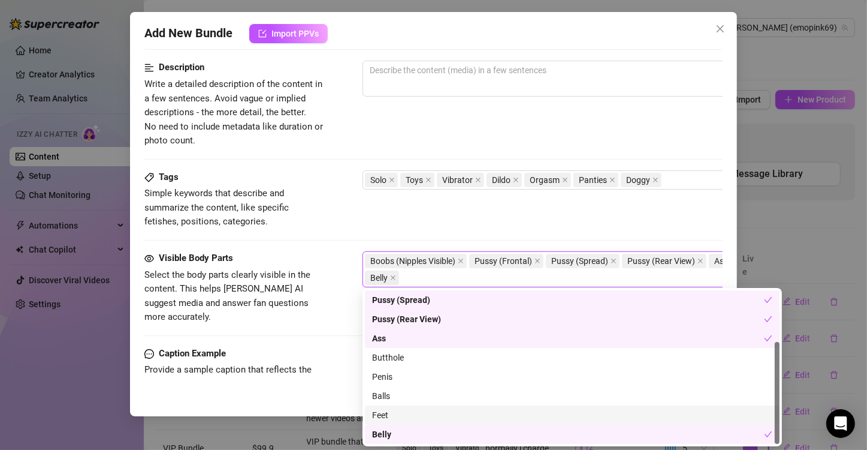
click at [394, 410] on div "Feet" at bounding box center [572, 414] width 400 height 13
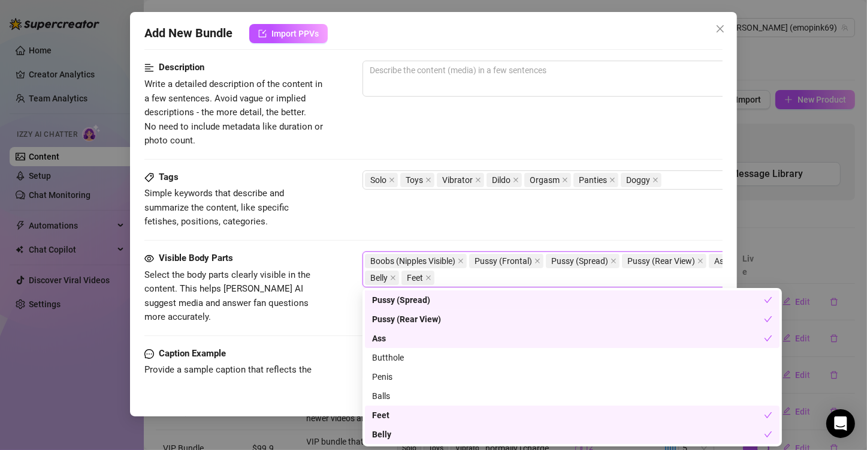
click at [389, 431] on div "Belly" at bounding box center [568, 433] width 392 height 13
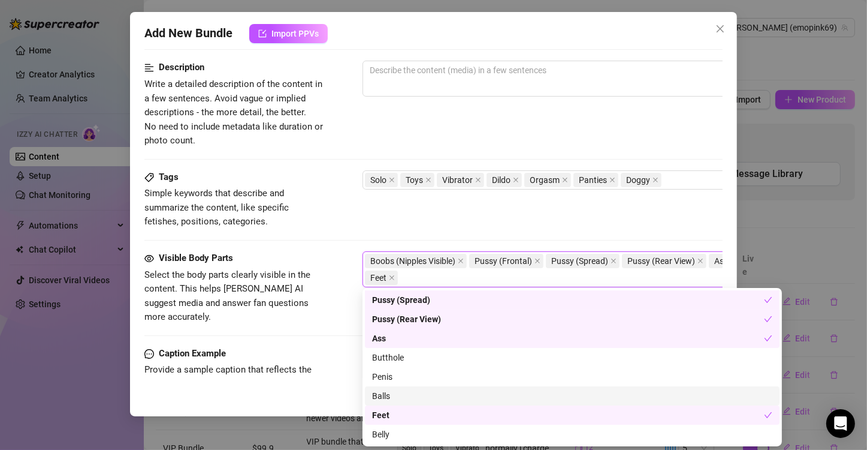
click at [341, 254] on div "Visible Body Parts Select the body parts clearly visible in the content. This h…" at bounding box center [433, 287] width 578 height 73
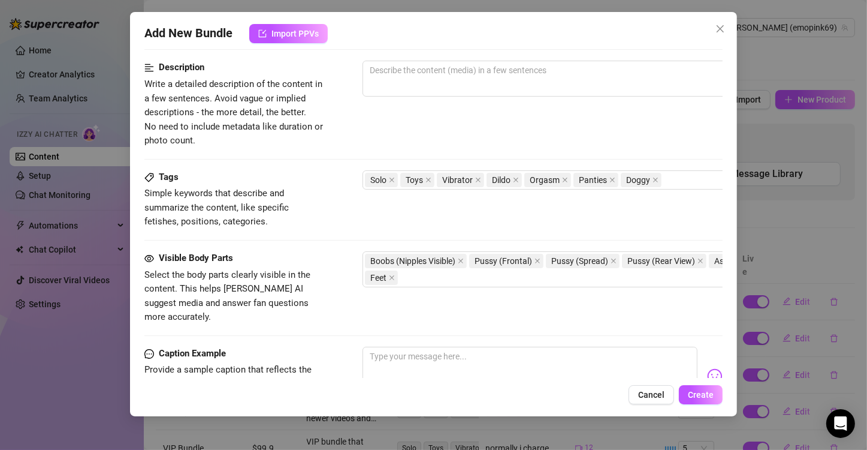
scroll to position [599, 0]
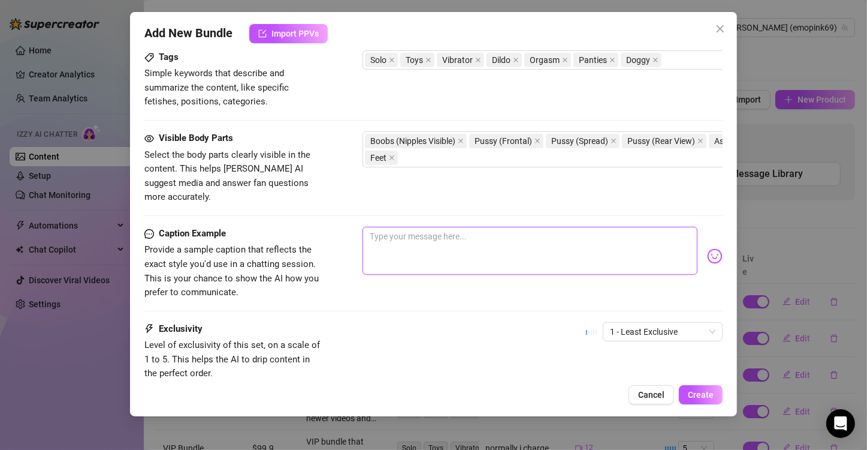
click at [446, 242] on textarea at bounding box center [530, 251] width 335 height 48
paste textarea ""DIRTY PANTY GAGGED SLUT 👄Bent over doing dishes, I didn't hear you come up beh…"
type textarea ""DIRTY PANTY GAGGED SLUT 👄Bent over doing dishes, I didn't hear you come up beh…"
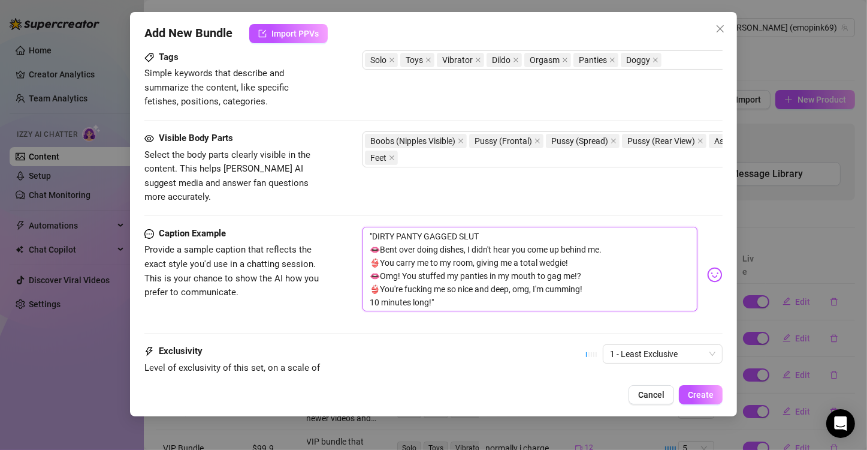
scroll to position [0, 0]
type textarea ""DIRTY PANTY GAGGED SLUT 👄Bent over doing dishes, I didn't hear you come up beh…"
click at [391, 311] on div "Caption Example Provide a sample caption that reflects the exact style you'd us…" at bounding box center [433, 286] width 578 height 118
click at [469, 287] on textarea ""DIRTY PANTY GAGGED SLUT 👄Bent over doing dishes, I didn't hear you come up beh…" at bounding box center [530, 269] width 335 height 85
type textarea ""DIRTY PANTY GAGGED SLUT 👄Bent over doing dishes, I didn't hear you come up beh…"
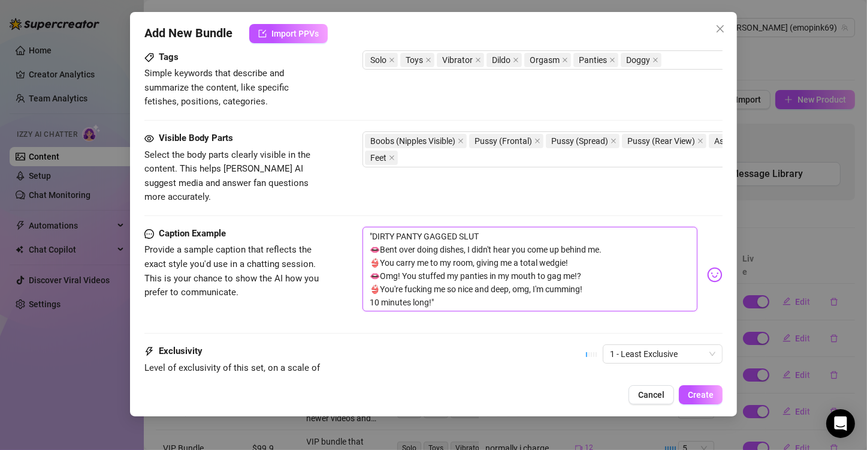
type textarea ""DIRTY PANTY GAGGED SLUT 👄Bent over doing dishes, I didn't hear you come up beh…"
click at [372, 227] on textarea ""DIRTY PANTY GAGGED SLUT 👄Bent over doing dishes, I didn't hear you come up beh…" at bounding box center [530, 269] width 335 height 85
type textarea "DIRTY PANTY GAGGED SLUT 👄Bent over doing dishes, I didn't hear you come up behi…"
click at [484, 316] on div "Caption Example Provide a sample caption that reflects the exact style you'd us…" at bounding box center [433, 286] width 578 height 118
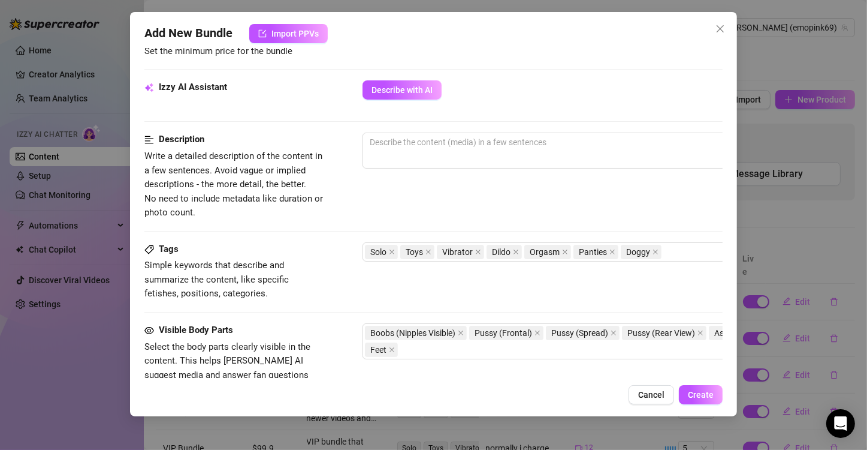
scroll to position [348, 0]
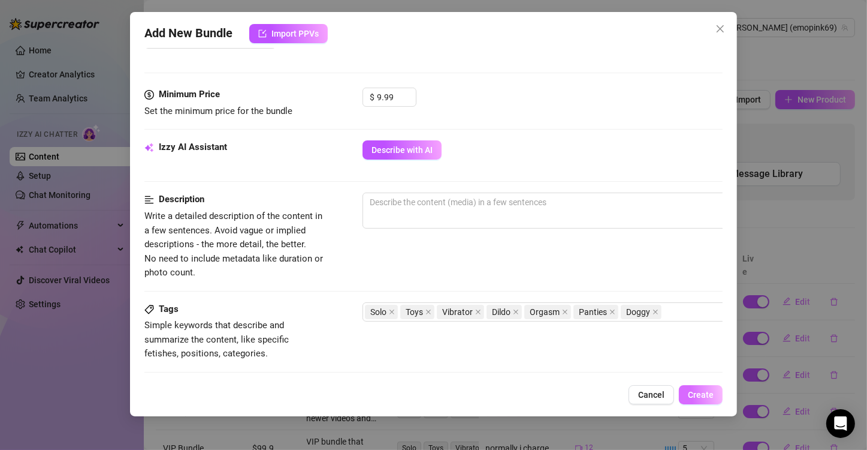
click at [701, 396] on span "Create" at bounding box center [701, 395] width 26 height 10
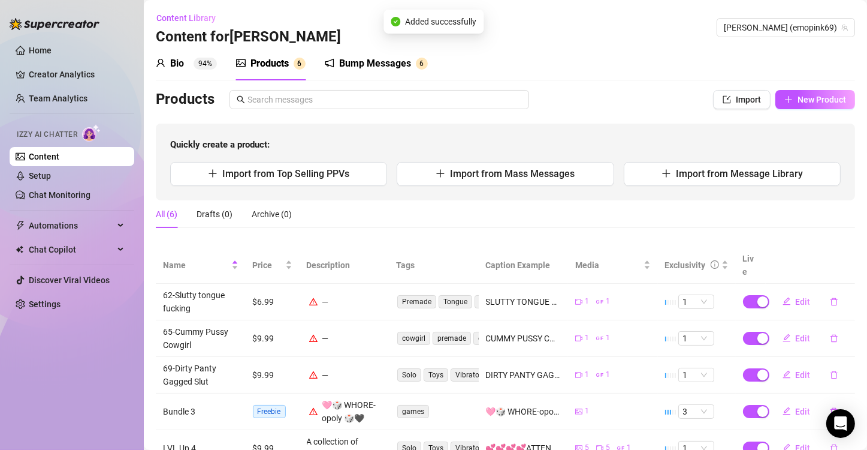
scroll to position [74, 0]
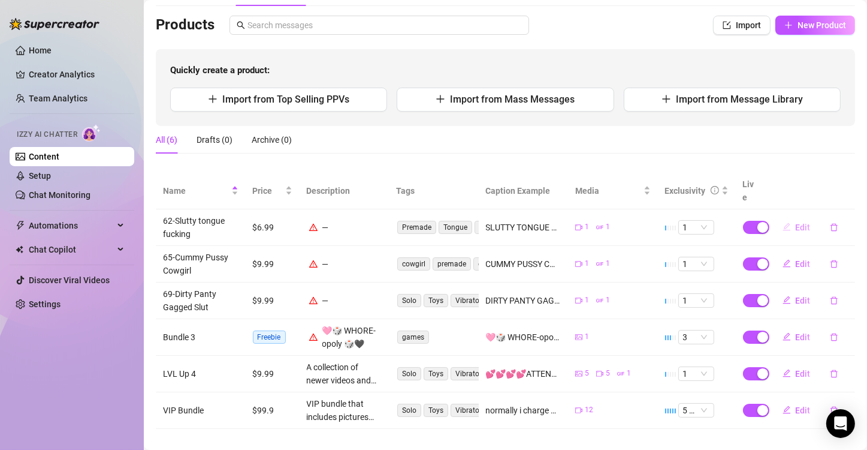
click at [796, 222] on span "Edit" at bounding box center [803, 227] width 15 height 10
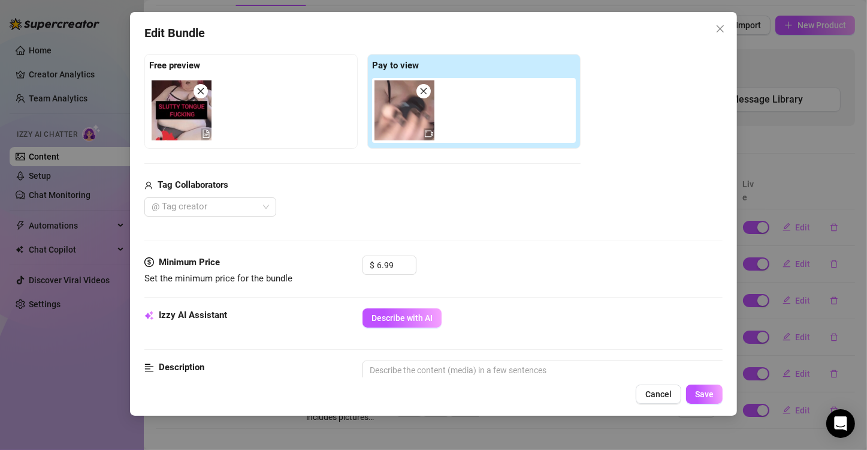
scroll to position [240, 0]
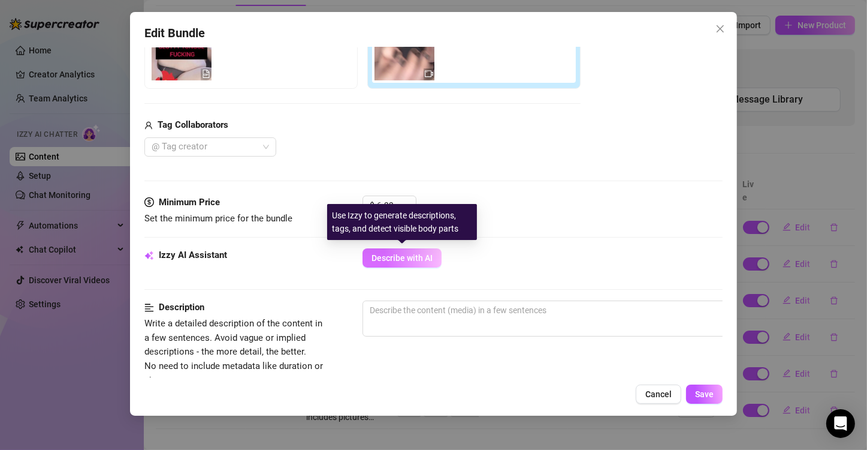
click at [414, 264] on button "Describe with AI" at bounding box center [402, 257] width 79 height 19
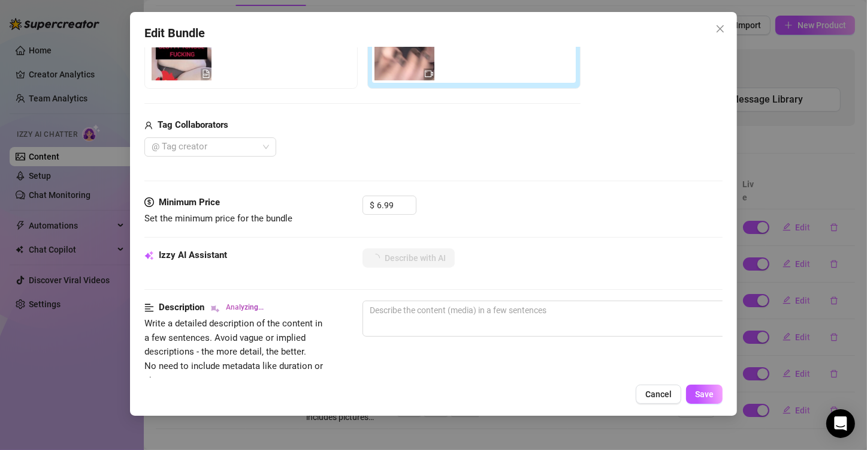
scroll to position [300, 0]
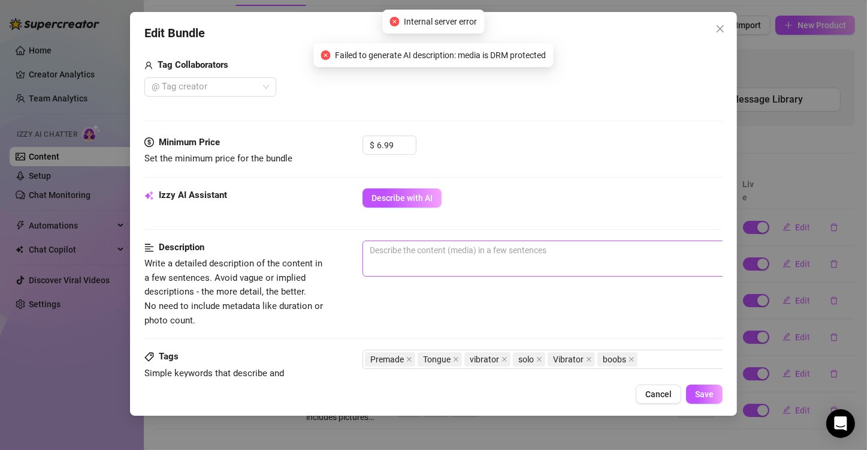
click at [524, 265] on span "0 / 1000" at bounding box center [573, 258] width 420 height 36
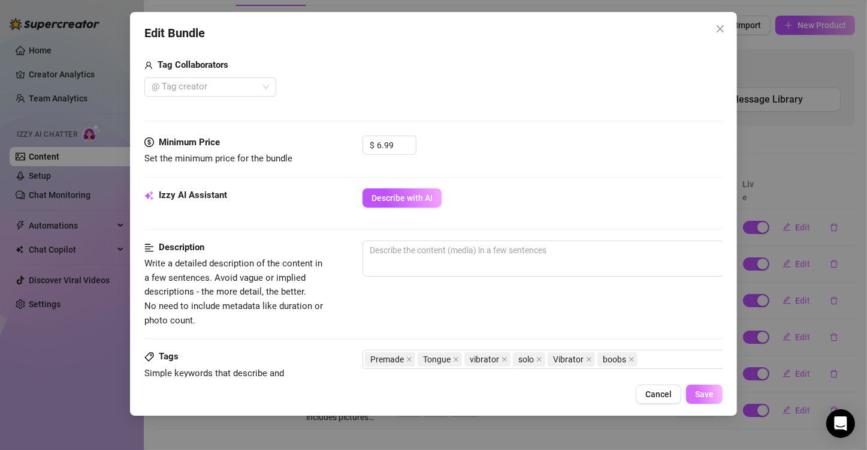
click at [700, 398] on span "Save" at bounding box center [704, 394] width 19 height 10
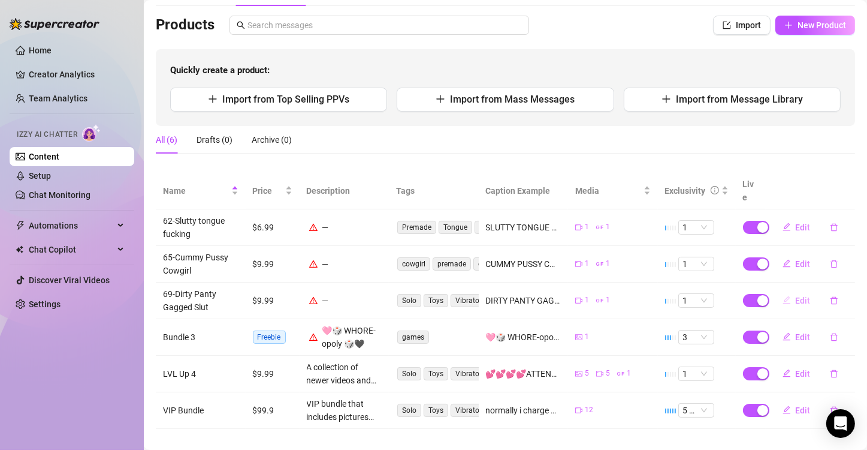
click at [796, 296] on span "Edit" at bounding box center [803, 301] width 15 height 10
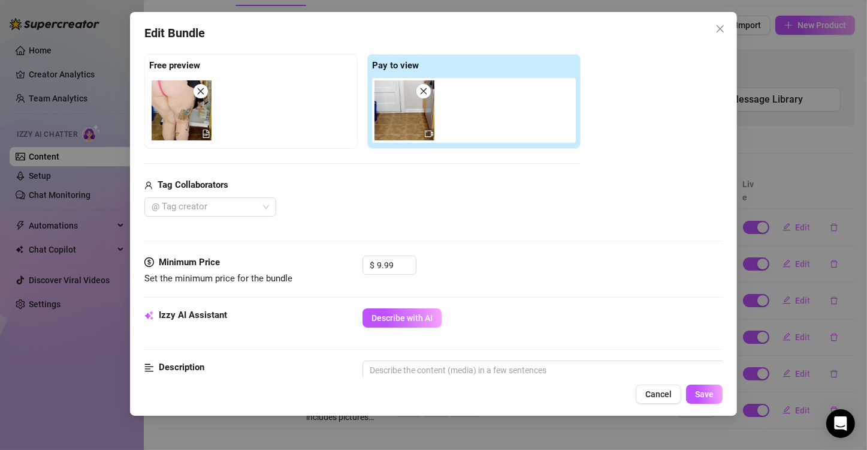
scroll to position [360, 0]
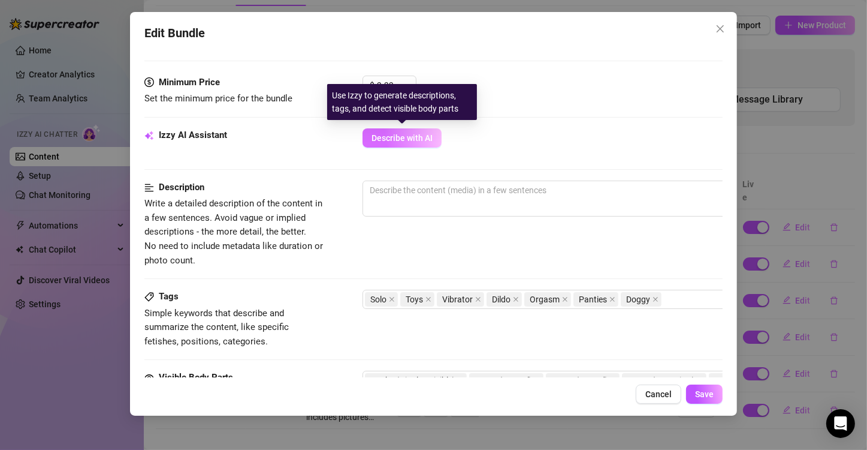
click at [406, 133] on span "Describe with AI" at bounding box center [402, 138] width 61 height 10
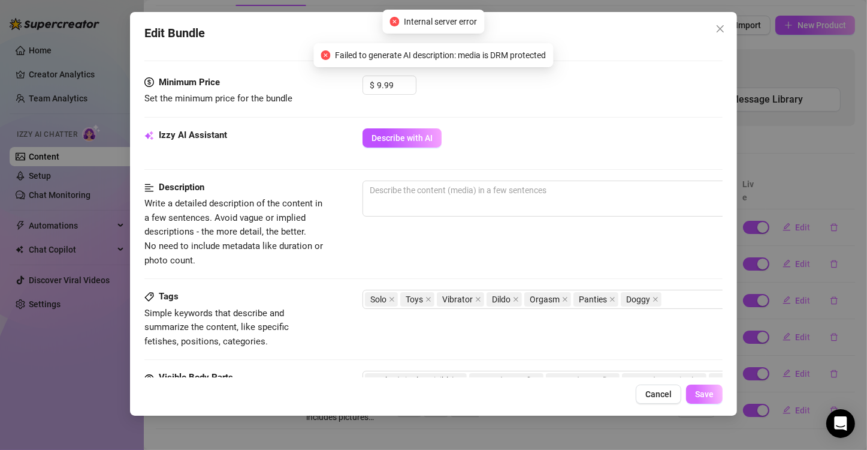
click at [712, 397] on span "Save" at bounding box center [704, 394] width 19 height 10
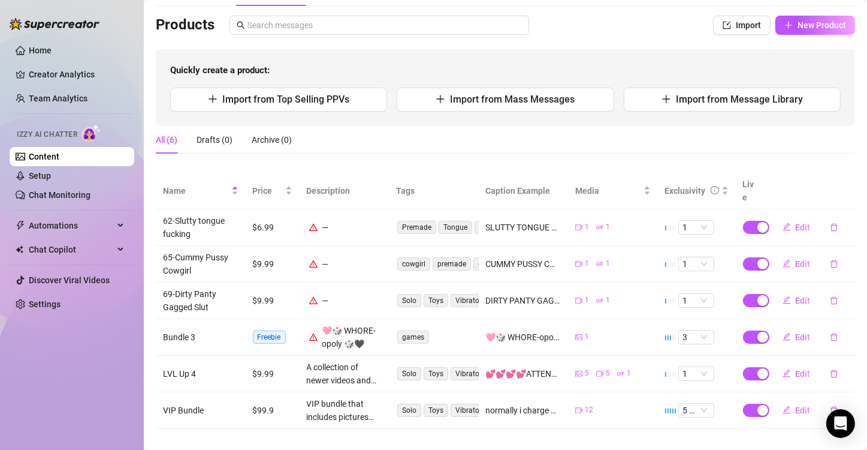
click at [195, 360] on td "LVL Up 4" at bounding box center [201, 373] width 90 height 37
click at [796, 369] on span "Edit" at bounding box center [803, 374] width 15 height 10
type textarea "💕💕💕💕ATTENTION !! UNLOCK TO LEVEL UP💕💕💕💕 This is my FOURTH Level up bundle! In a…"
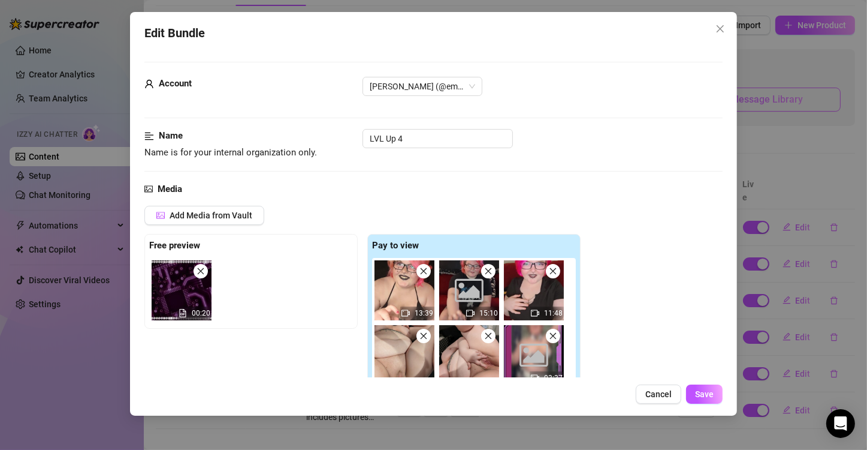
click at [789, 114] on div "Edit Bundle Account [PERSON_NAME] (@emopink69) Name Name is for your internal o…" at bounding box center [433, 225] width 867 height 450
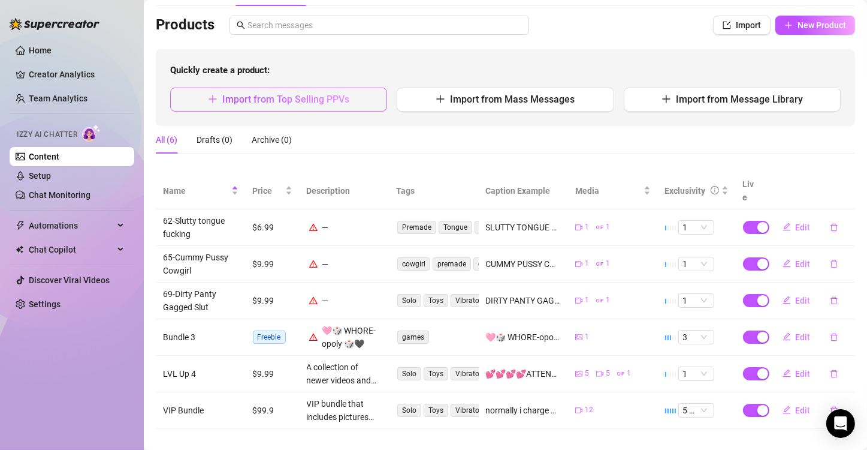
scroll to position [0, 0]
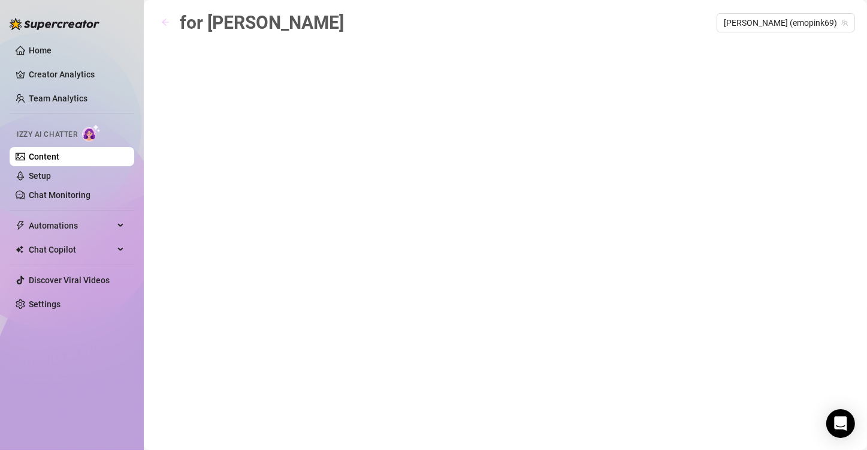
click at [168, 20] on icon "arrow-left" at bounding box center [165, 22] width 8 height 8
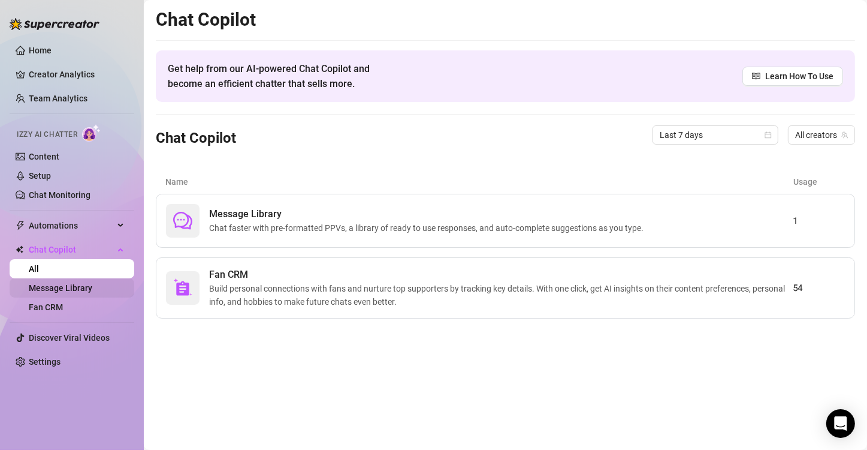
click at [55, 289] on link "Message Library" at bounding box center [61, 288] width 64 height 10
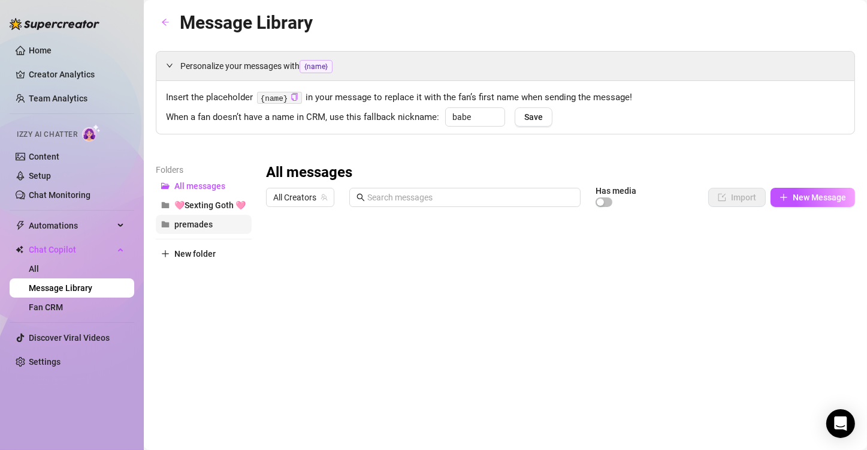
click at [200, 222] on span "premades" at bounding box center [193, 224] width 38 height 10
click at [207, 181] on span "All messages" at bounding box center [199, 186] width 51 height 10
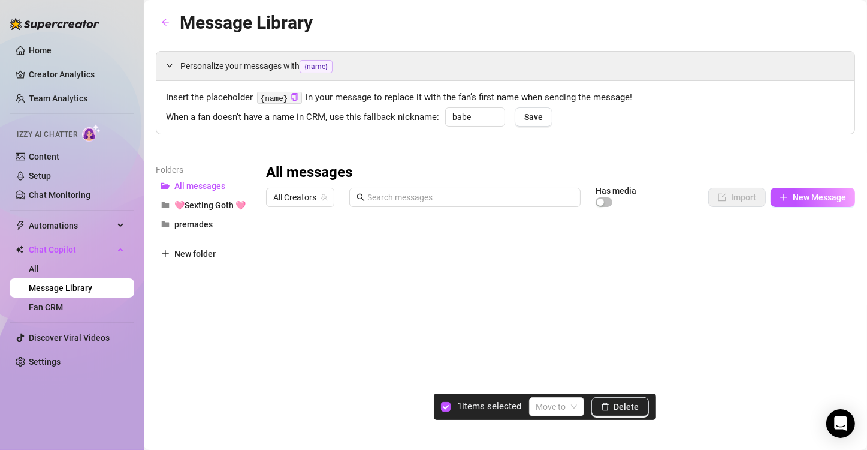
click at [275, 266] on div at bounding box center [555, 345] width 579 height 267
click at [557, 400] on input "search" at bounding box center [551, 406] width 30 height 18
click at [568, 383] on div "premades" at bounding box center [575, 382] width 70 height 13
click at [275, 268] on div at bounding box center [555, 345] width 579 height 267
click at [568, 396] on div "1 items selected Move to [GEOGRAPHIC_DATA]" at bounding box center [545, 406] width 222 height 26
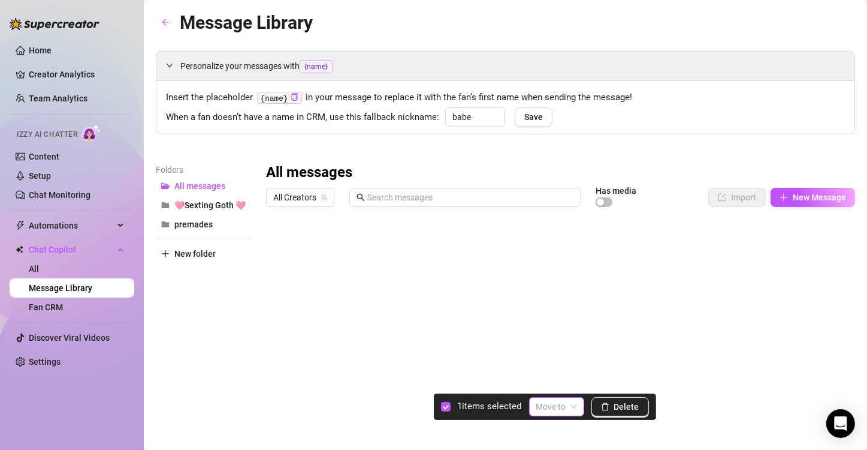
click at [560, 406] on input "search" at bounding box center [551, 406] width 30 height 18
click at [560, 382] on div "premades" at bounding box center [575, 382] width 70 height 13
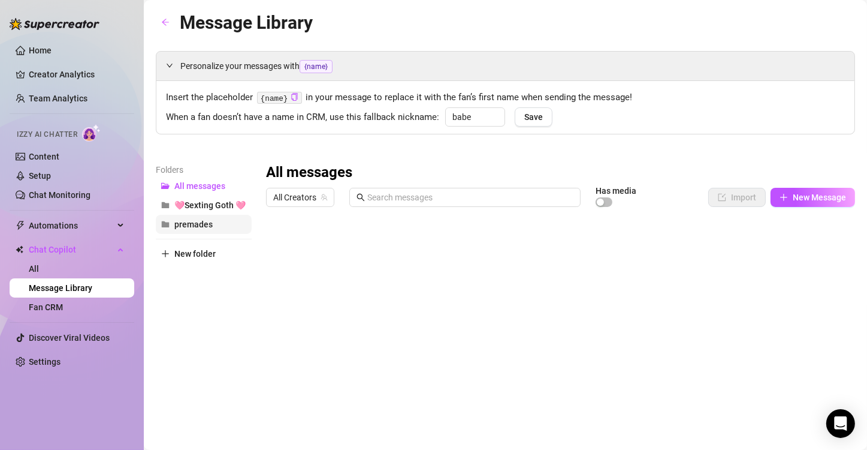
click at [189, 218] on button "premades" at bounding box center [204, 224] width 96 height 19
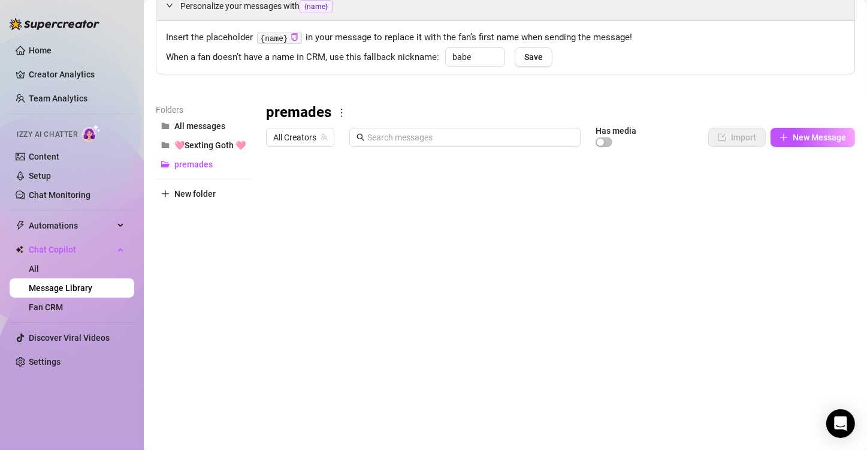
scroll to position [65, 0]
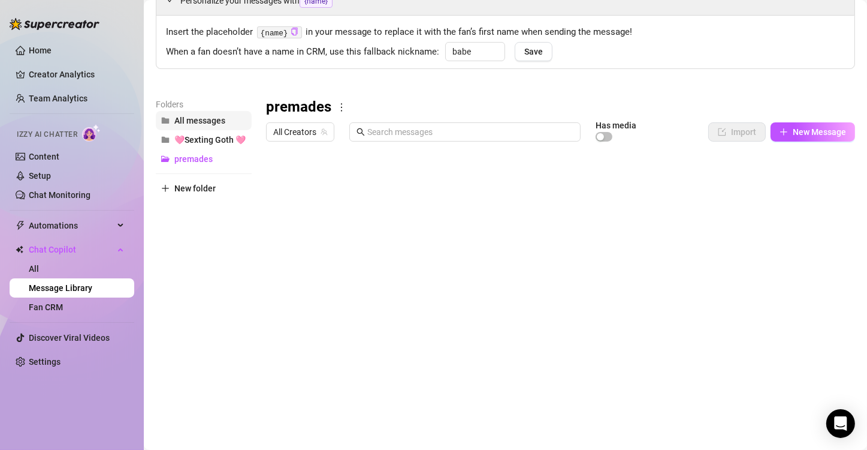
click at [203, 120] on span "All messages" at bounding box center [199, 121] width 51 height 10
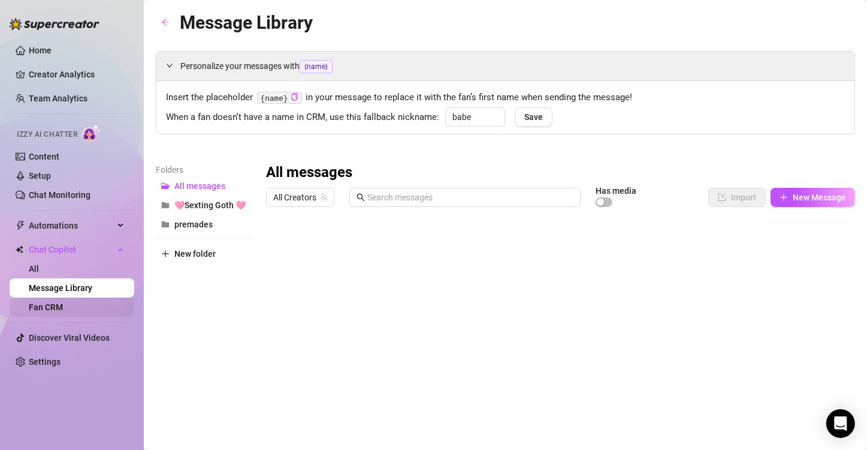
click at [59, 309] on link "Fan CRM" at bounding box center [46, 307] width 34 height 10
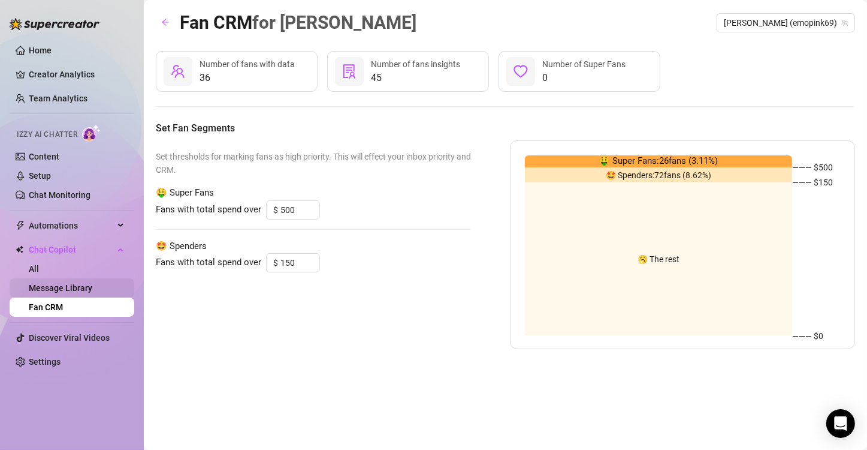
click at [59, 287] on link "Message Library" at bounding box center [61, 288] width 64 height 10
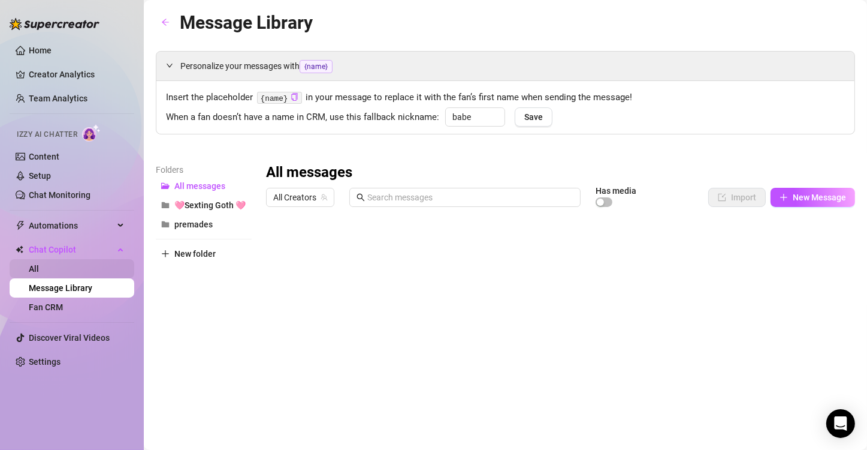
click at [39, 273] on link "All" at bounding box center [34, 269] width 10 height 10
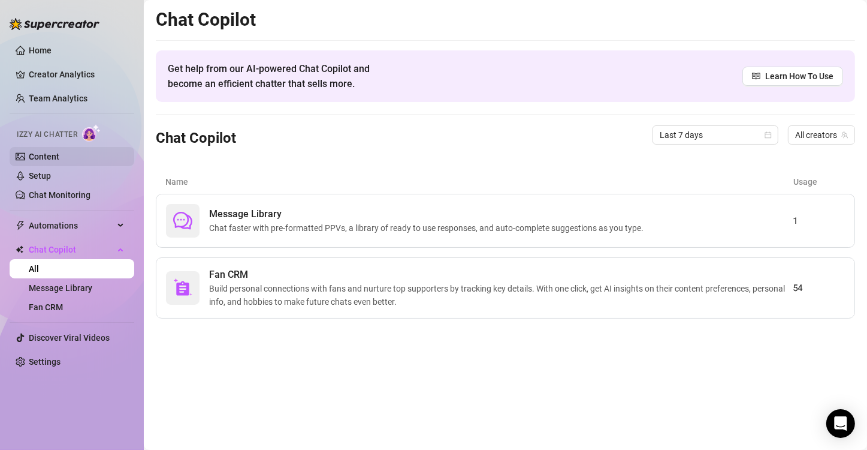
click at [59, 152] on link "Content" at bounding box center [44, 157] width 31 height 10
